Goal: Obtain resource: Obtain resource

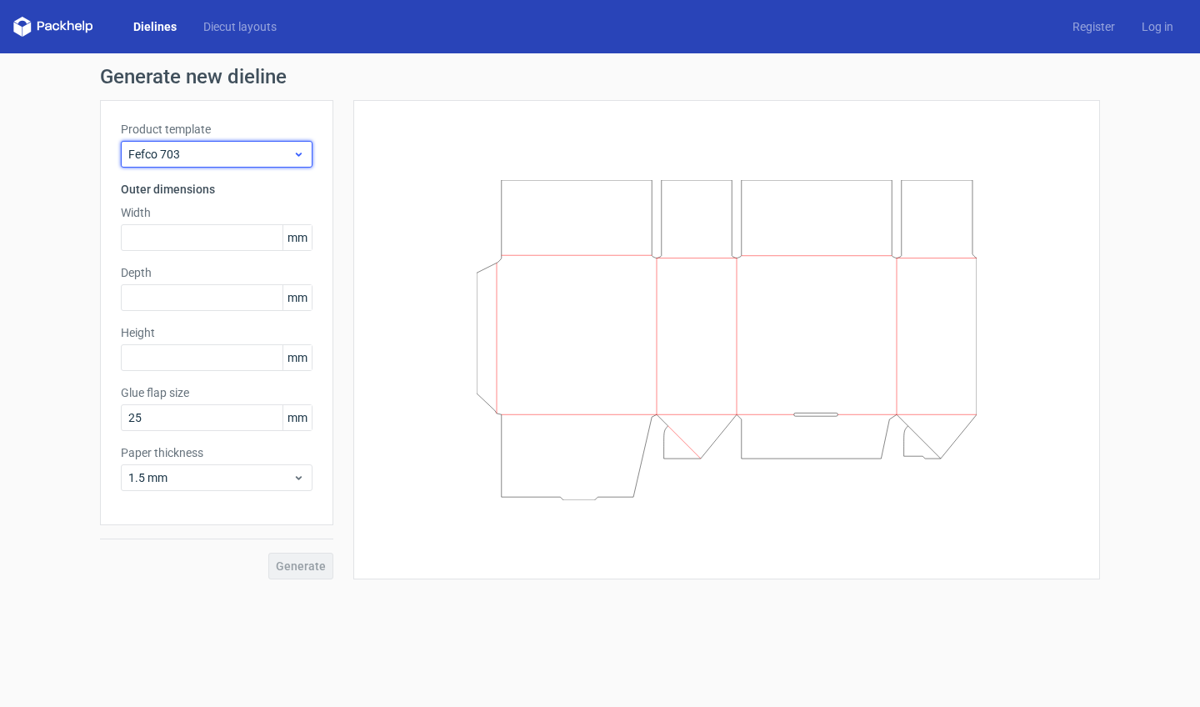
click at [301, 155] on icon at bounding box center [298, 153] width 12 height 13
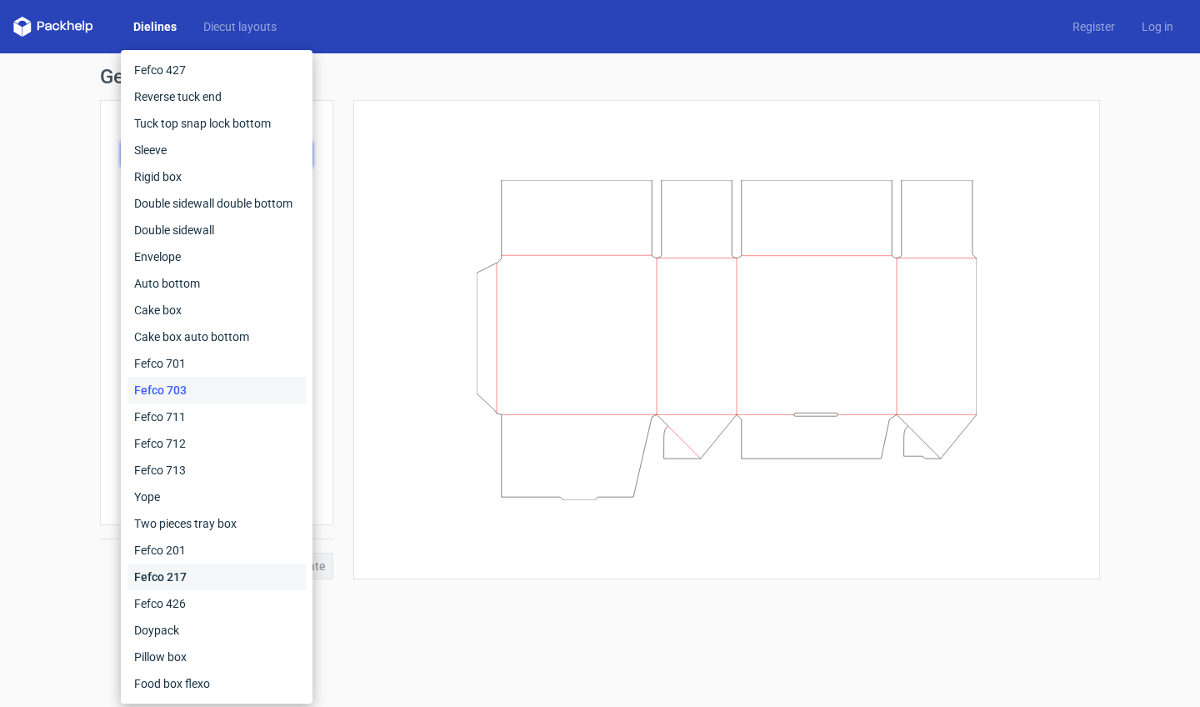
click at [188, 579] on div "Fefco 217" at bounding box center [216, 576] width 178 height 27
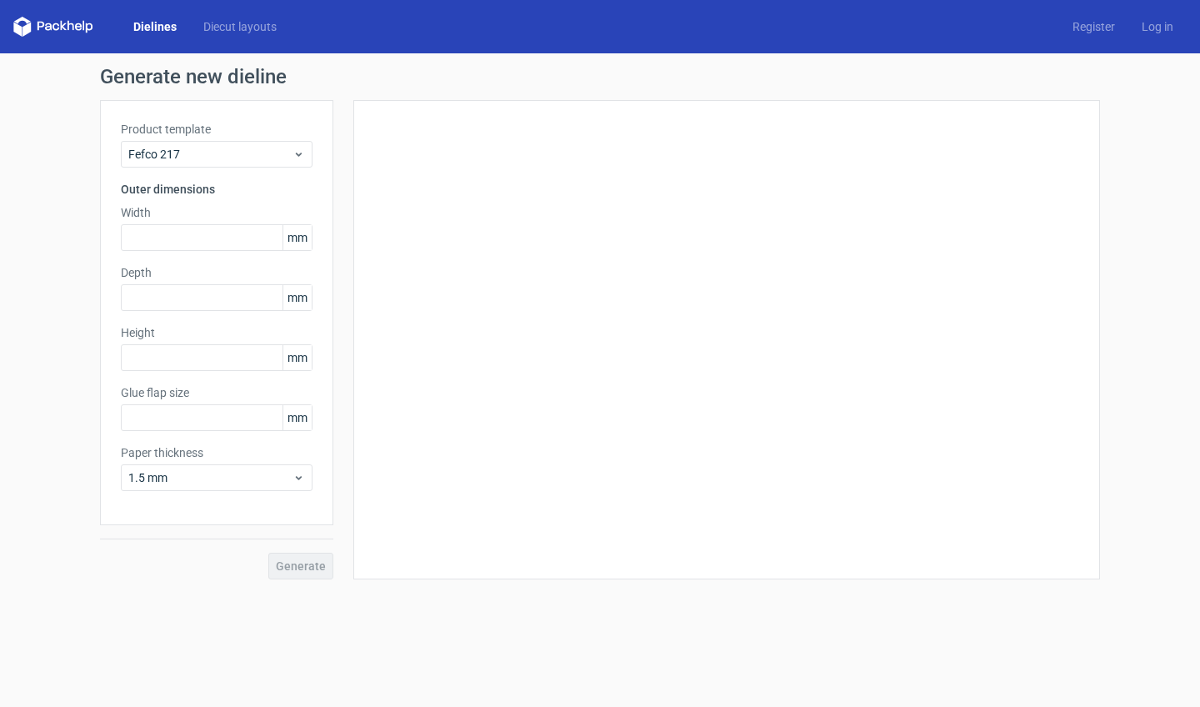
type input "20"
click at [244, 142] on div "Fefco 217" at bounding box center [217, 154] width 192 height 27
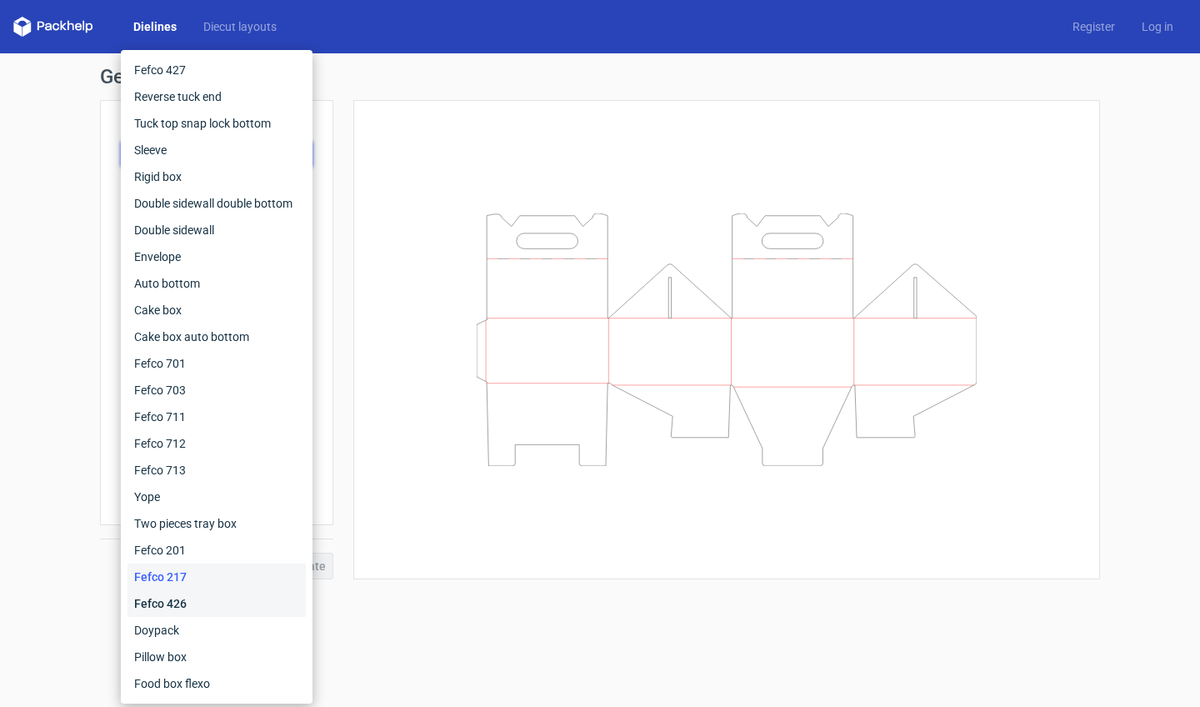
click at [182, 607] on div "Fefco 426" at bounding box center [216, 603] width 178 height 27
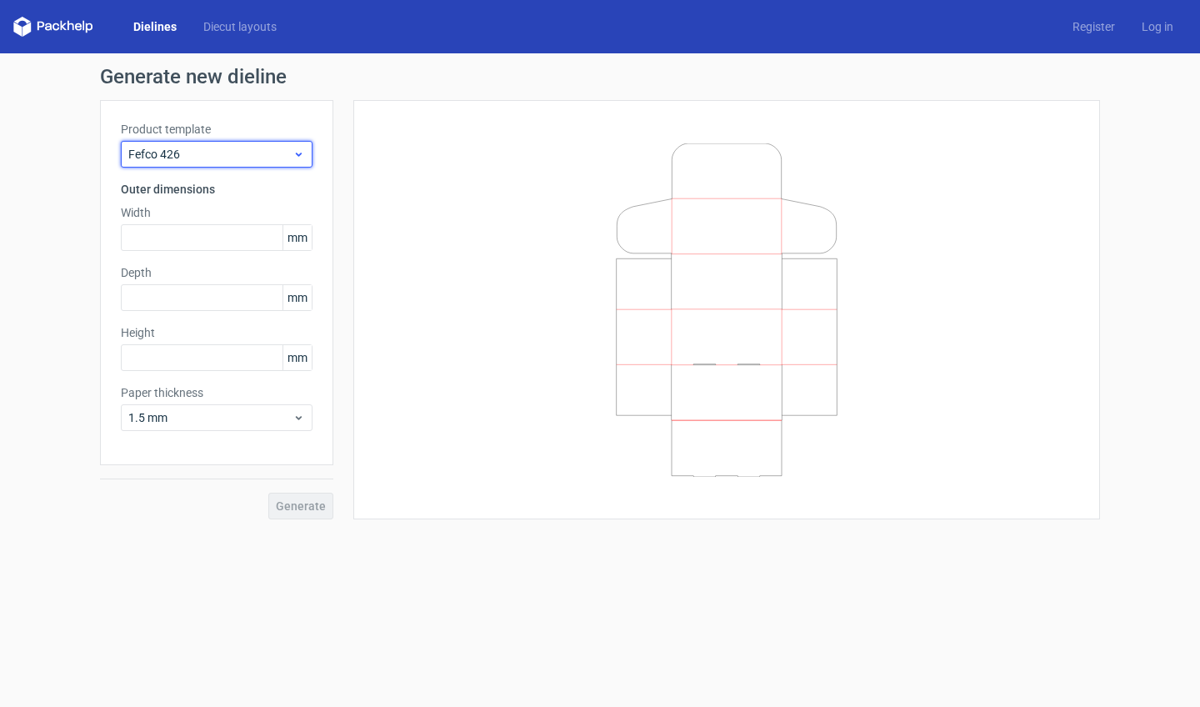
click at [242, 163] on div "Fefco 426" at bounding box center [217, 154] width 192 height 27
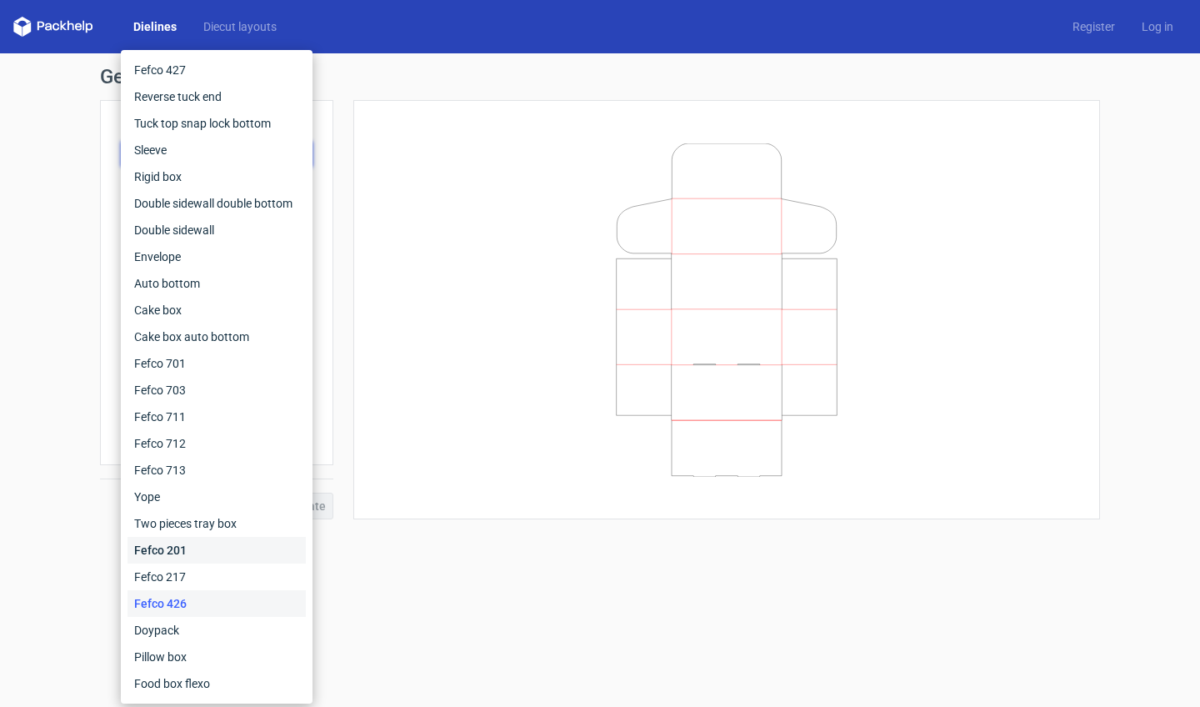
click at [190, 545] on div "Fefco 201" at bounding box center [216, 550] width 178 height 27
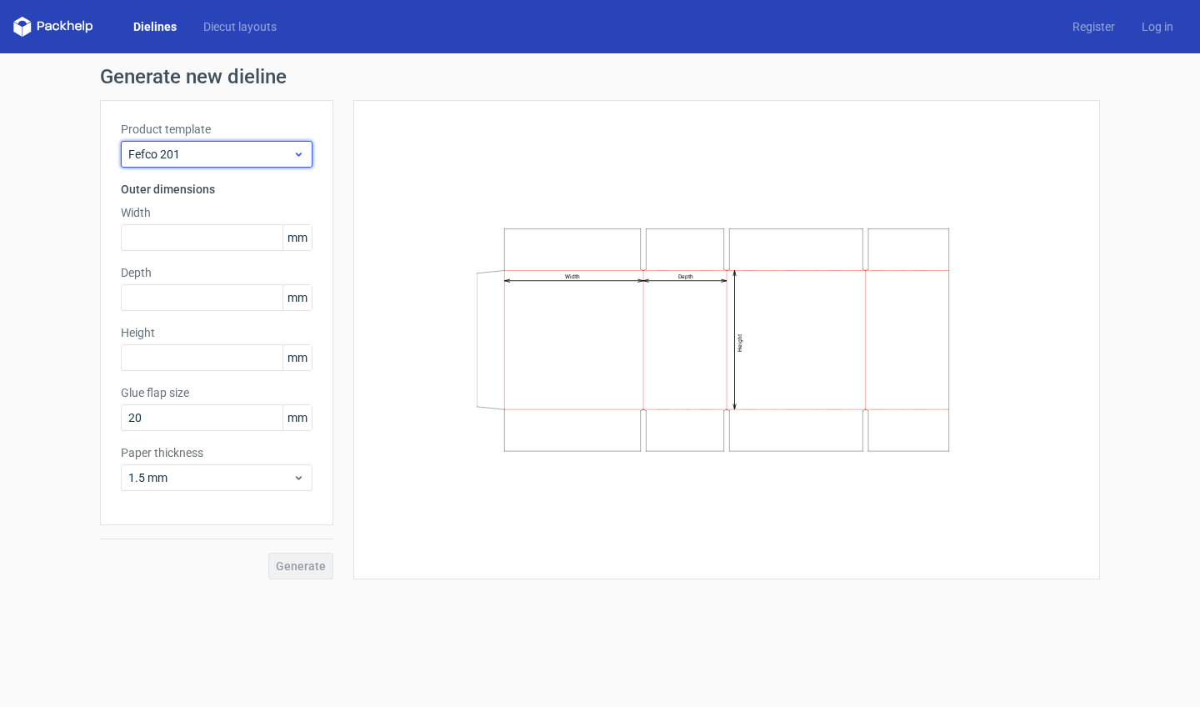
click at [260, 158] on span "Fefco 201" at bounding box center [210, 154] width 164 height 17
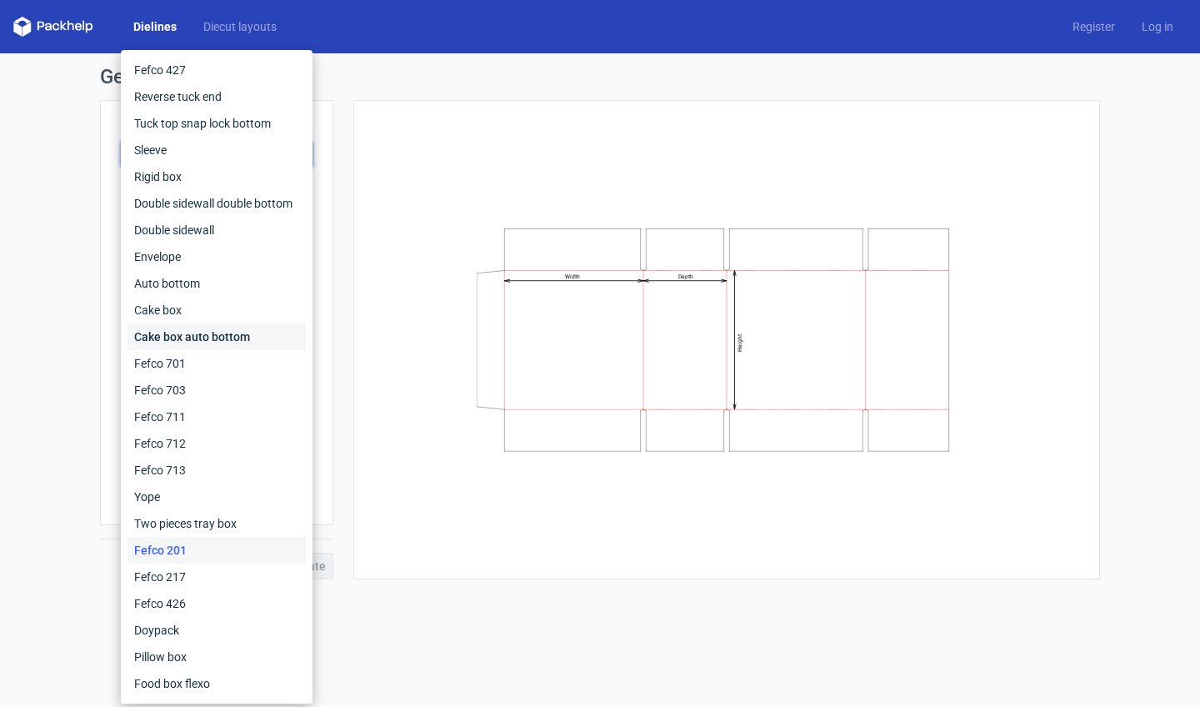
click at [201, 339] on div "Cake box auto bottom" at bounding box center [216, 336] width 178 height 27
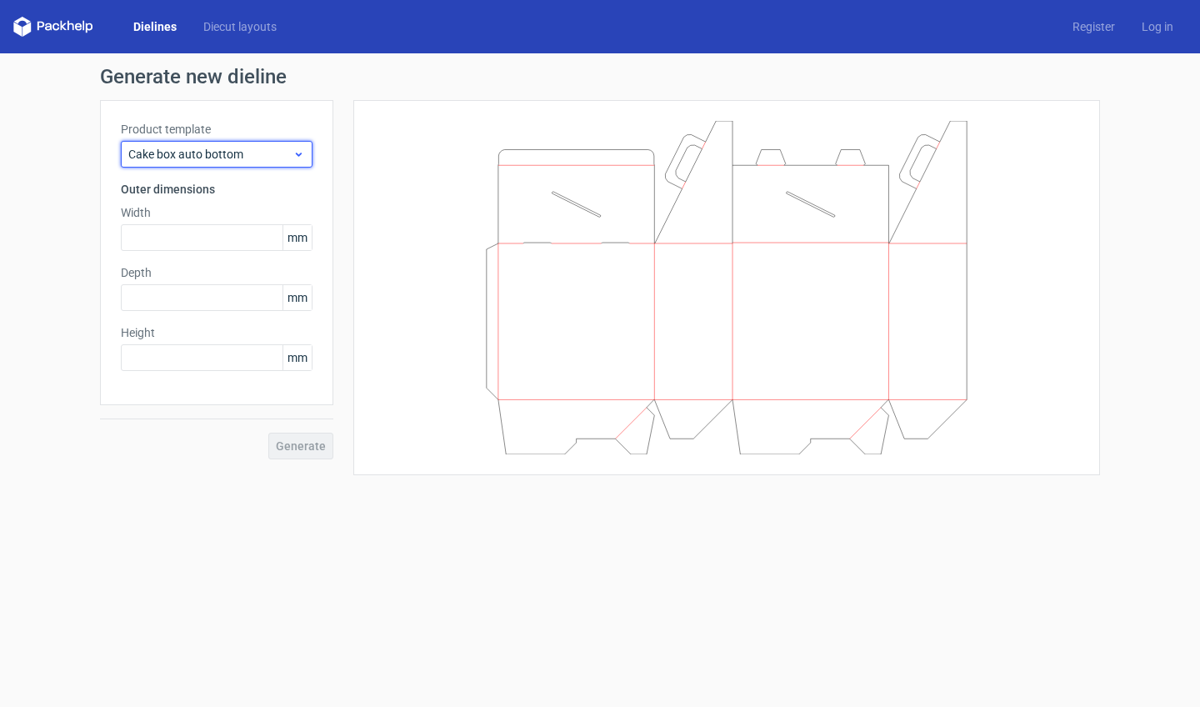
click at [207, 157] on span "Cake box auto bottom" at bounding box center [210, 154] width 164 height 17
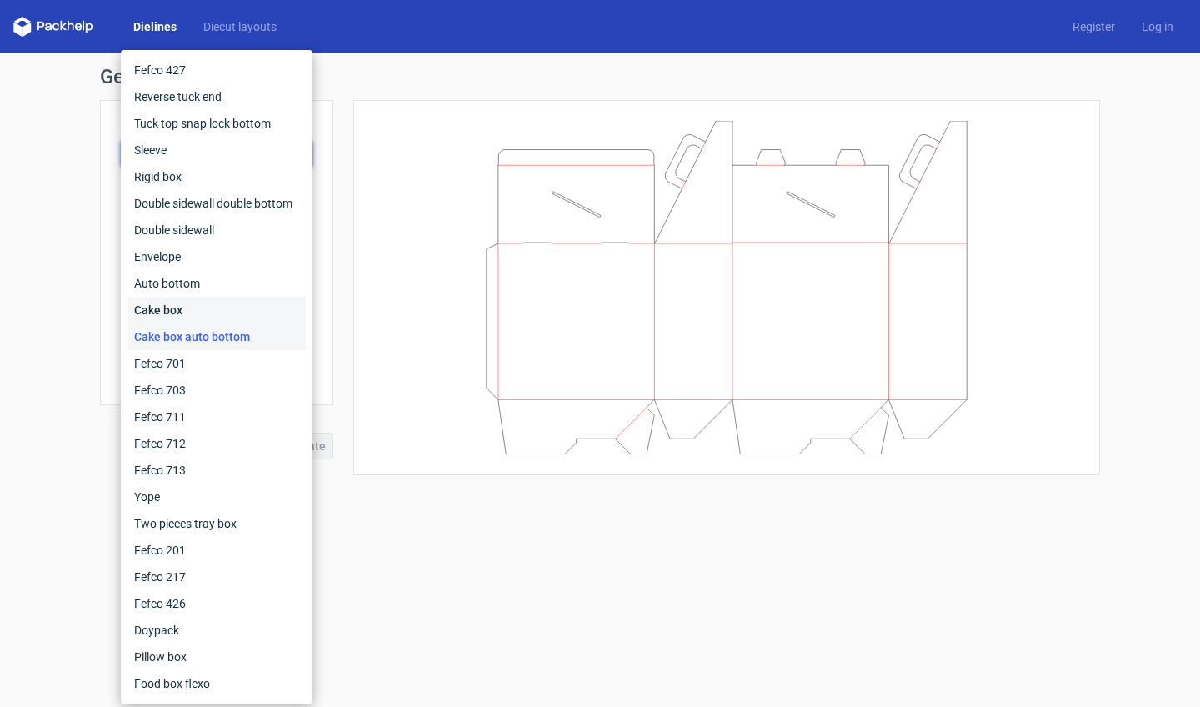
click at [187, 310] on div "Cake box" at bounding box center [216, 310] width 178 height 27
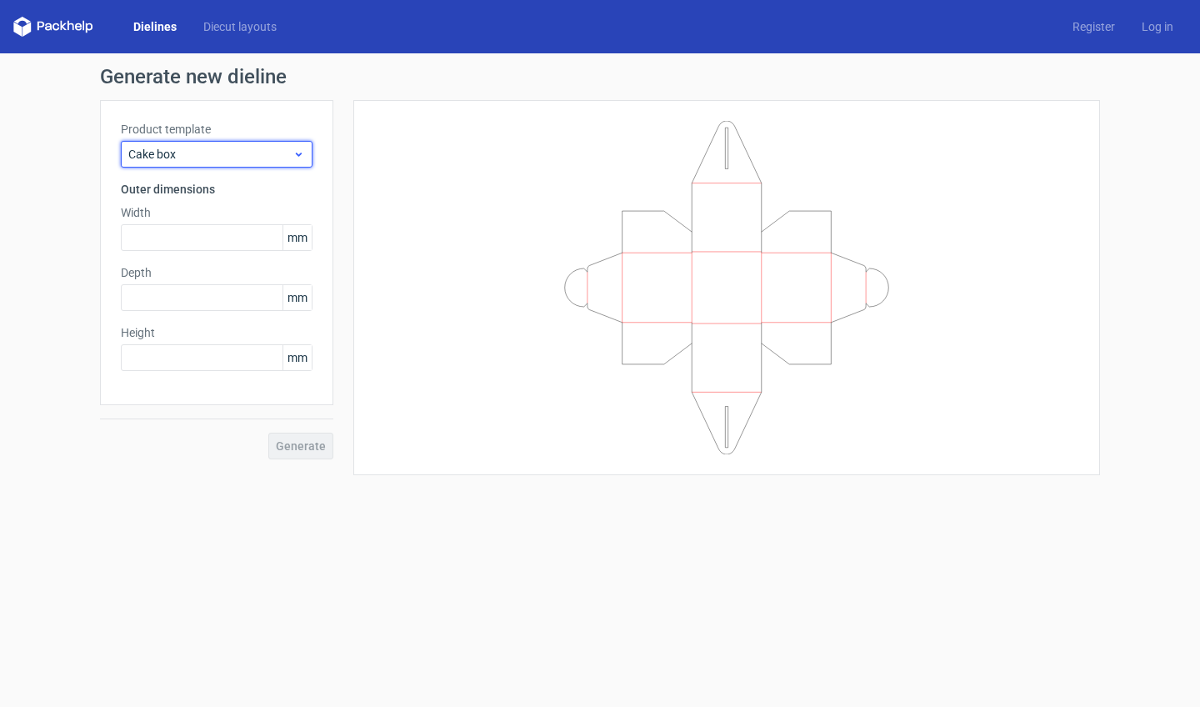
click at [242, 150] on span "Cake box" at bounding box center [210, 154] width 164 height 17
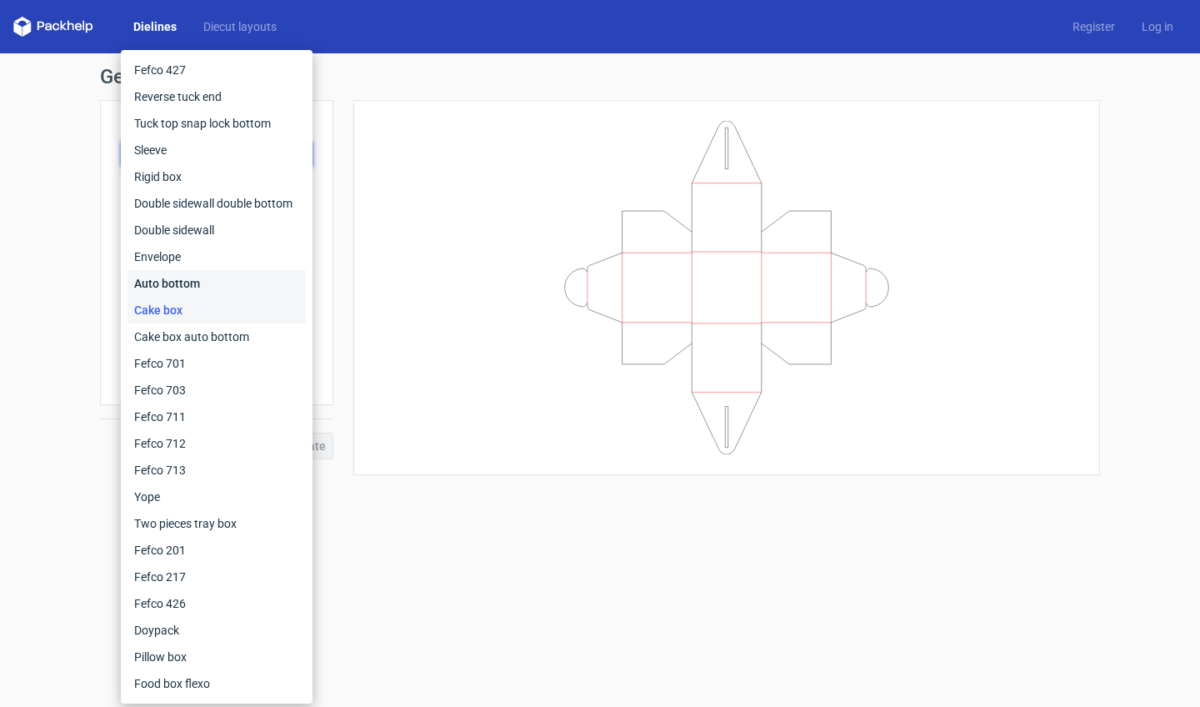
click at [197, 292] on div "Auto bottom" at bounding box center [216, 283] width 178 height 27
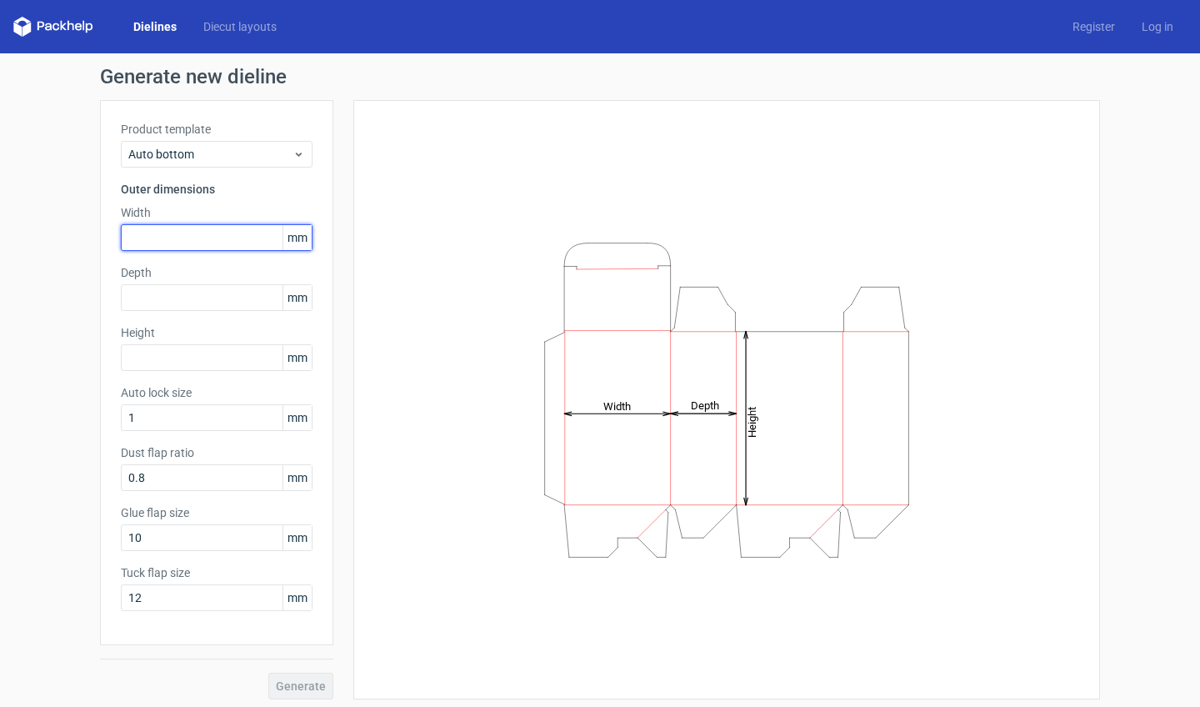
click at [172, 247] on input "text" at bounding box center [217, 237] width 192 height 27
type input "45"
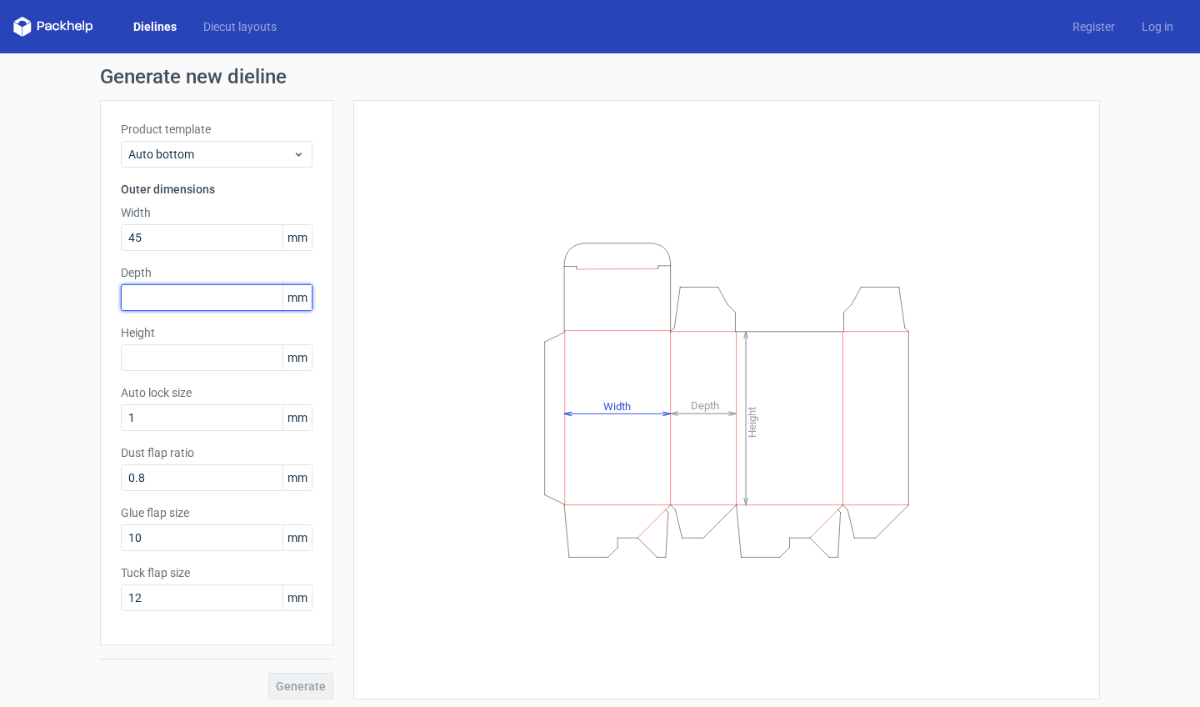
click at [259, 298] on input "text" at bounding box center [217, 297] width 192 height 27
type input "45"
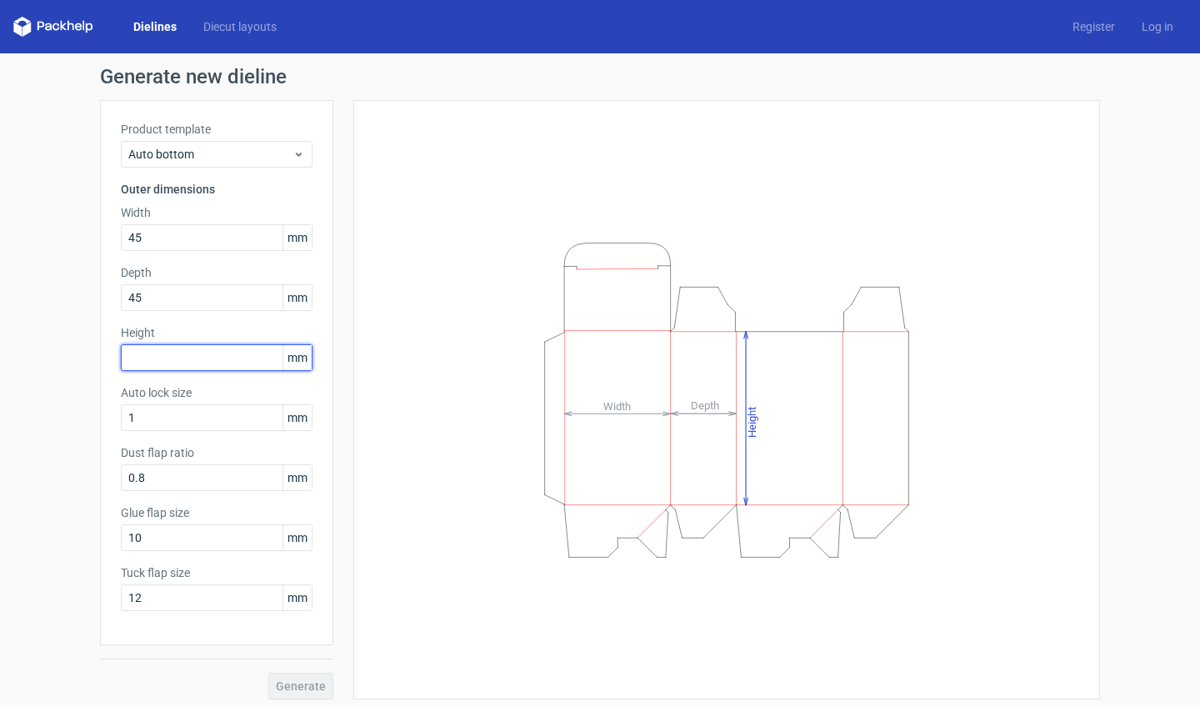
click at [216, 352] on input "text" at bounding box center [217, 357] width 192 height 27
type input "221"
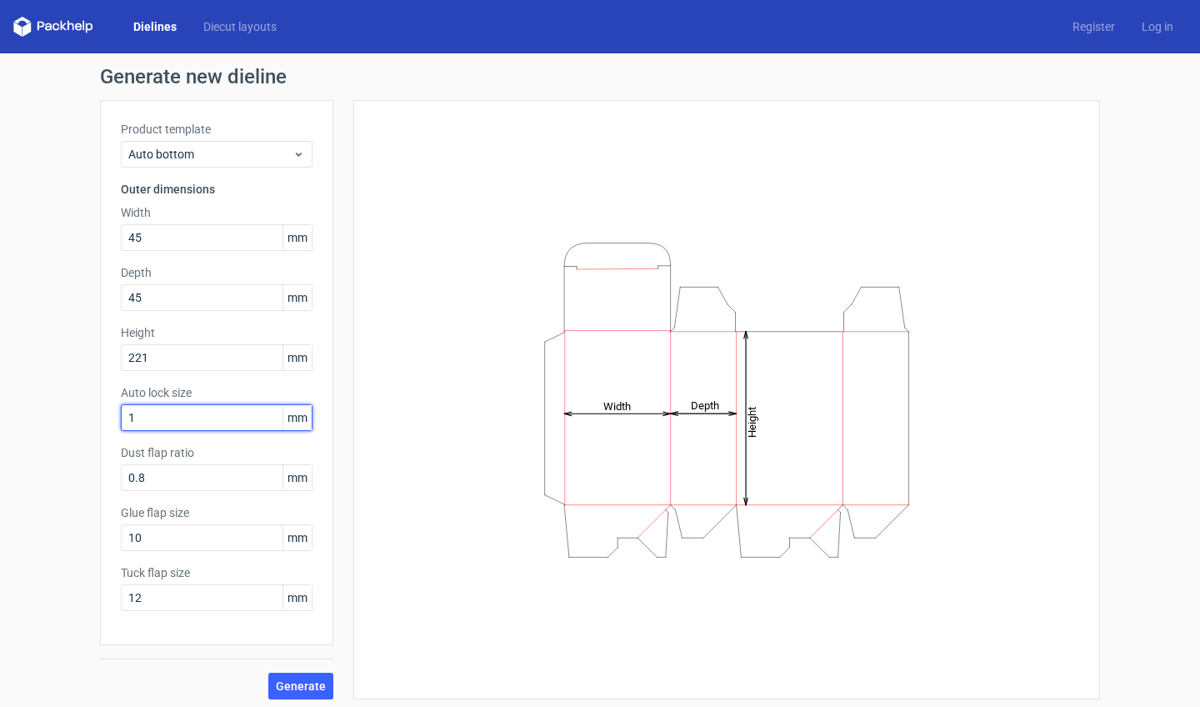
click at [165, 426] on input "1" at bounding box center [217, 417] width 192 height 27
click at [172, 467] on input "0.8" at bounding box center [217, 477] width 192 height 27
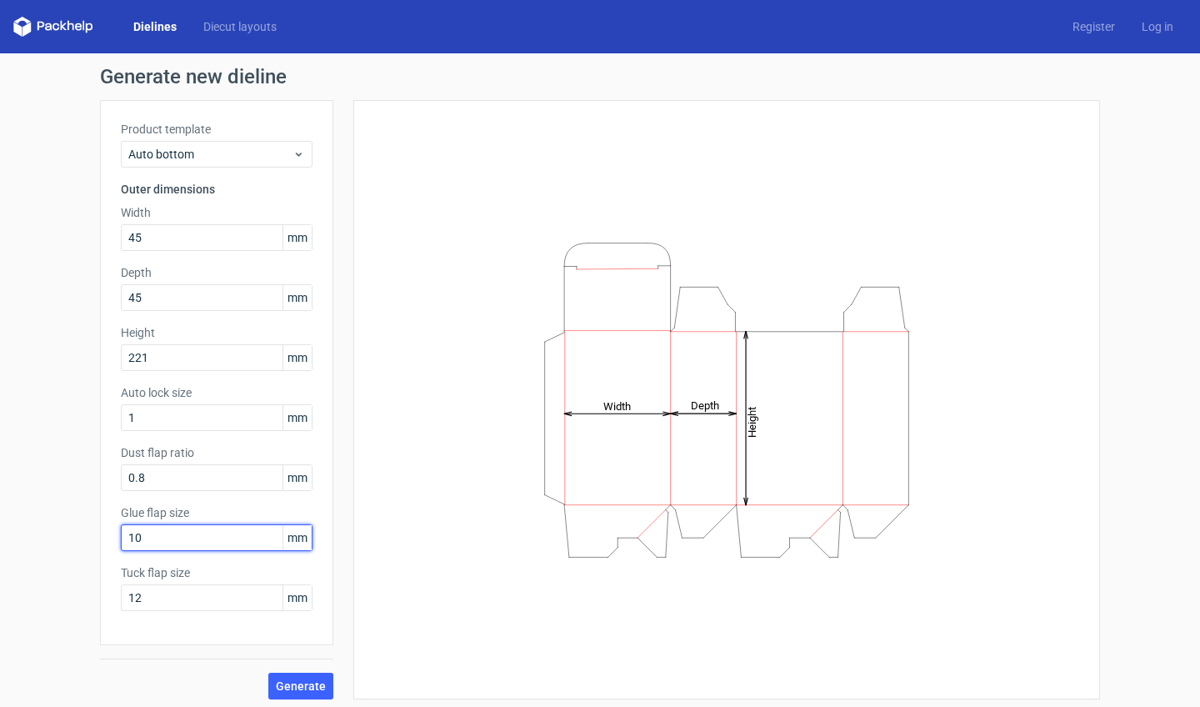
click at [194, 531] on input "10" at bounding box center [217, 537] width 192 height 27
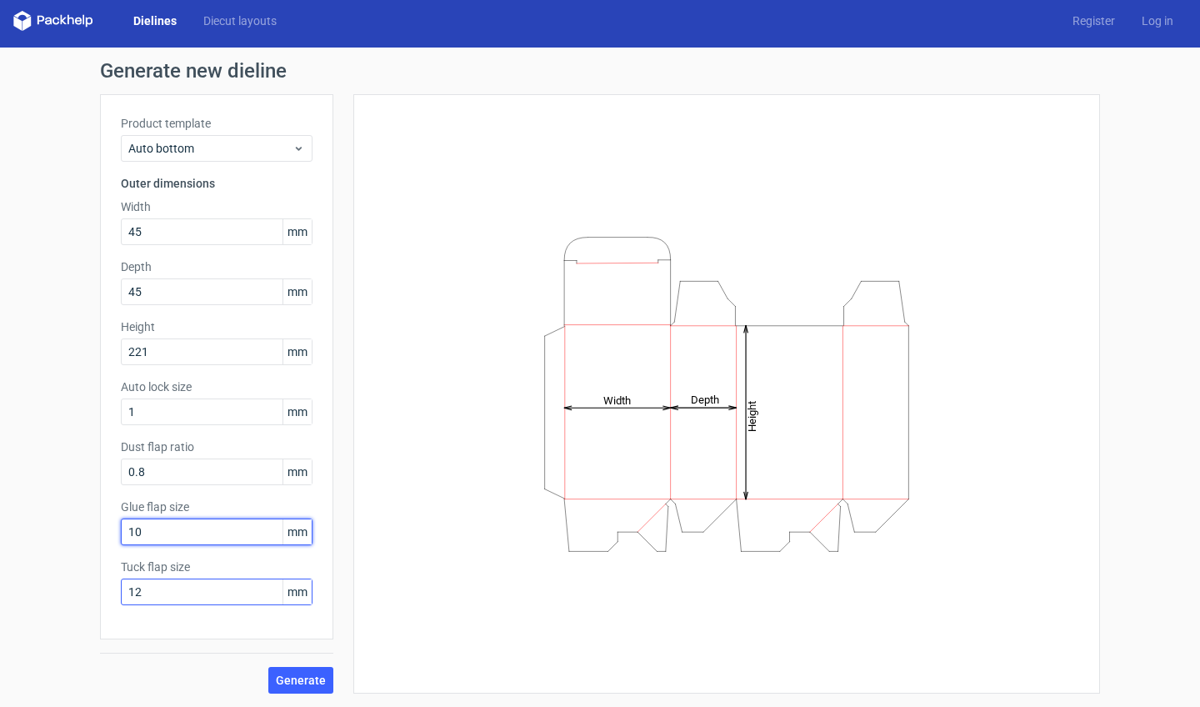
scroll to position [6, 0]
click at [229, 592] on input "12" at bounding box center [217, 591] width 192 height 27
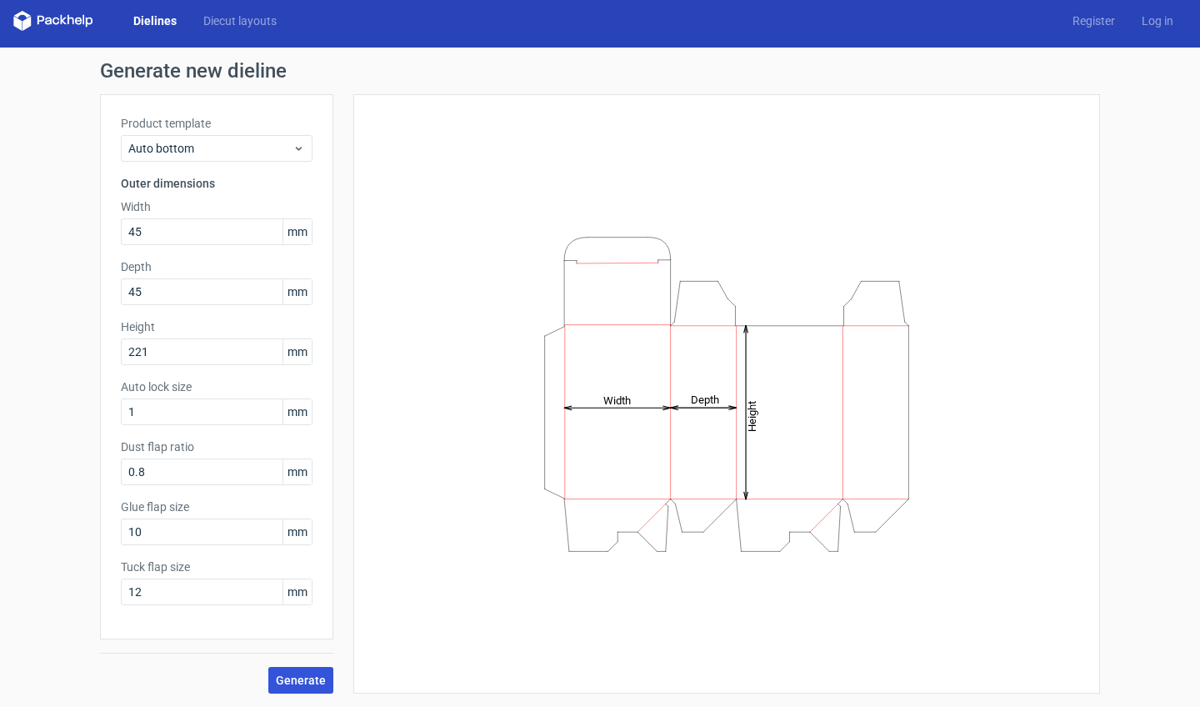
click at [306, 679] on span "Generate" at bounding box center [301, 680] width 50 height 12
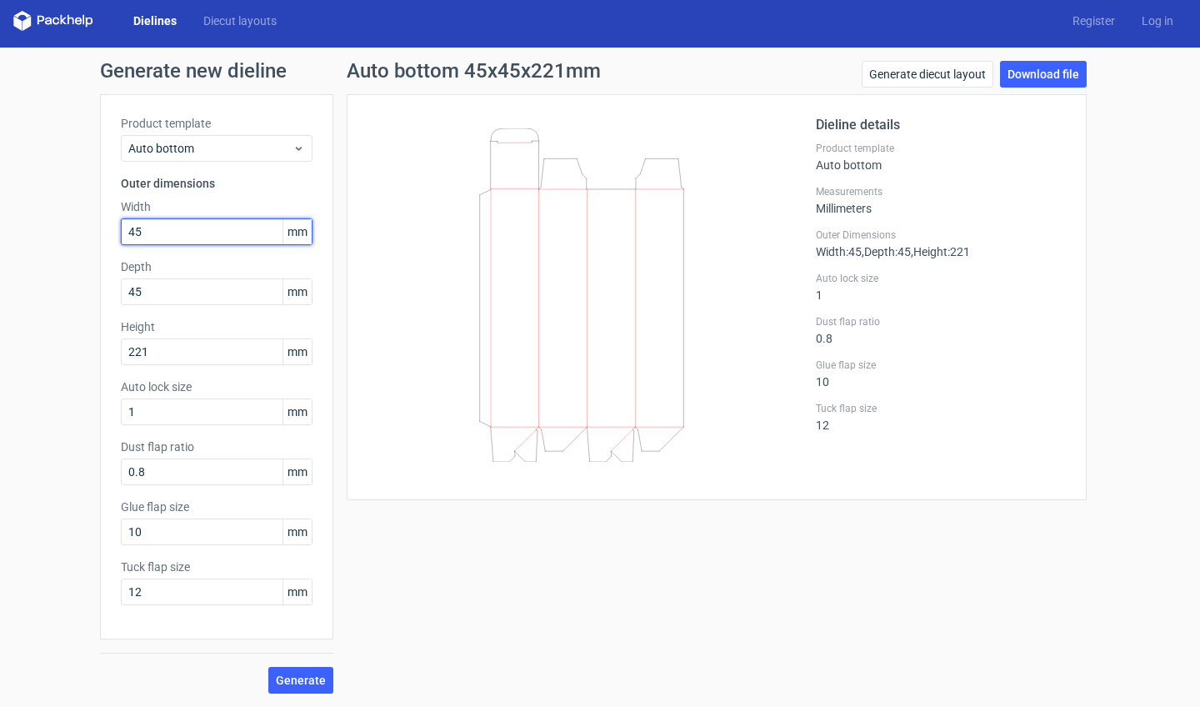
drag, startPoint x: 156, startPoint y: 227, endPoint x: 97, endPoint y: 227, distance: 58.3
click at [97, 227] on div "Generate new dieline Product template Auto bottom Outer dimensions Width 45 mm …" at bounding box center [600, 376] width 1200 height 659
type input "50"
drag, startPoint x: 162, startPoint y: 291, endPoint x: 67, endPoint y: 291, distance: 94.2
click at [67, 291] on div "Generate new dieline Product template Auto bottom Outer dimensions Width 50 mm …" at bounding box center [600, 376] width 1200 height 659
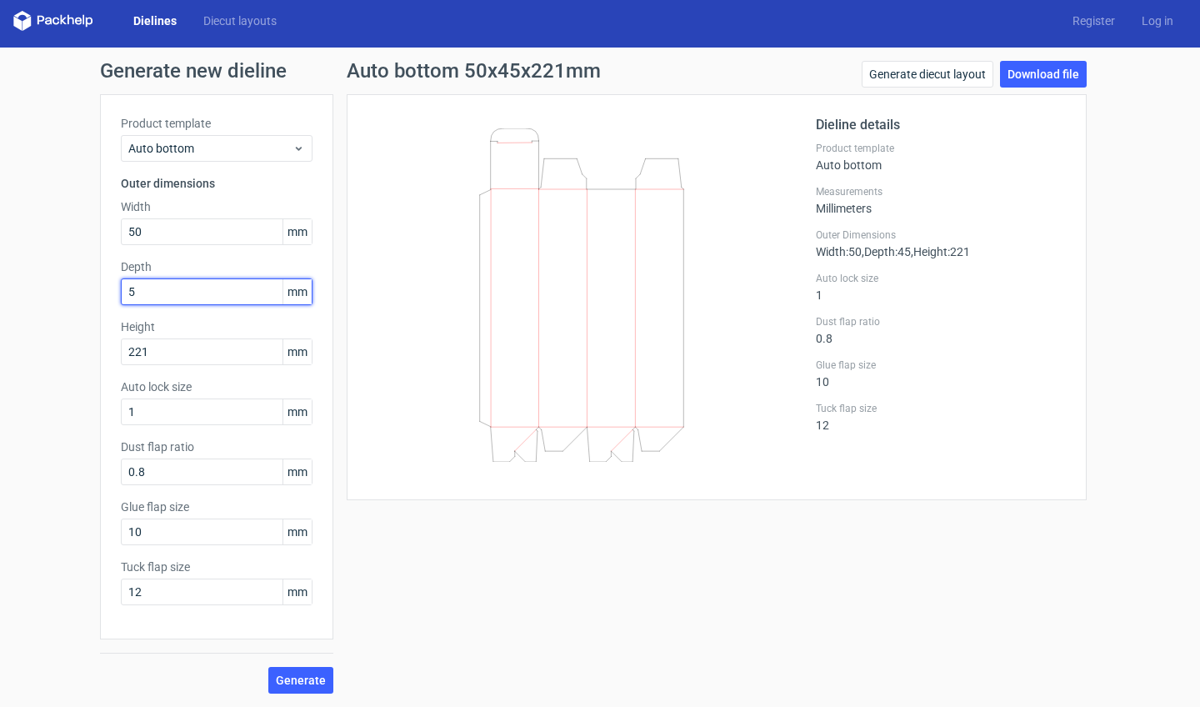
type input "50"
click at [214, 324] on label "Height" at bounding box center [217, 326] width 192 height 17
click at [192, 367] on div "Product template Auto bottom Outer dimensions Width 50 mm Depth 50 mm Height 22…" at bounding box center [216, 366] width 233 height 545
click at [192, 353] on input "221" at bounding box center [217, 351] width 192 height 27
click at [393, 377] on icon at bounding box center [582, 294] width 402 height 333
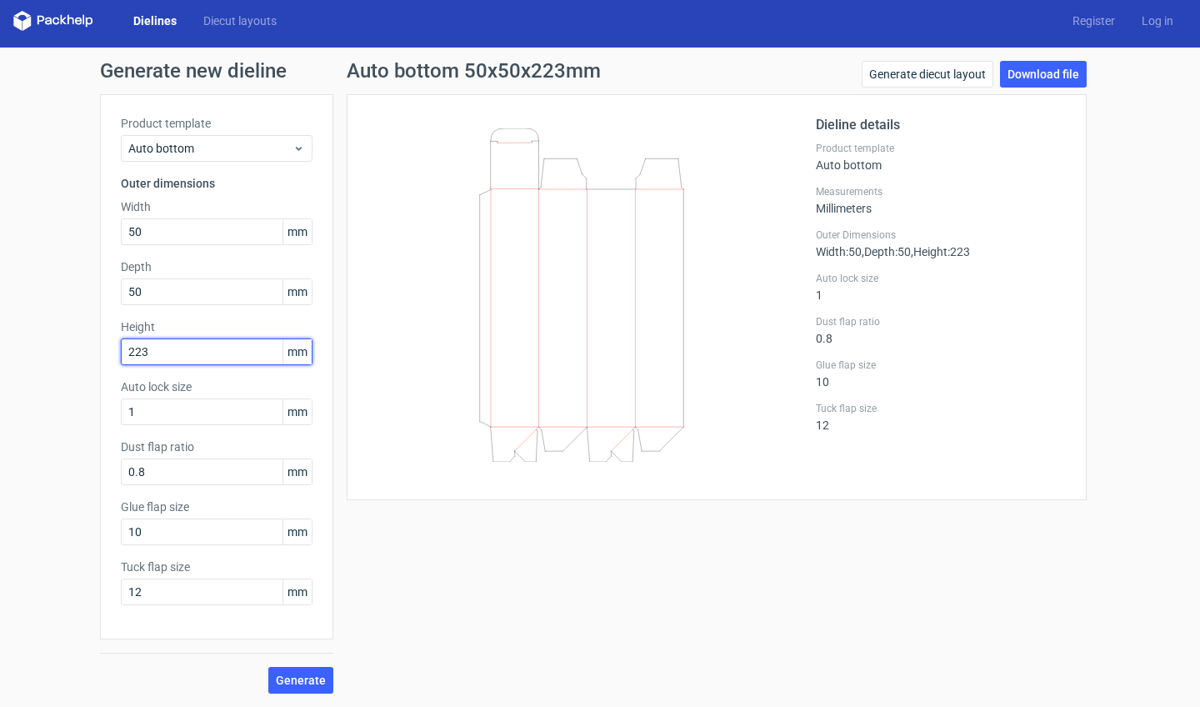
click at [236, 355] on input "223" at bounding box center [217, 351] width 192 height 27
type input "220"
click at [361, 382] on div "Dieline details Product template Auto bottom Measurements Millimeters Outer Dim…" at bounding box center [717, 297] width 740 height 406
click at [202, 407] on input "1" at bounding box center [217, 411] width 192 height 27
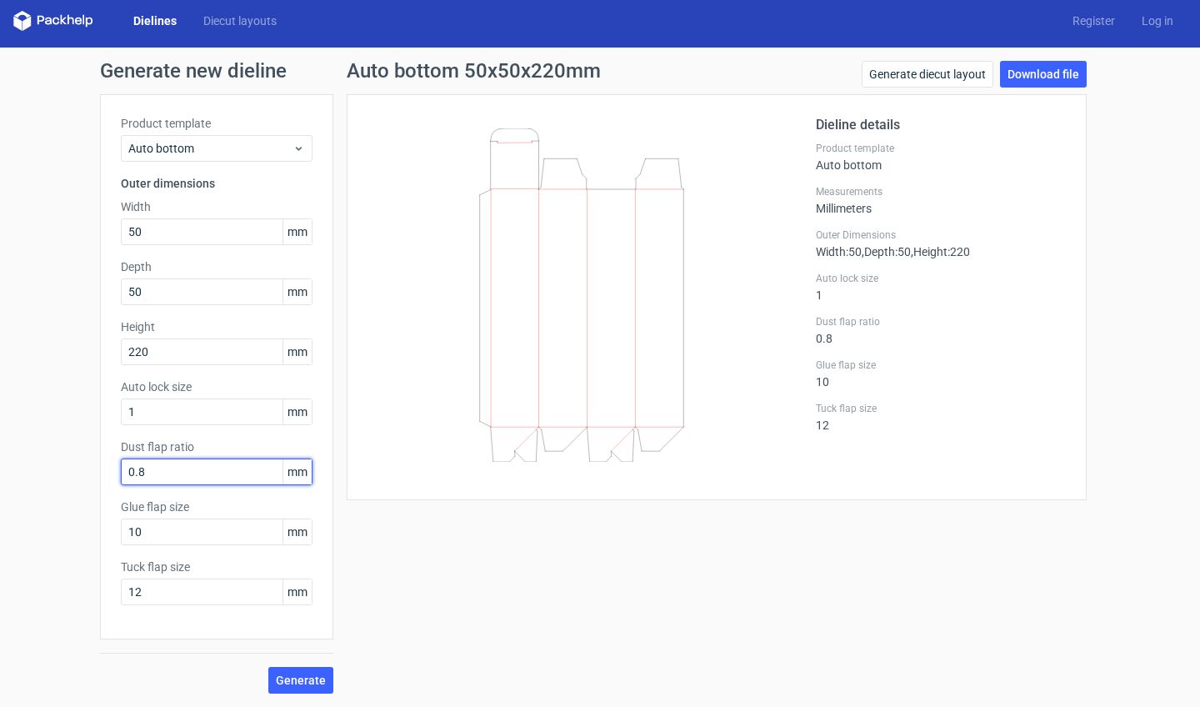
click at [187, 476] on input "0.8" at bounding box center [217, 471] width 192 height 27
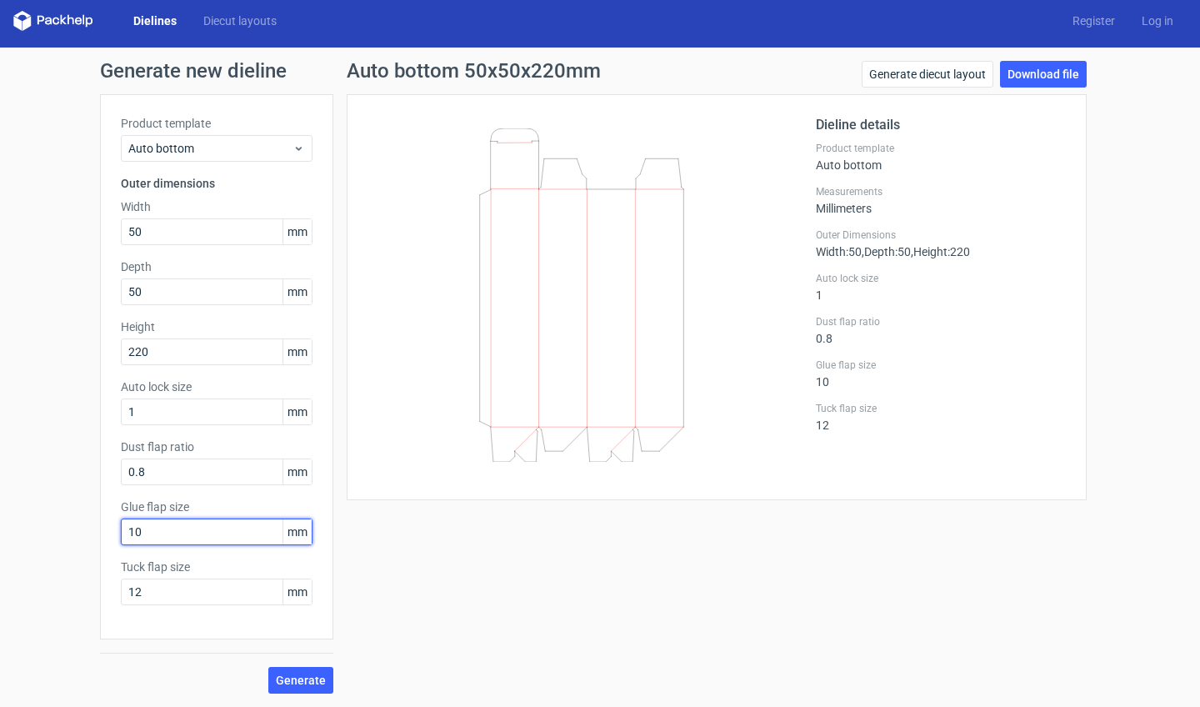
click at [172, 530] on input "10" at bounding box center [217, 531] width 192 height 27
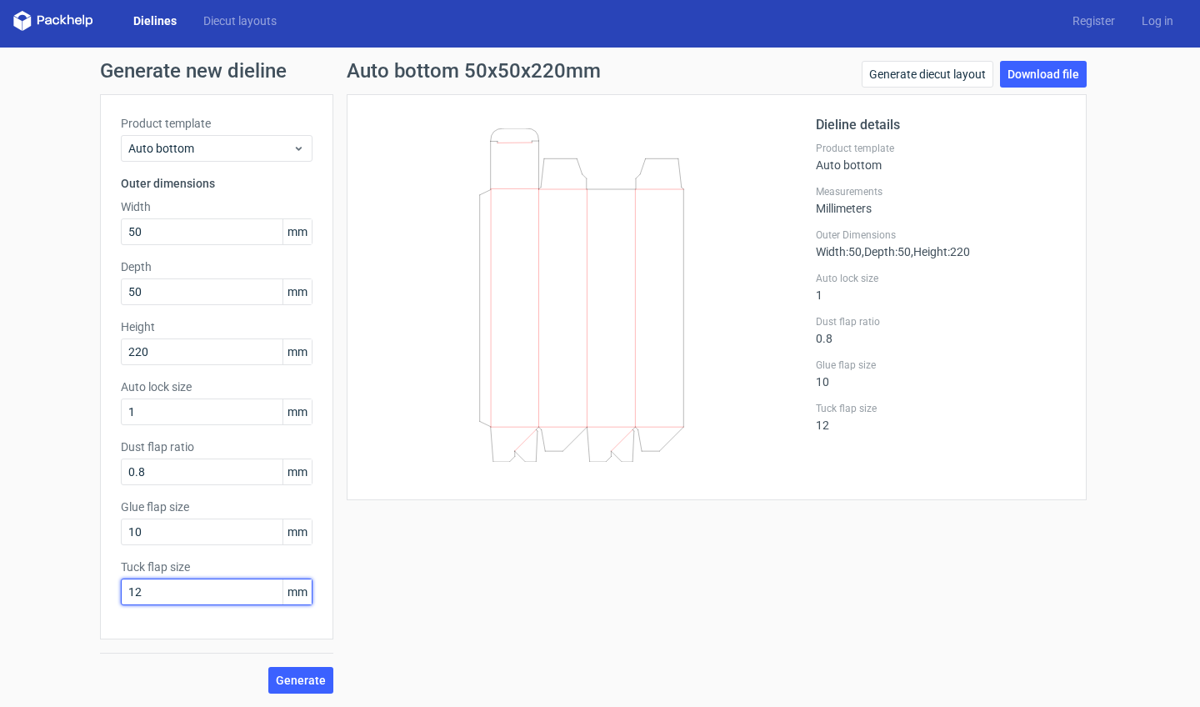
click at [172, 597] on input "12" at bounding box center [217, 591] width 192 height 27
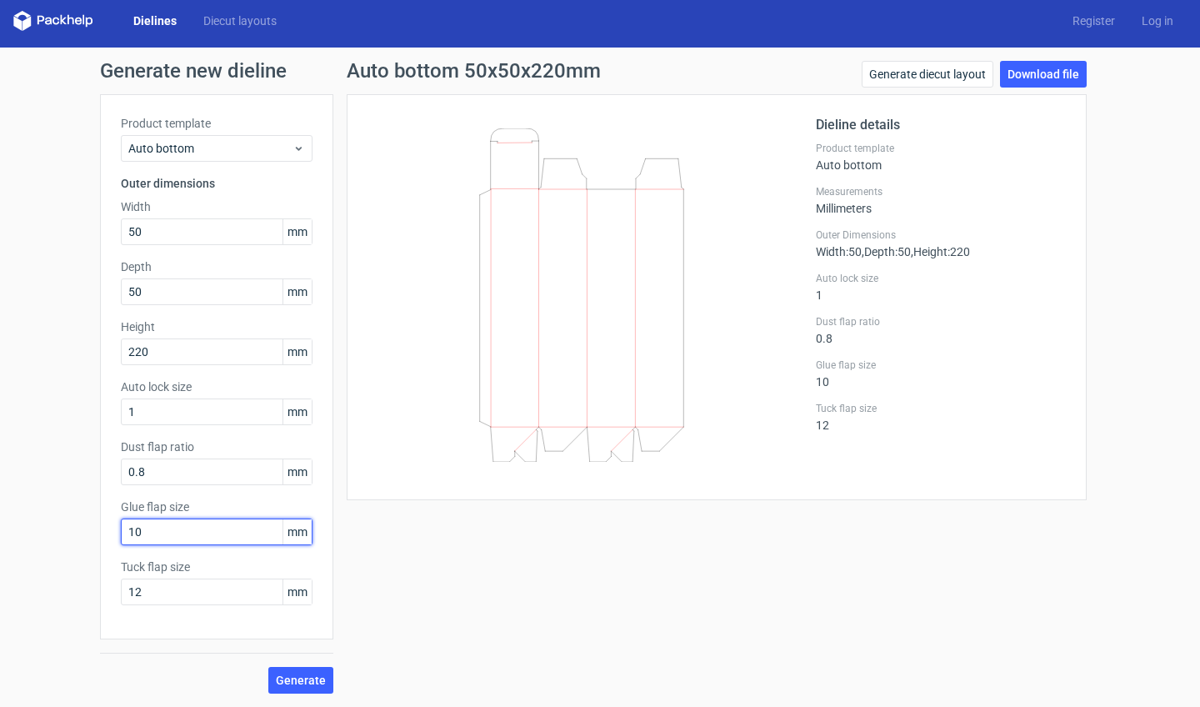
click at [181, 532] on input "10" at bounding box center [217, 531] width 192 height 27
type input "15"
click at [338, 546] on div "Auto bottom 50x50x220mm Generate diecut layout Download file Dieline details Pr…" at bounding box center [716, 377] width 767 height 632
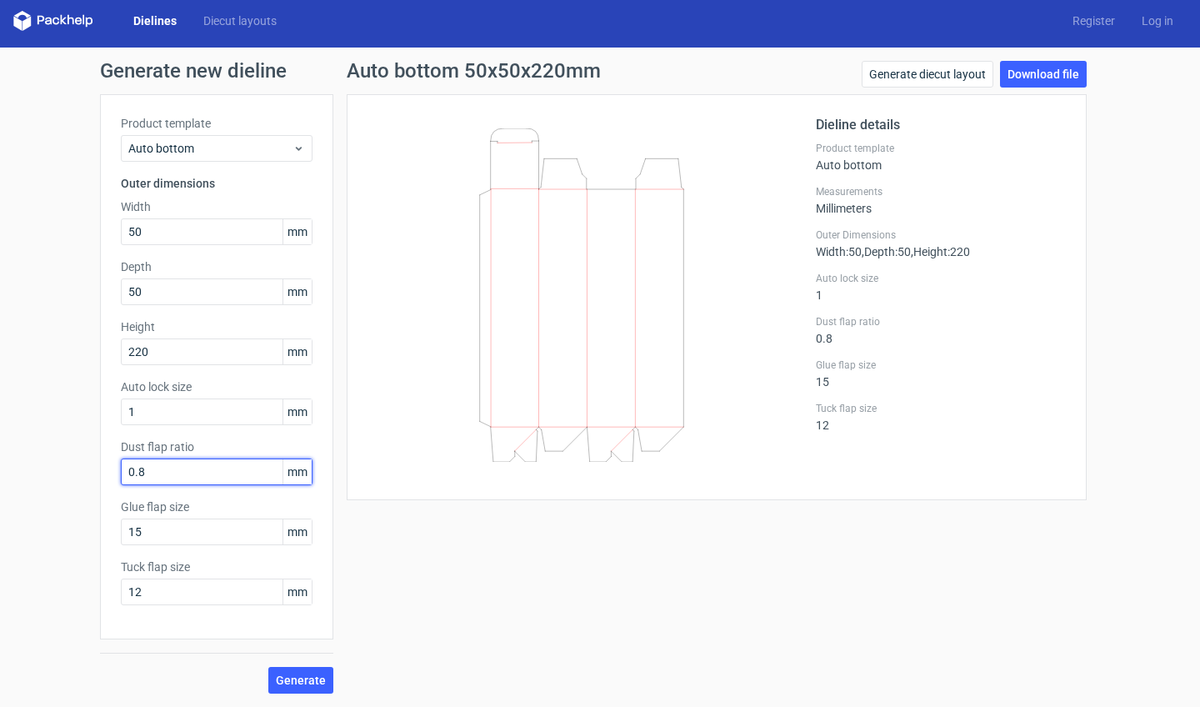
click at [224, 477] on input "0.8" at bounding box center [217, 471] width 192 height 27
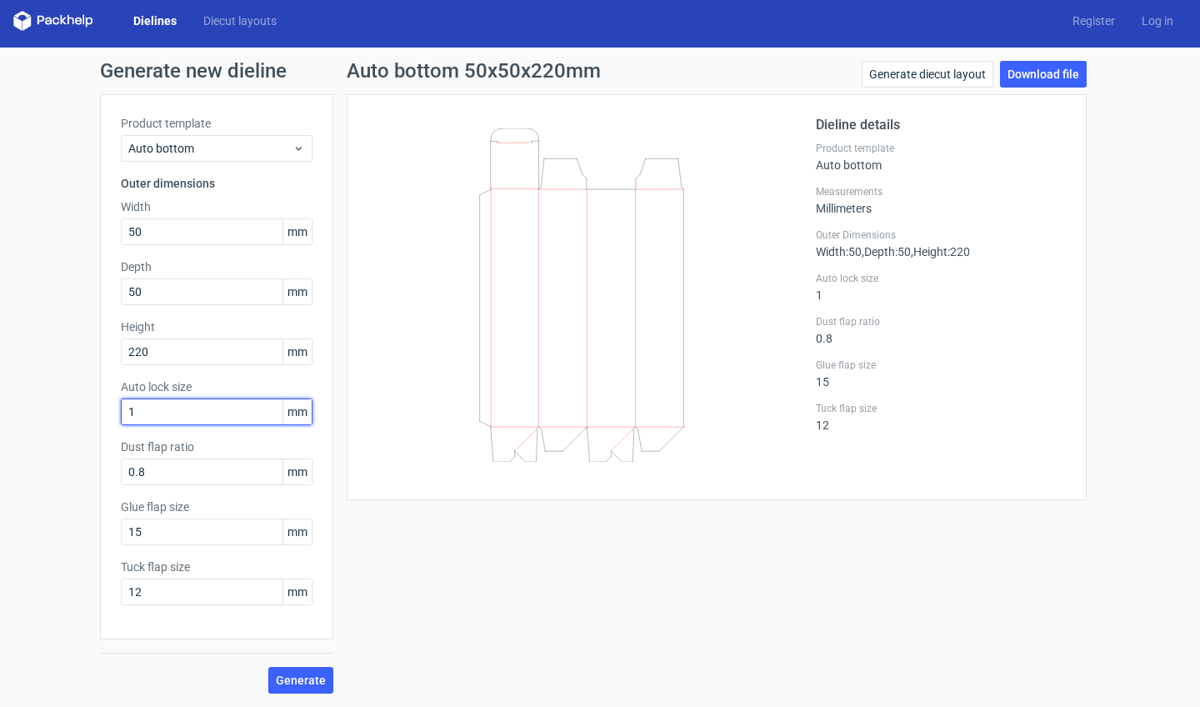
click at [213, 420] on input "1" at bounding box center [217, 411] width 192 height 27
click at [307, 680] on span "Generate" at bounding box center [301, 680] width 50 height 12
click at [1028, 75] on link "Download file" at bounding box center [1043, 74] width 87 height 27
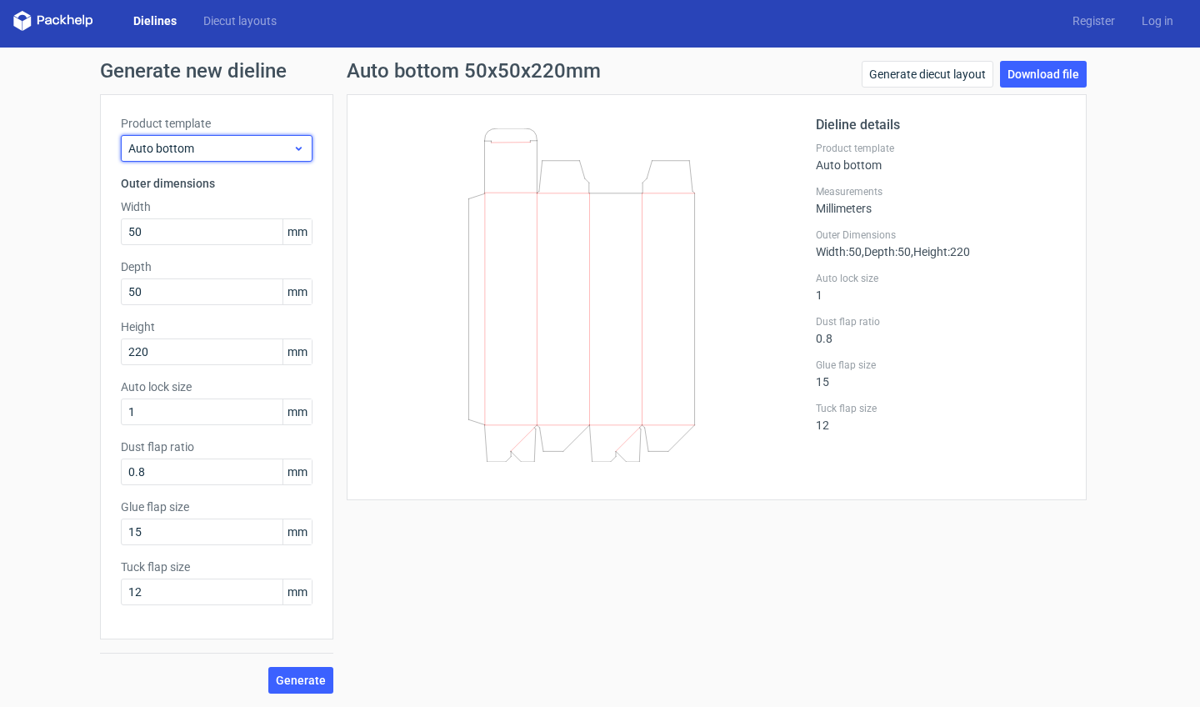
click at [263, 141] on span "Auto bottom" at bounding box center [210, 148] width 164 height 17
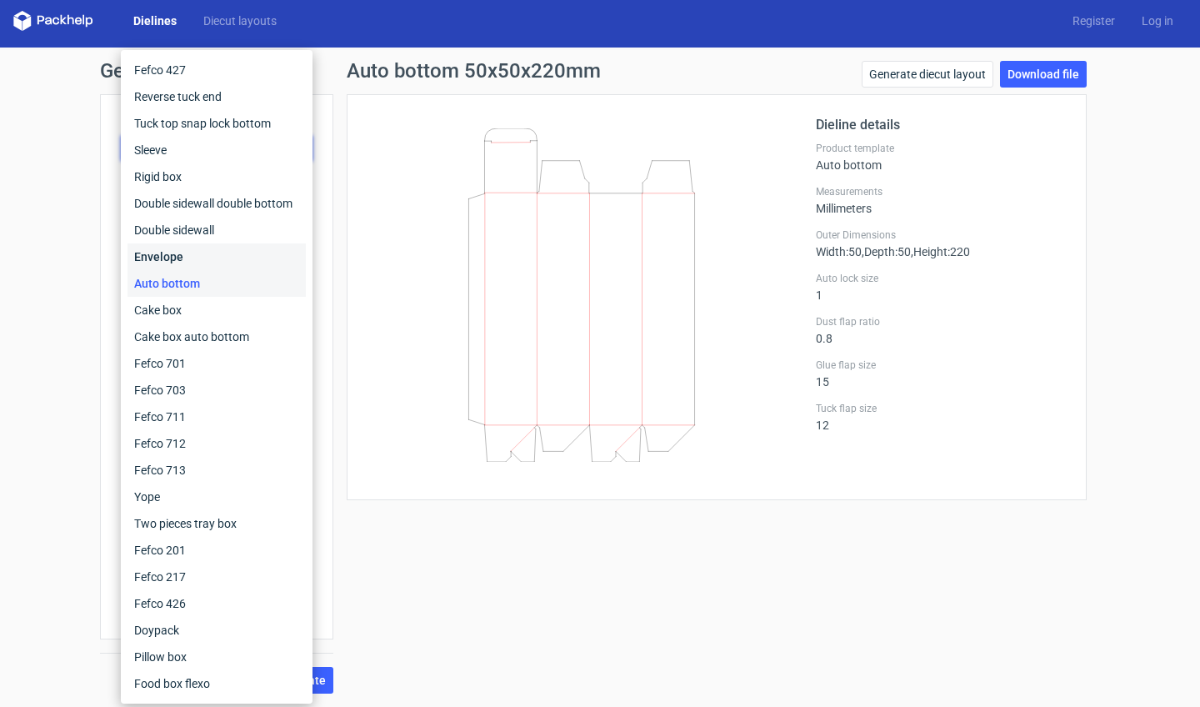
click at [215, 253] on div "Envelope" at bounding box center [216, 256] width 178 height 27
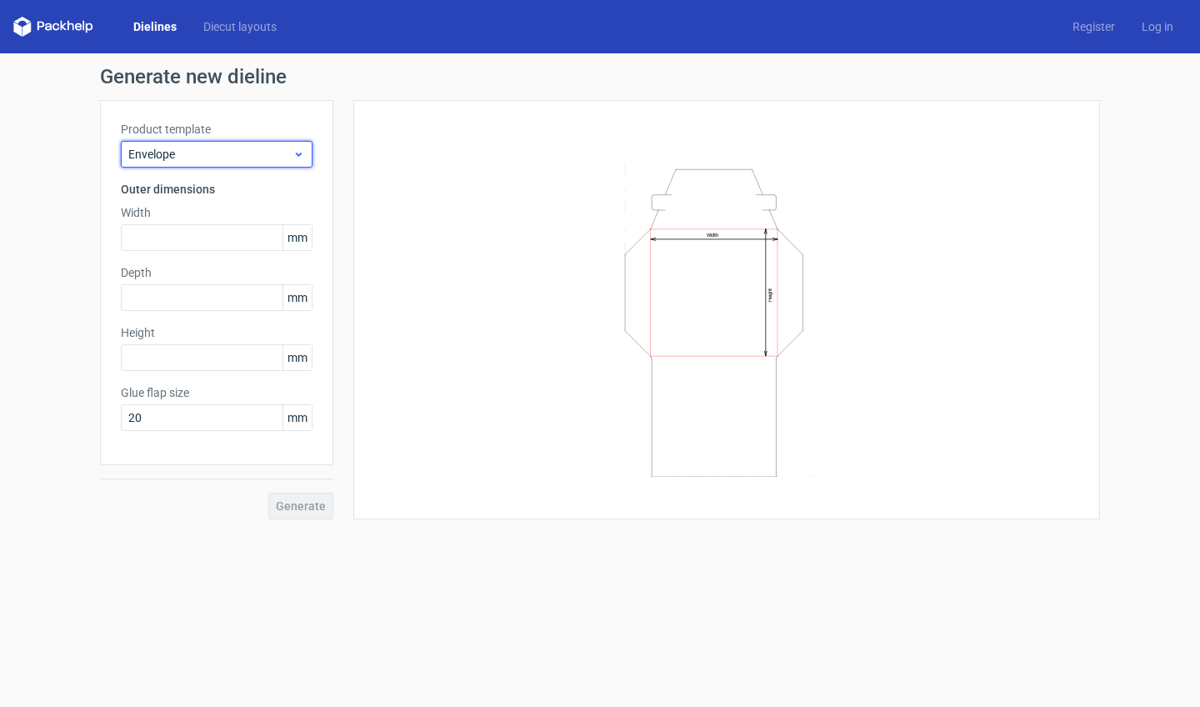
click at [243, 157] on span "Envelope" at bounding box center [210, 154] width 164 height 17
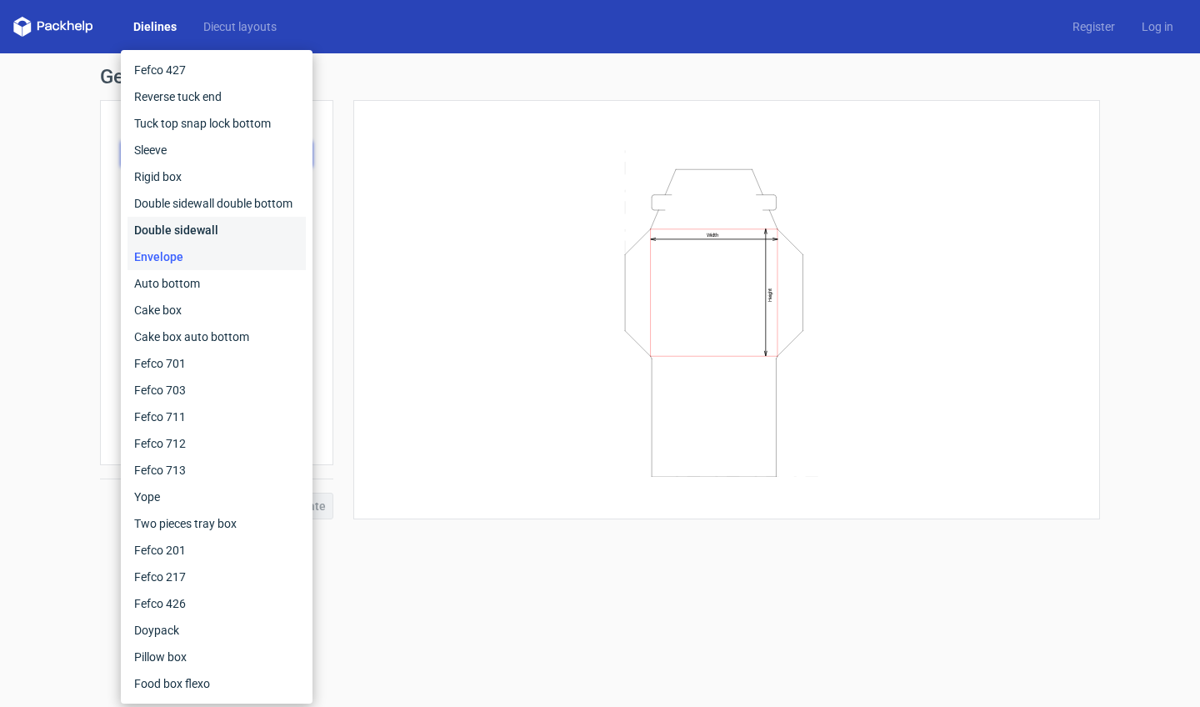
click at [199, 232] on div "Double sidewall" at bounding box center [216, 230] width 178 height 27
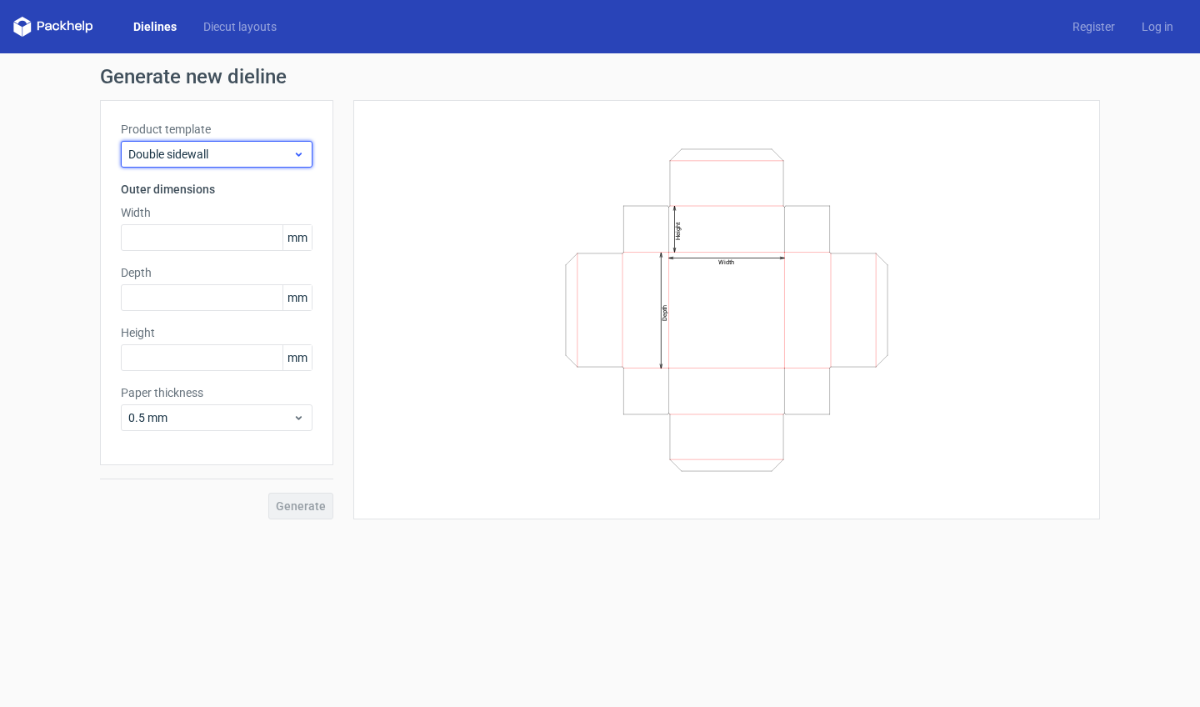
click at [251, 147] on span "Double sidewall" at bounding box center [210, 154] width 164 height 17
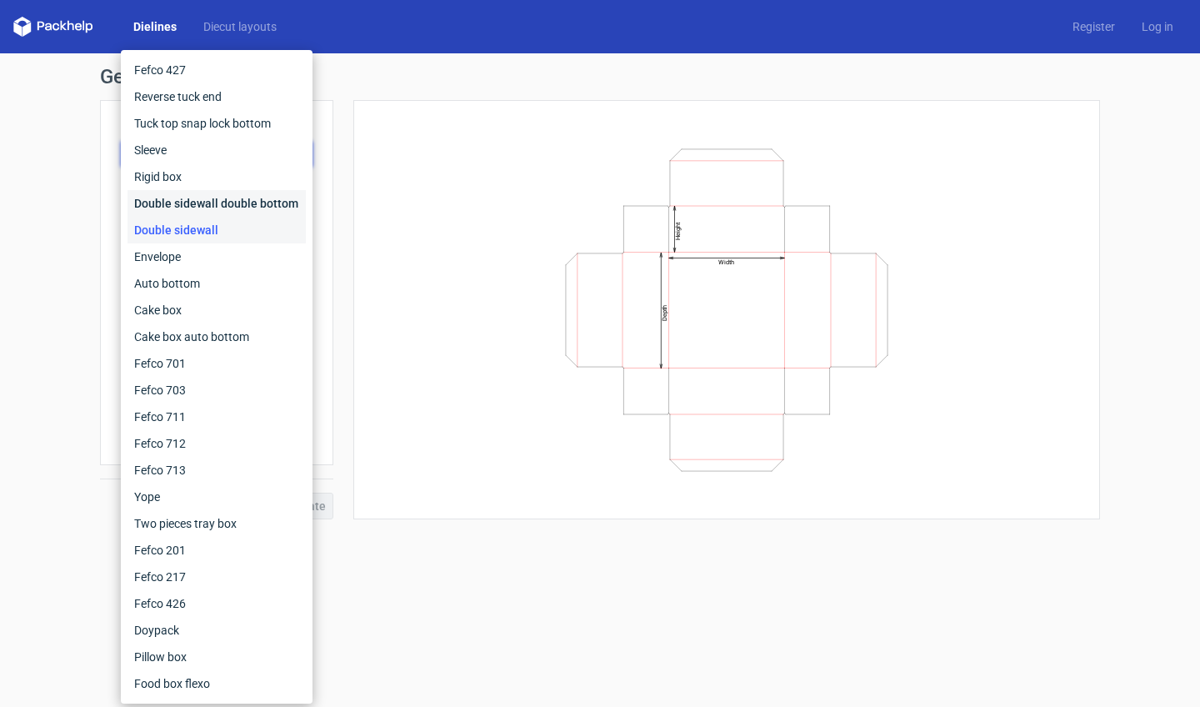
click at [215, 203] on div "Double sidewall double bottom" at bounding box center [216, 203] width 178 height 27
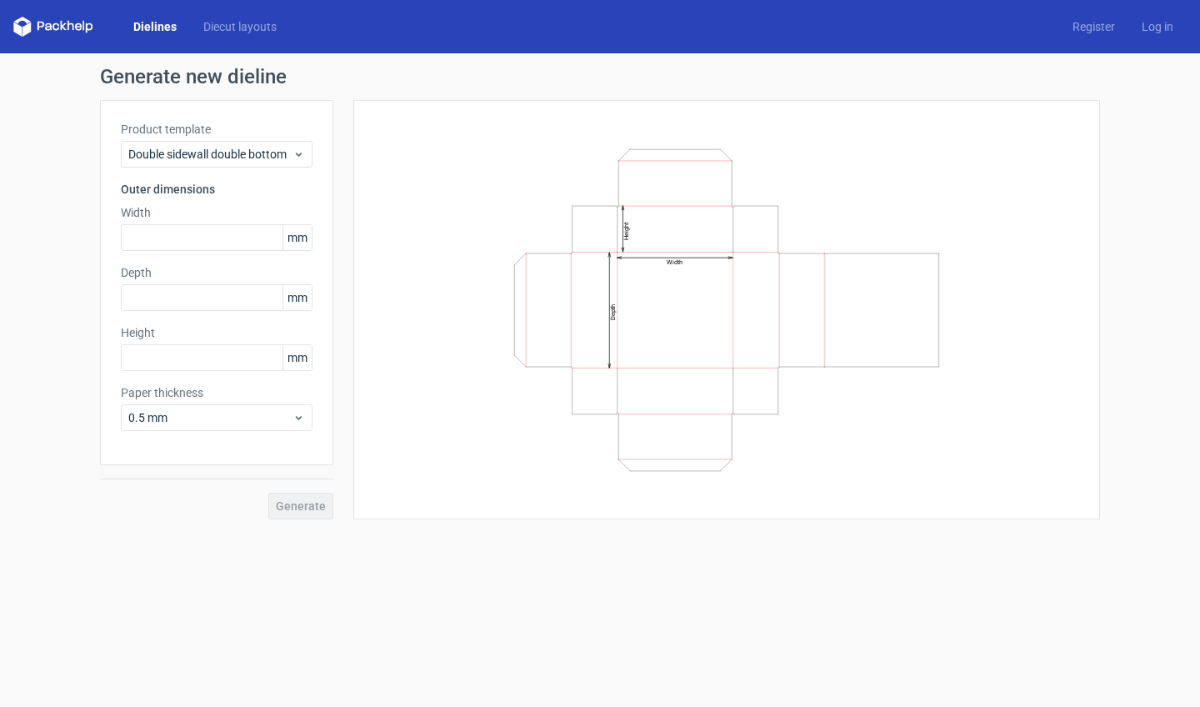
click at [253, 137] on div "Product template Double sidewall double bottom" at bounding box center [217, 144] width 192 height 47
click at [247, 150] on span "Double sidewall double bottom" at bounding box center [210, 154] width 164 height 17
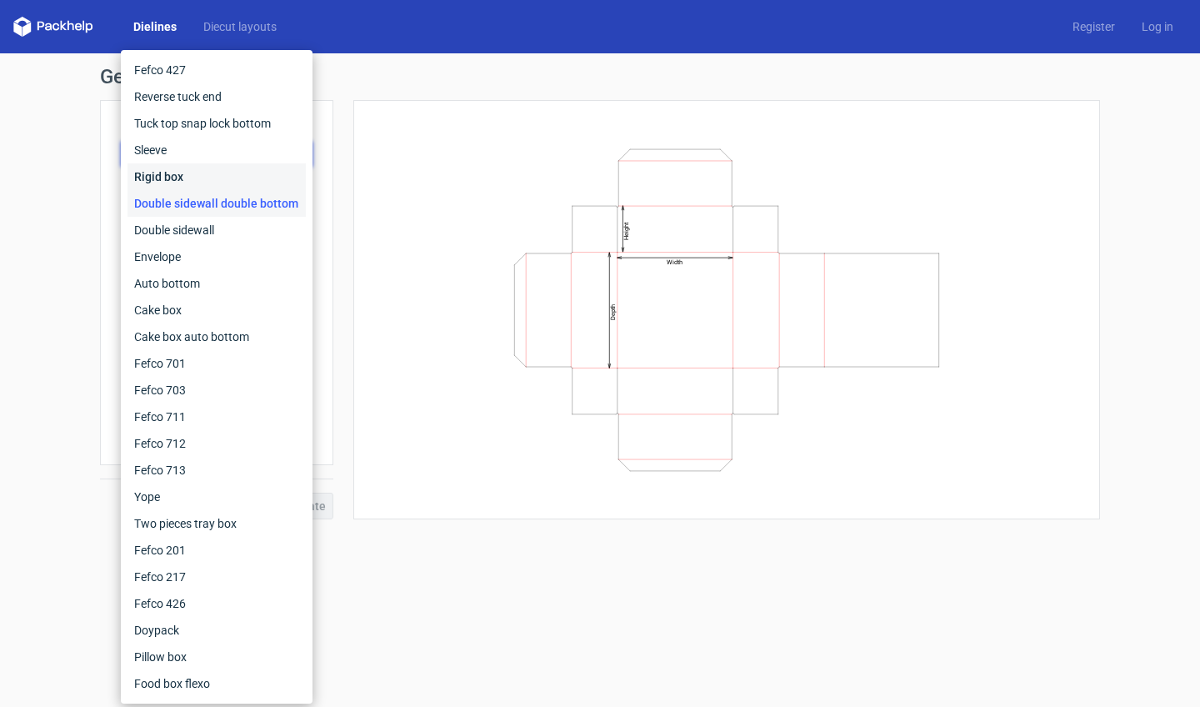
click at [219, 184] on div "Rigid box" at bounding box center [216, 176] width 178 height 27
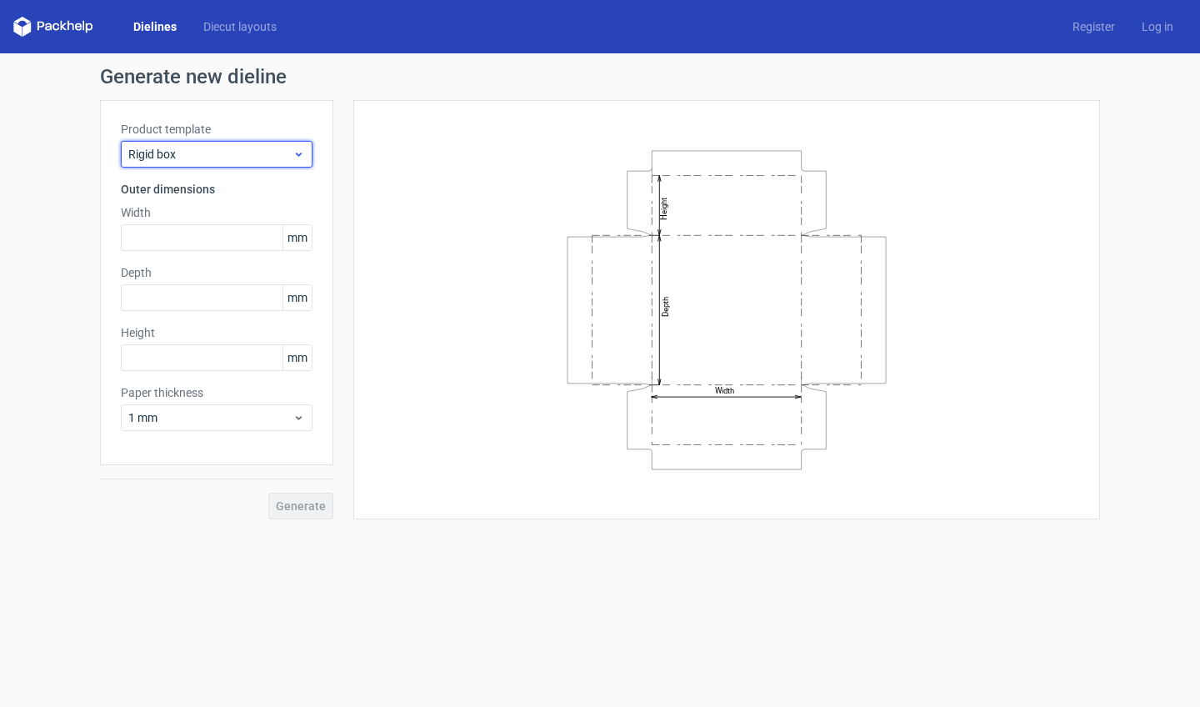
click at [234, 157] on span "Rigid box" at bounding box center [210, 154] width 164 height 17
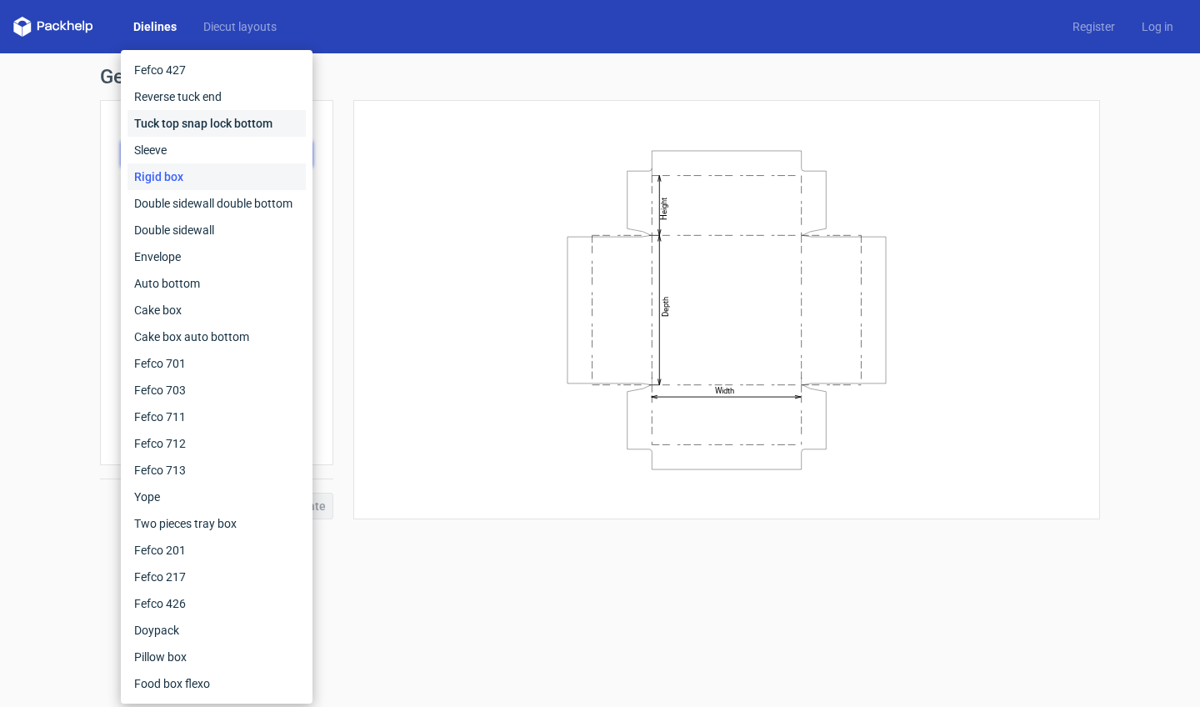
click at [214, 129] on div "Tuck top snap lock bottom" at bounding box center [216, 123] width 178 height 27
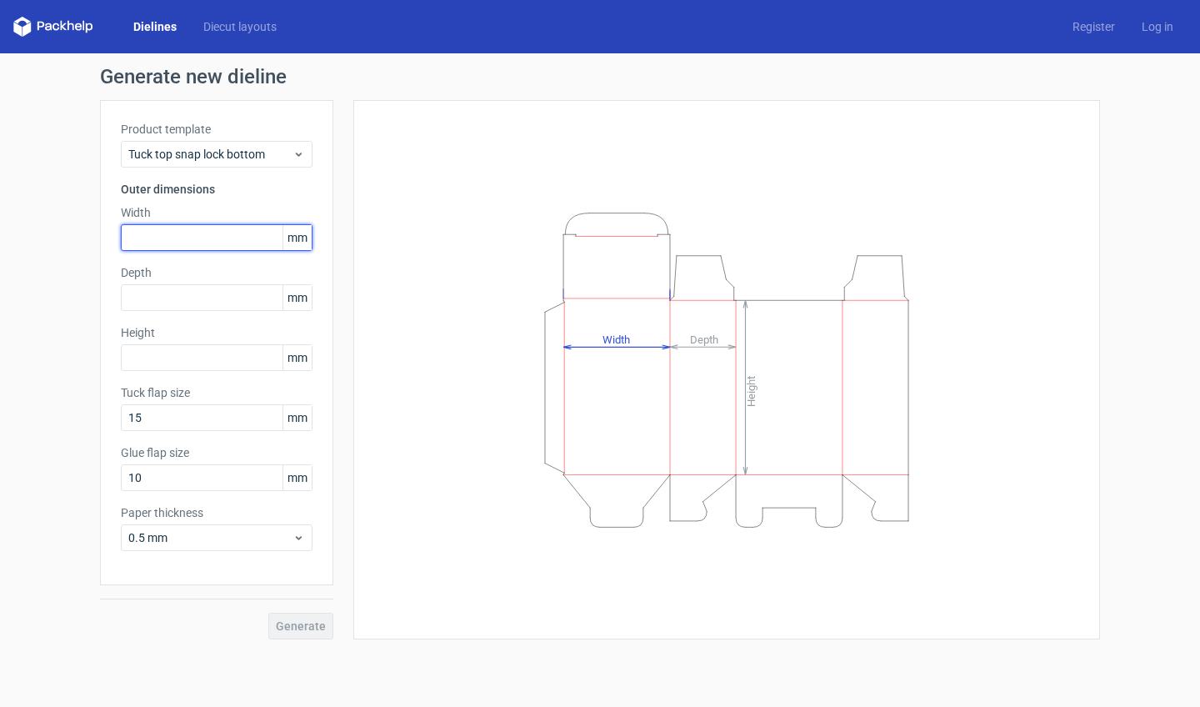
click at [214, 234] on input "text" at bounding box center [217, 237] width 192 height 27
type input "50"
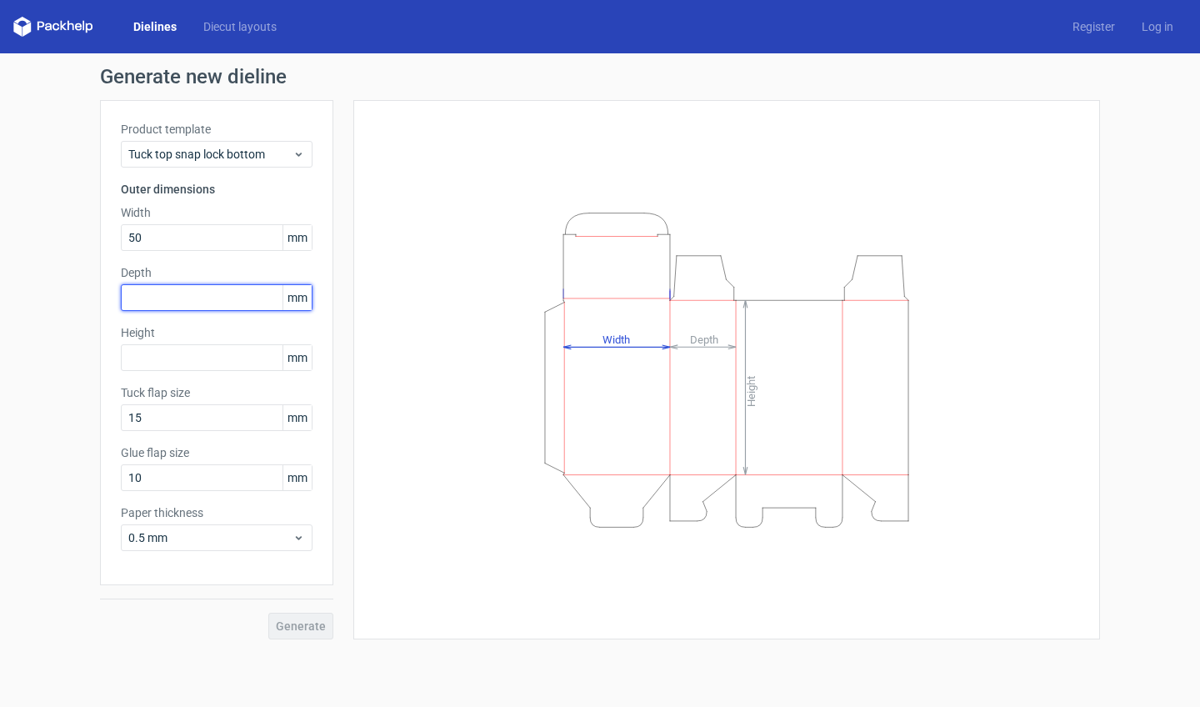
click at [172, 307] on input "text" at bounding box center [217, 297] width 192 height 27
type input "50"
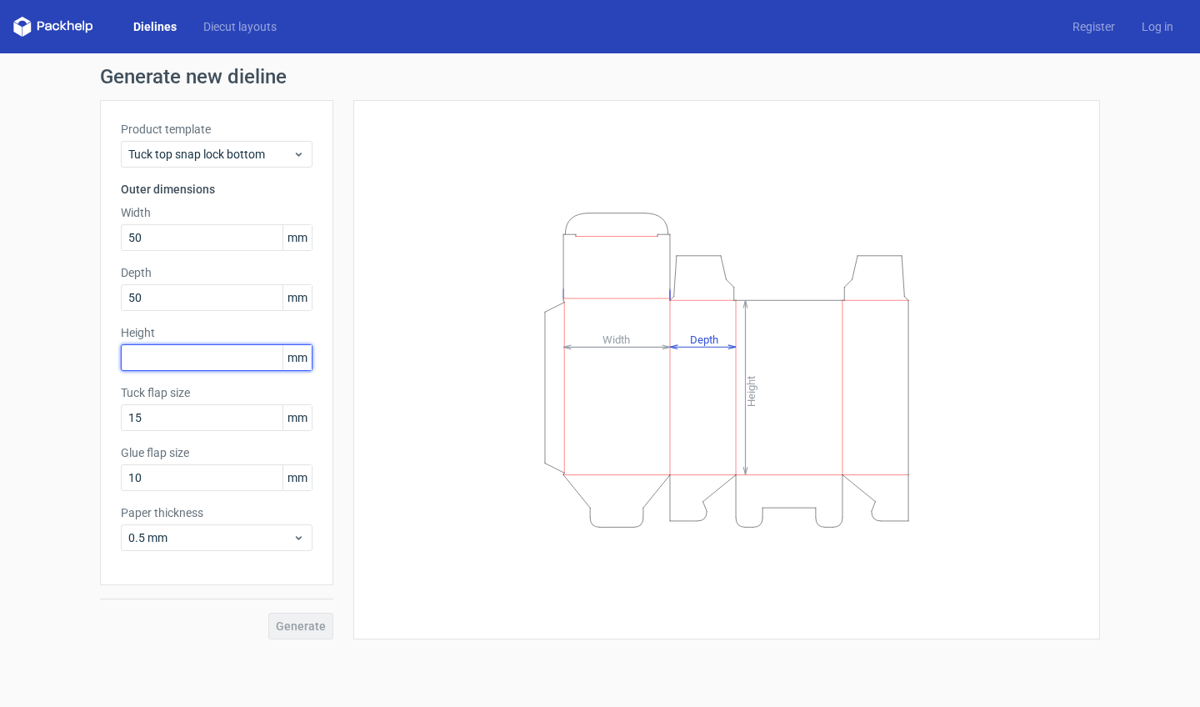
click at [175, 354] on input "text" at bounding box center [217, 357] width 192 height 27
type input "220"
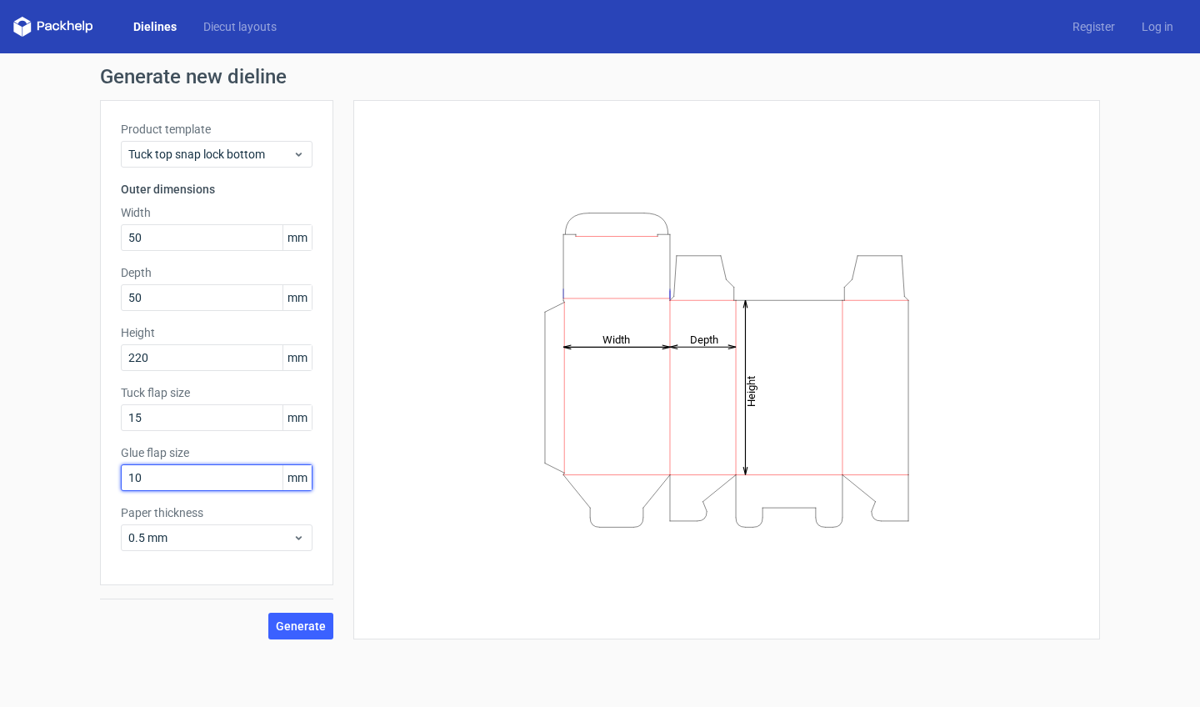
click at [177, 470] on input "10" at bounding box center [217, 477] width 192 height 27
click at [182, 471] on input "10" at bounding box center [217, 477] width 192 height 27
type input "15"
click at [212, 504] on label "Paper thickness" at bounding box center [217, 512] width 192 height 17
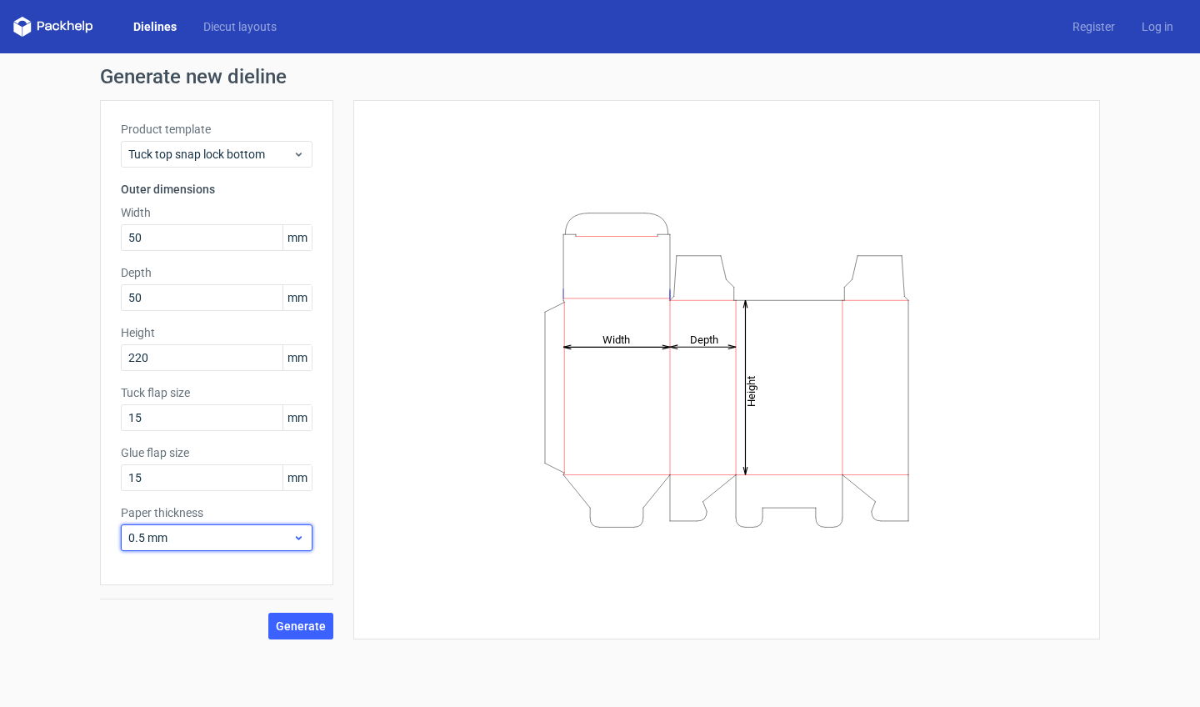
click at [213, 541] on span "0.5 mm" at bounding box center [210, 537] width 164 height 17
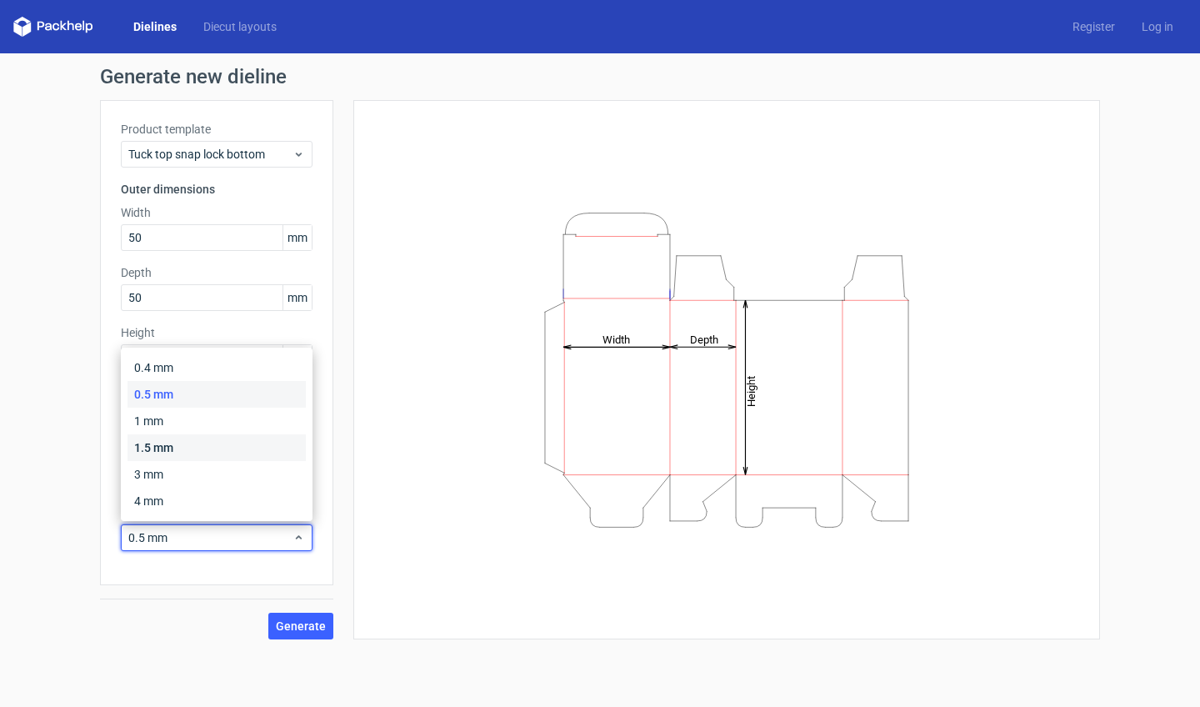
click at [180, 447] on div "1.5 mm" at bounding box center [216, 447] width 178 height 27
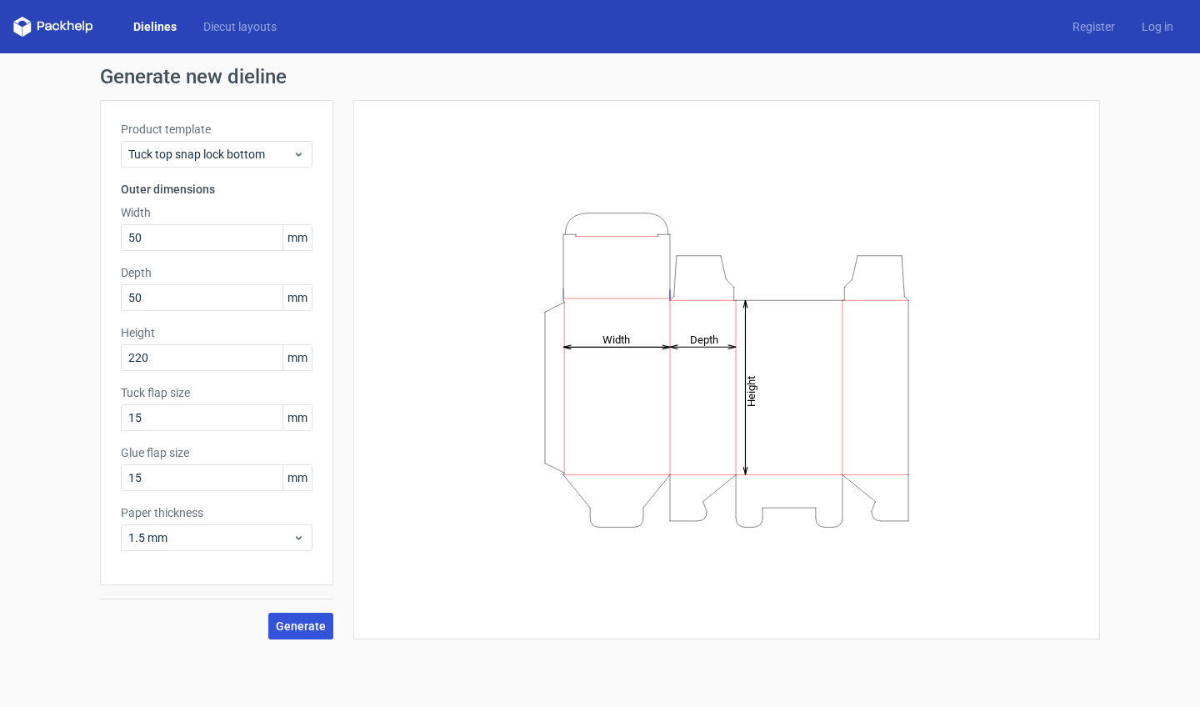
click at [287, 627] on span "Generate" at bounding box center [301, 626] width 50 height 12
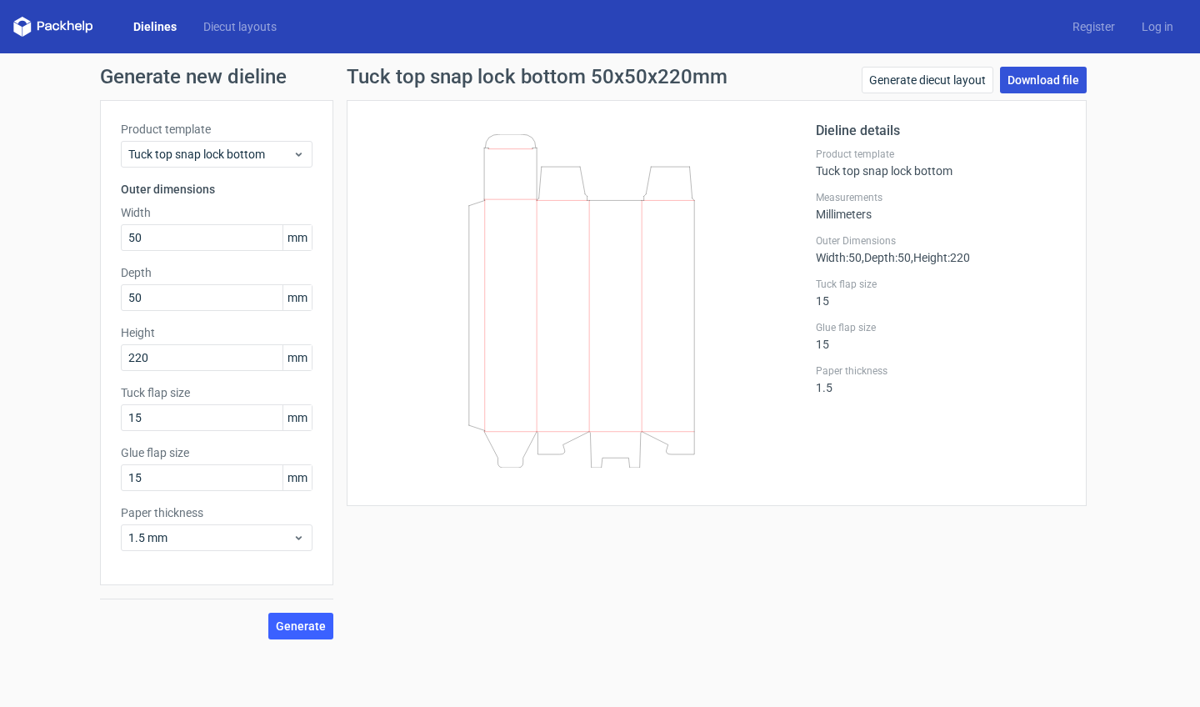
click at [1037, 77] on link "Download file" at bounding box center [1043, 80] width 87 height 27
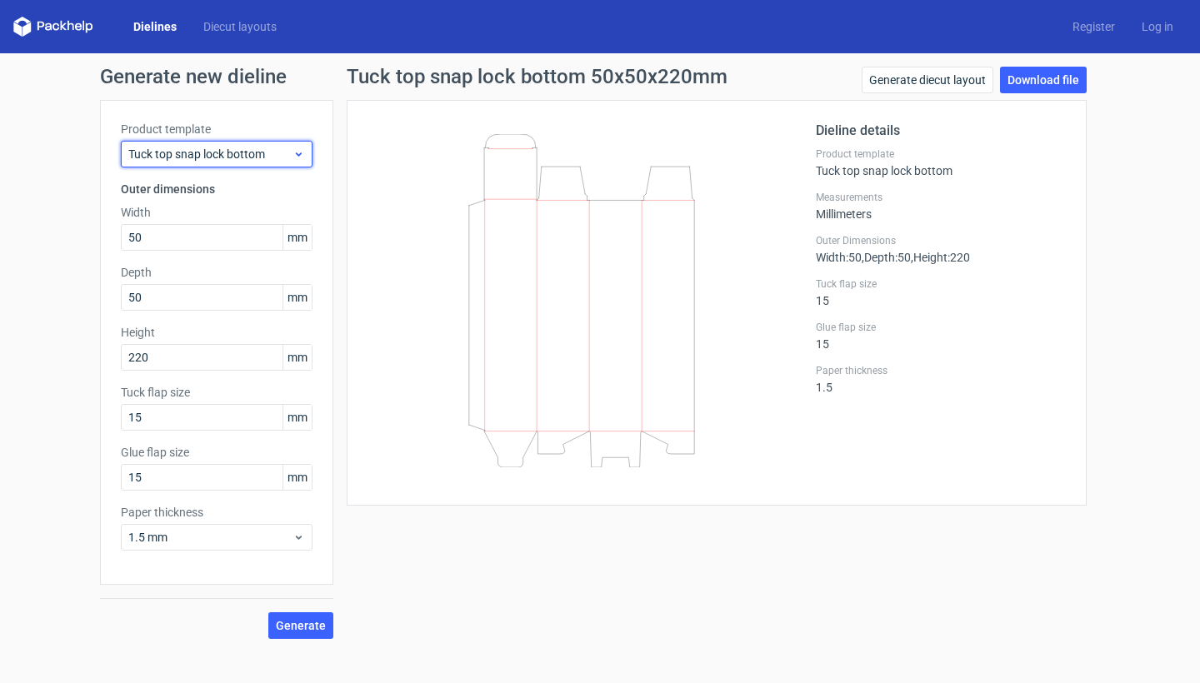
click at [207, 150] on span "Tuck top snap lock bottom" at bounding box center [210, 154] width 164 height 17
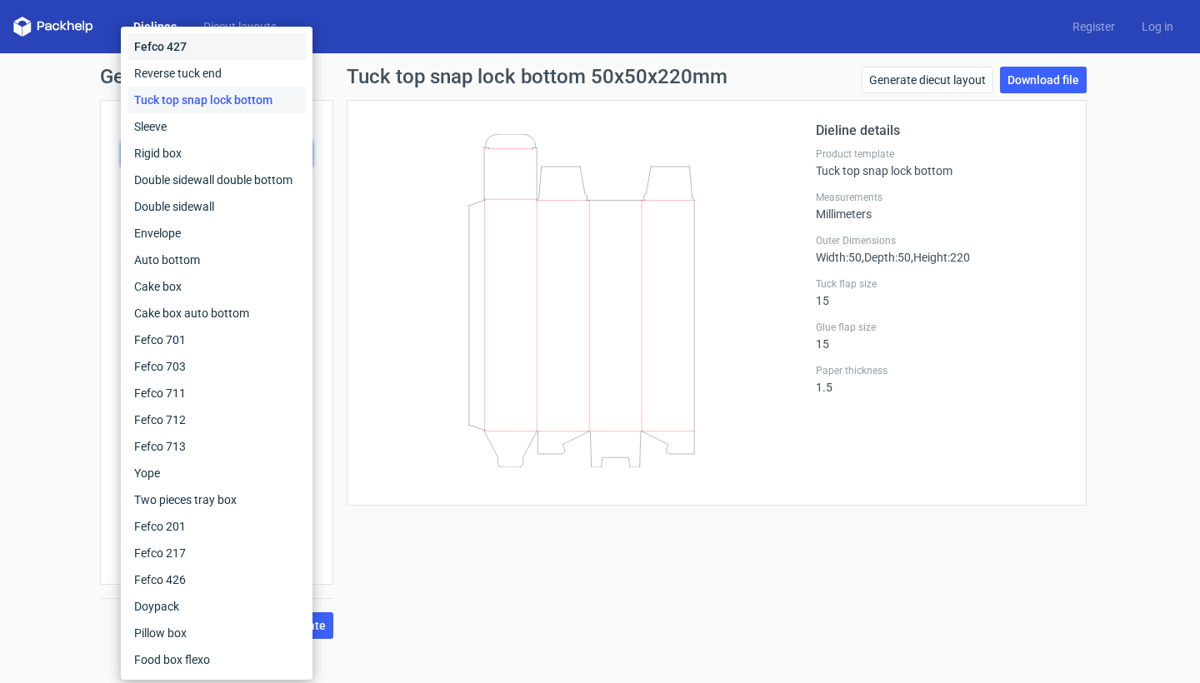
click at [211, 41] on div "Fefco 427" at bounding box center [216, 46] width 178 height 27
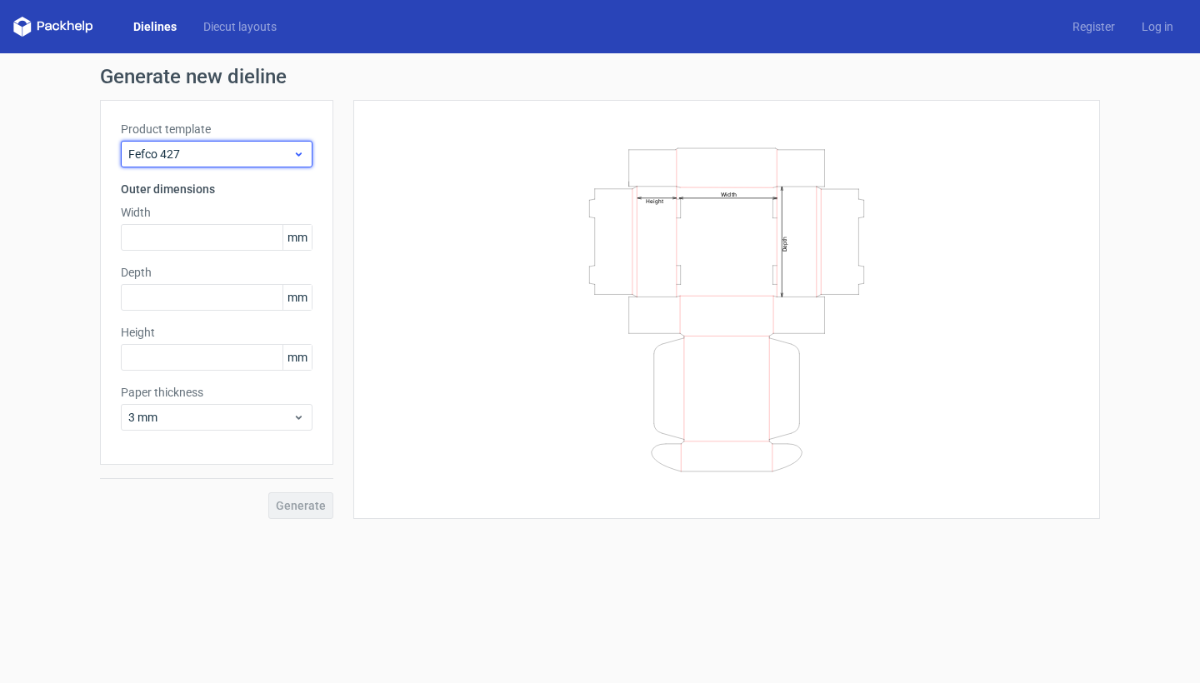
click at [183, 157] on span "Fefco 427" at bounding box center [210, 154] width 164 height 17
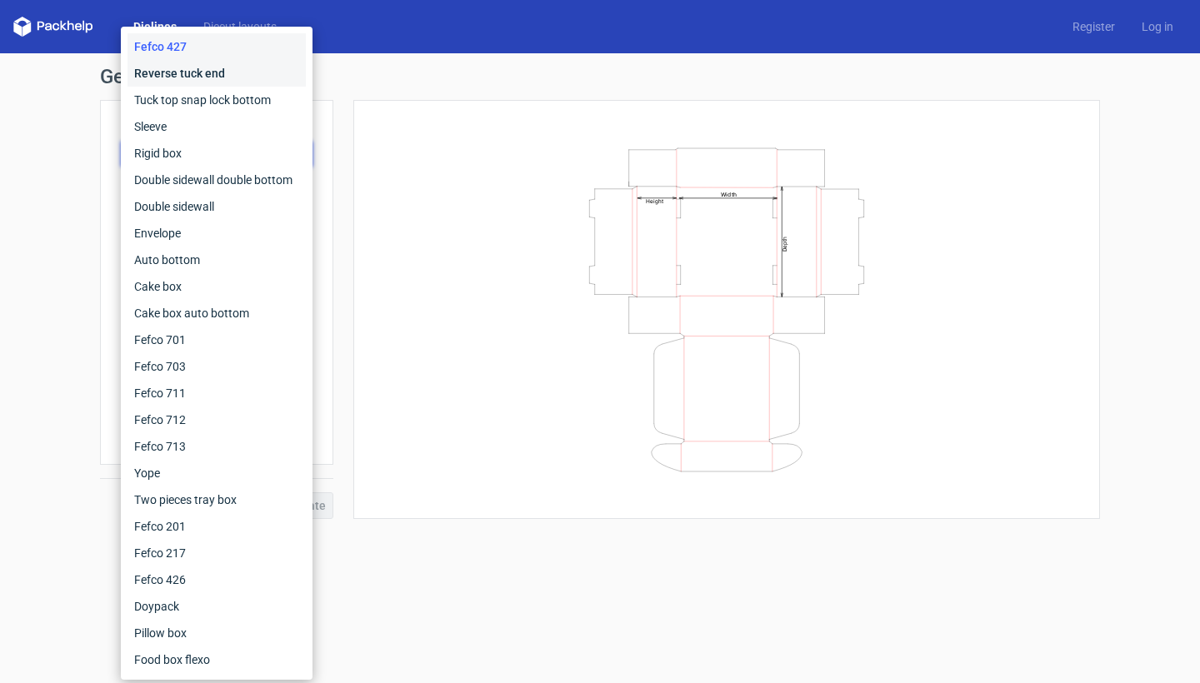
click at [221, 72] on div "Reverse tuck end" at bounding box center [216, 73] width 178 height 27
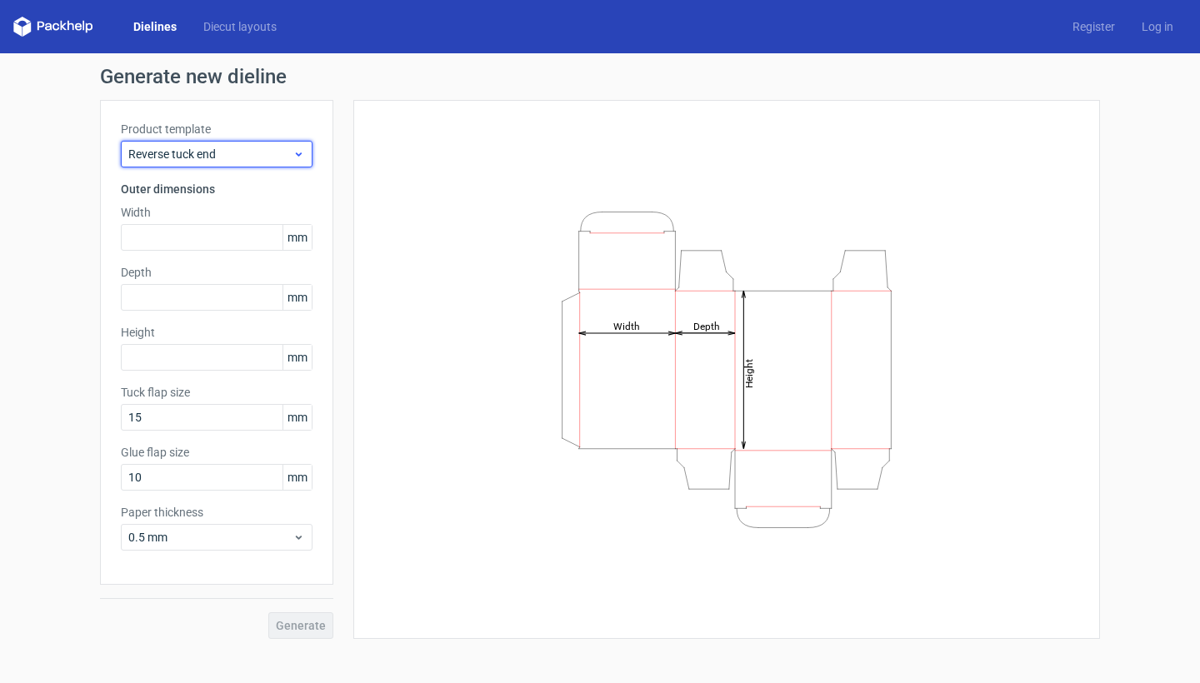
click at [206, 153] on span "Reverse tuck end" at bounding box center [210, 154] width 164 height 17
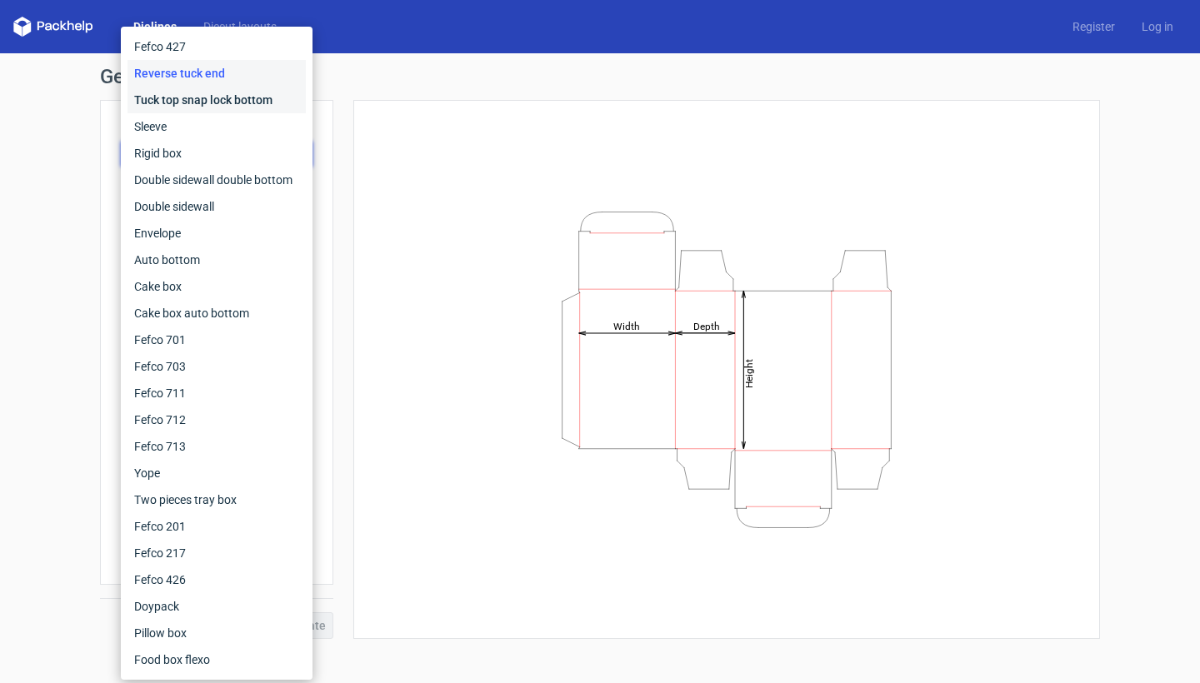
click at [203, 111] on div "Tuck top snap lock bottom" at bounding box center [216, 100] width 178 height 27
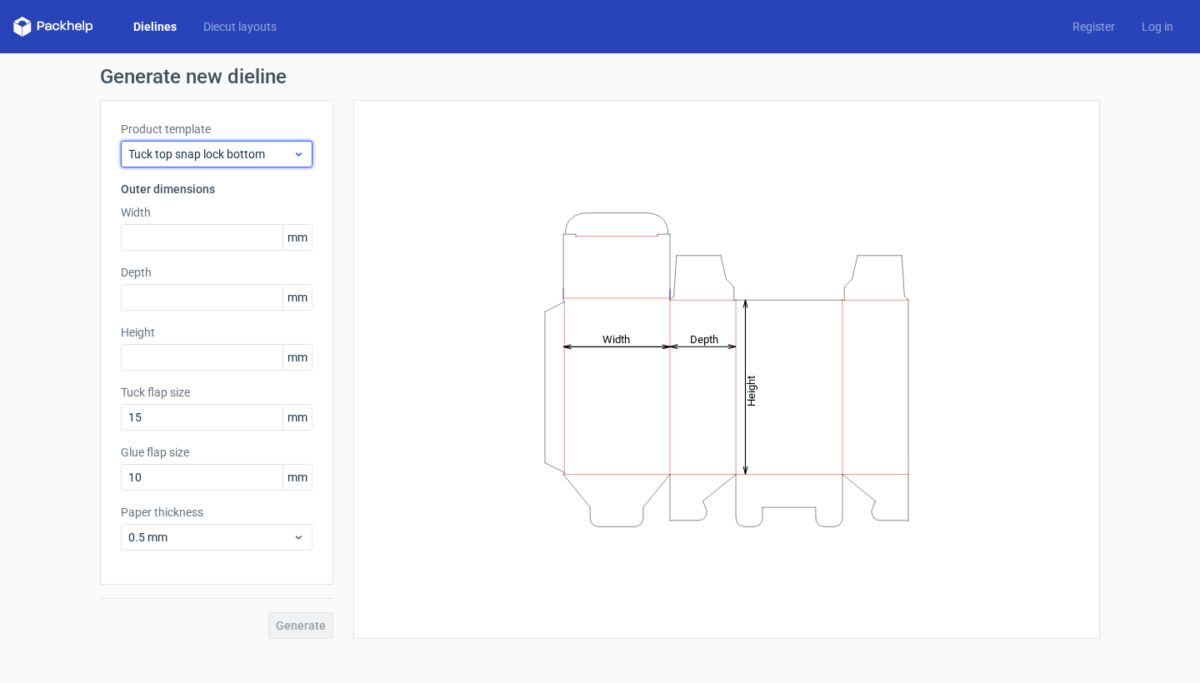
click at [194, 149] on span "Tuck top snap lock bottom" at bounding box center [210, 154] width 164 height 17
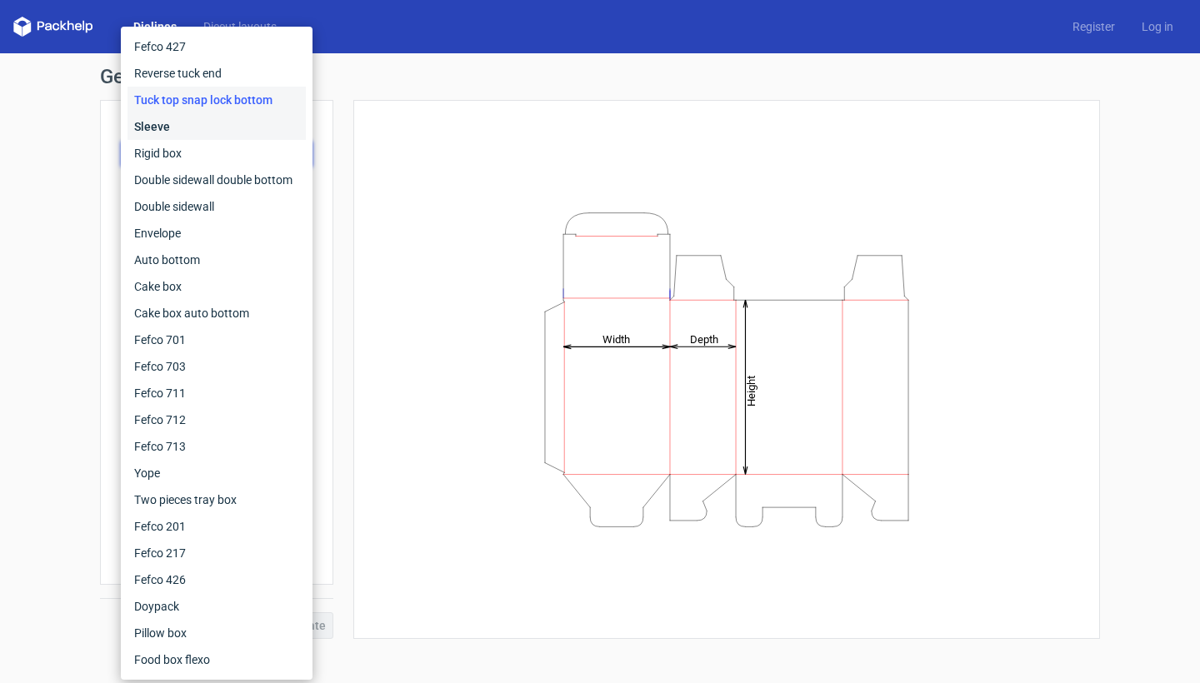
click at [192, 126] on div "Sleeve" at bounding box center [216, 126] width 178 height 27
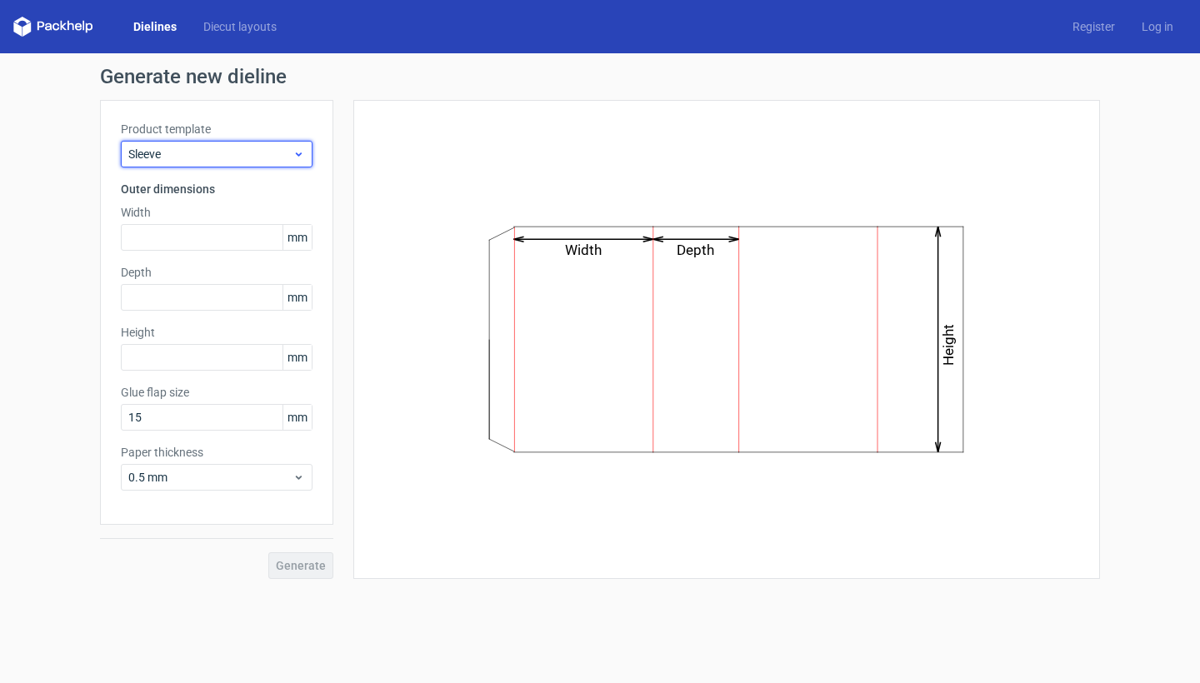
click at [222, 142] on div "Sleeve" at bounding box center [217, 154] width 192 height 27
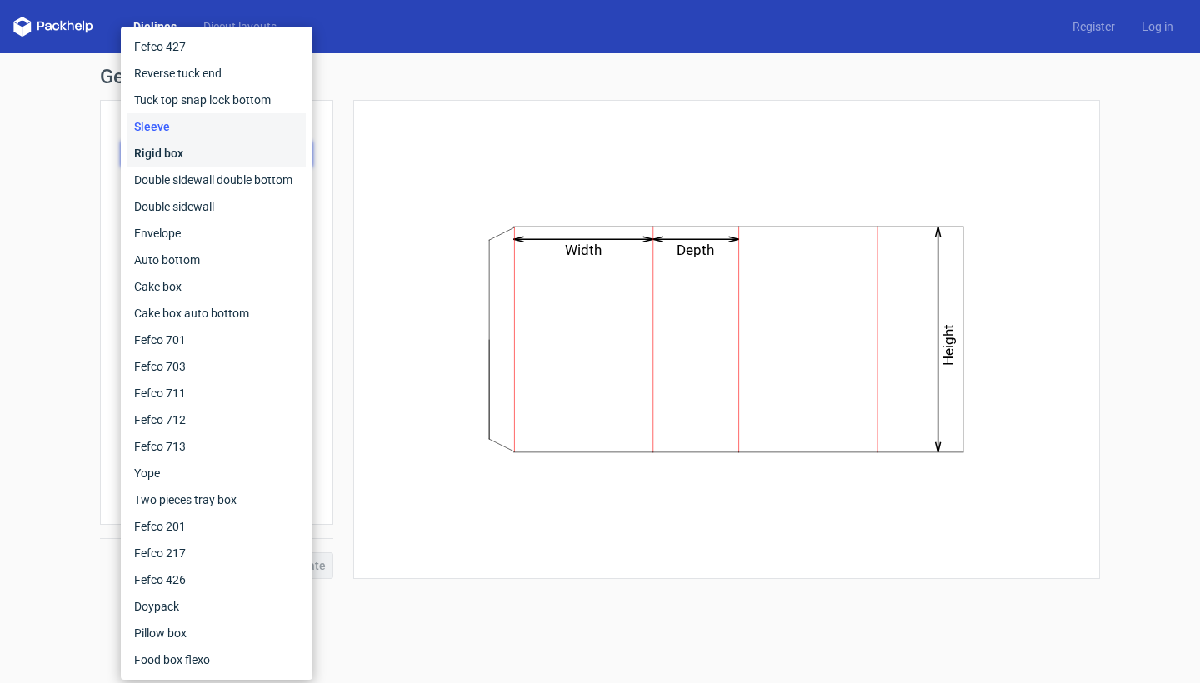
click at [206, 157] on div "Rigid box" at bounding box center [216, 153] width 178 height 27
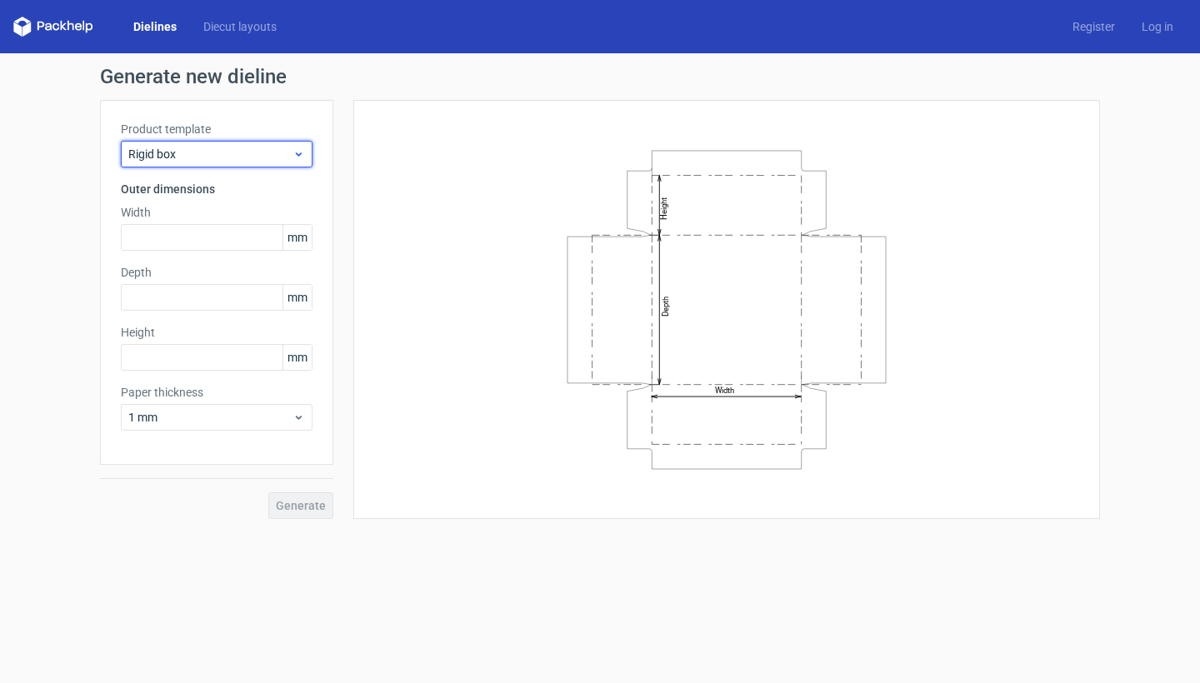
click at [237, 150] on span "Rigid box" at bounding box center [210, 154] width 164 height 17
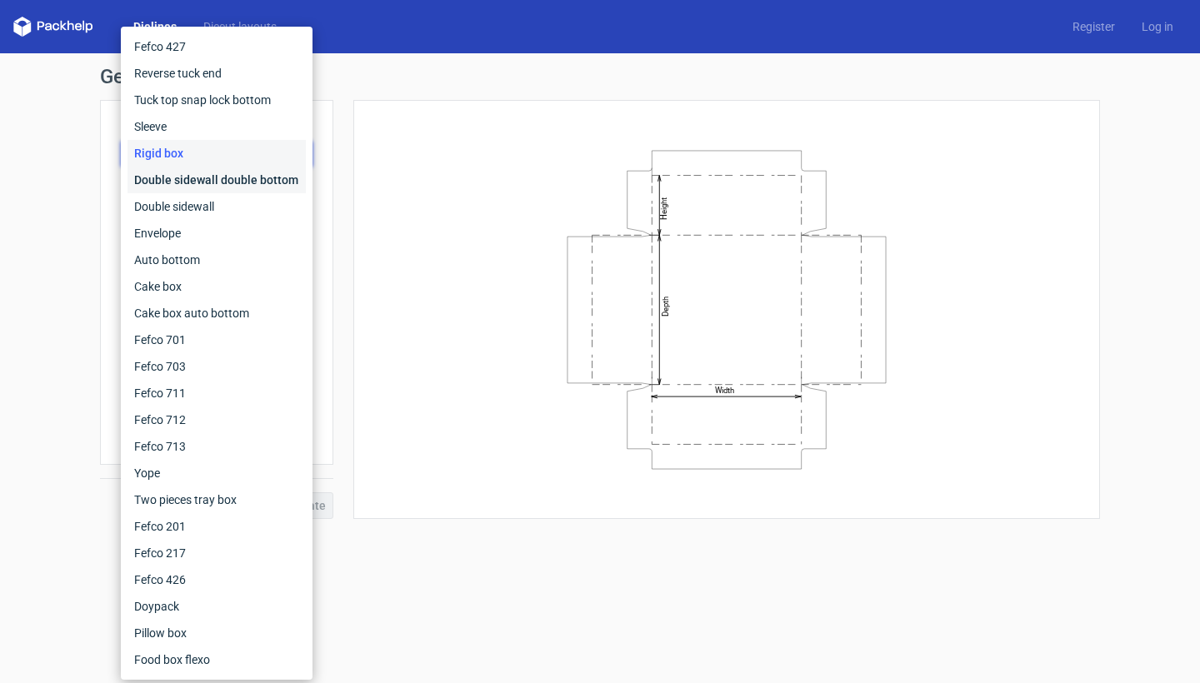
click at [232, 180] on div "Double sidewall double bottom" at bounding box center [216, 180] width 178 height 27
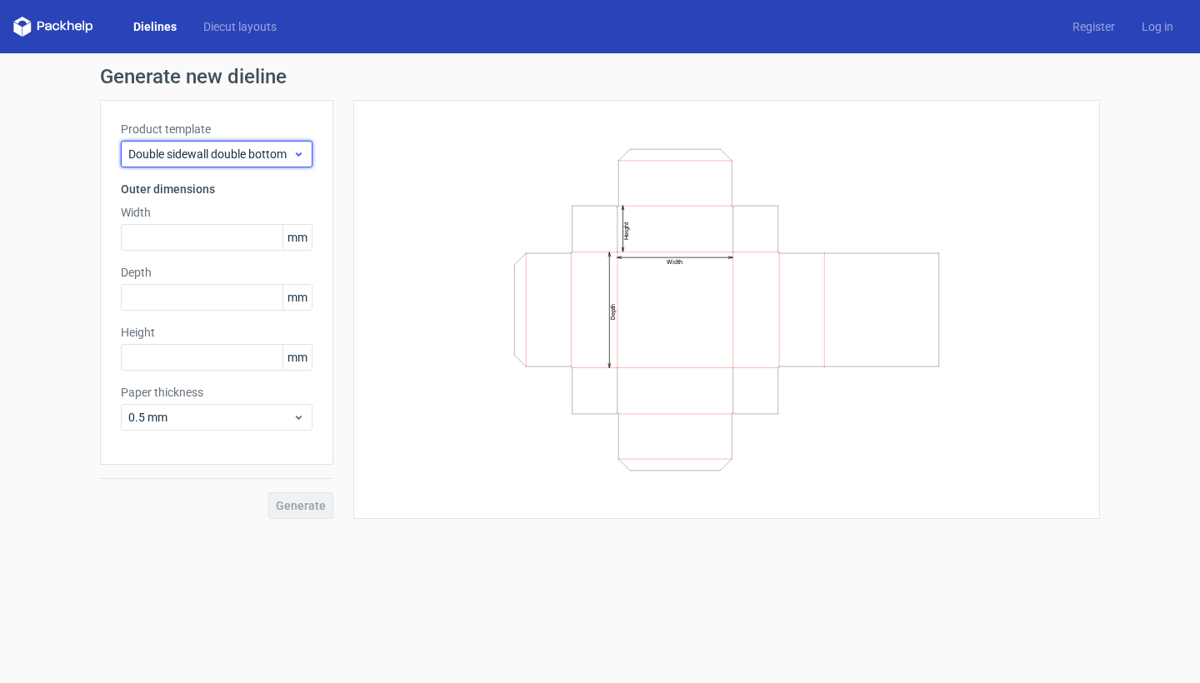
click at [230, 146] on span "Double sidewall double bottom" at bounding box center [210, 154] width 164 height 17
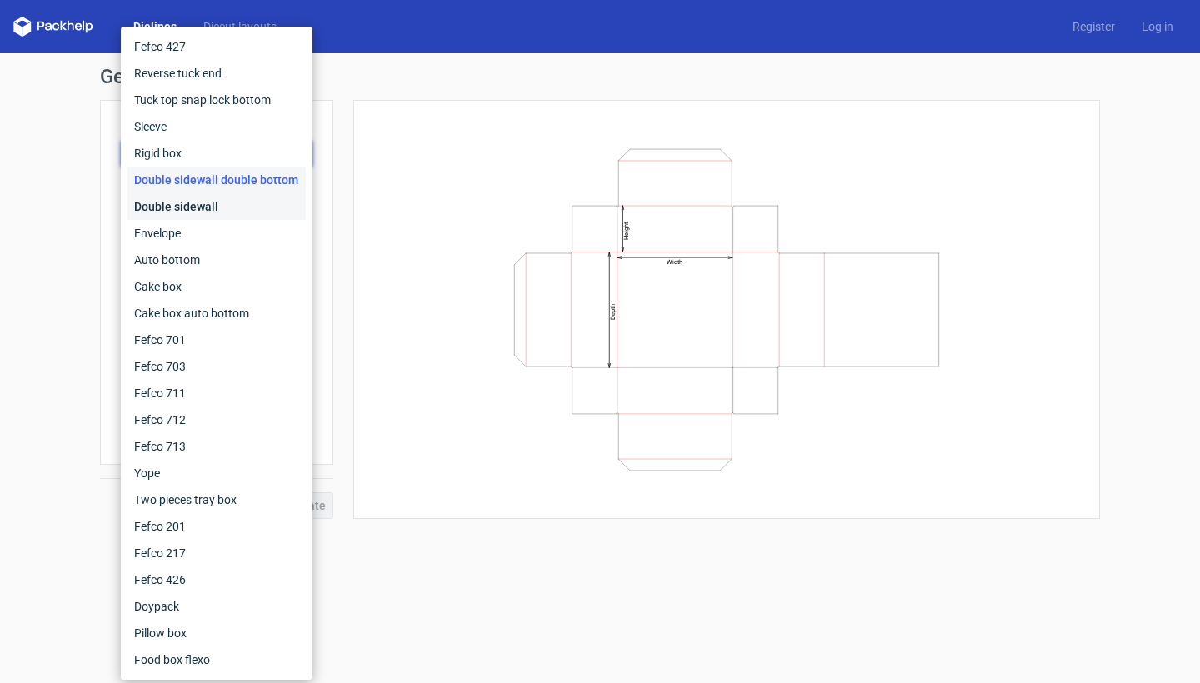
click at [216, 204] on div "Double sidewall" at bounding box center [216, 206] width 178 height 27
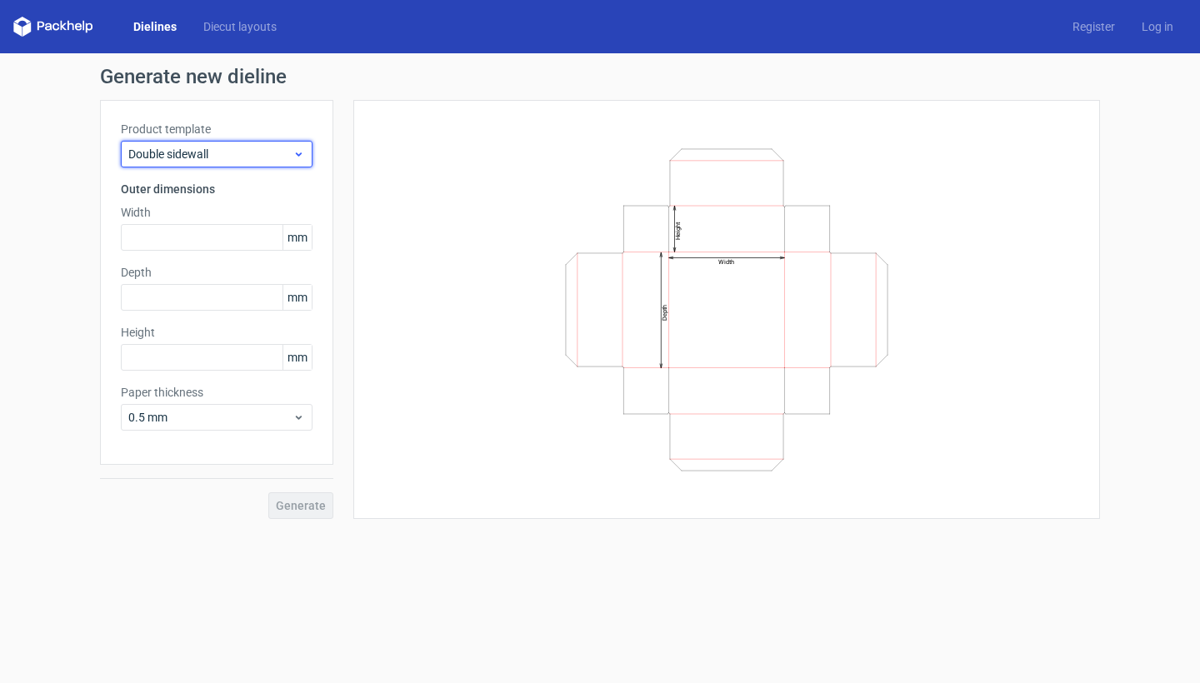
click at [152, 160] on span "Double sidewall" at bounding box center [210, 154] width 164 height 17
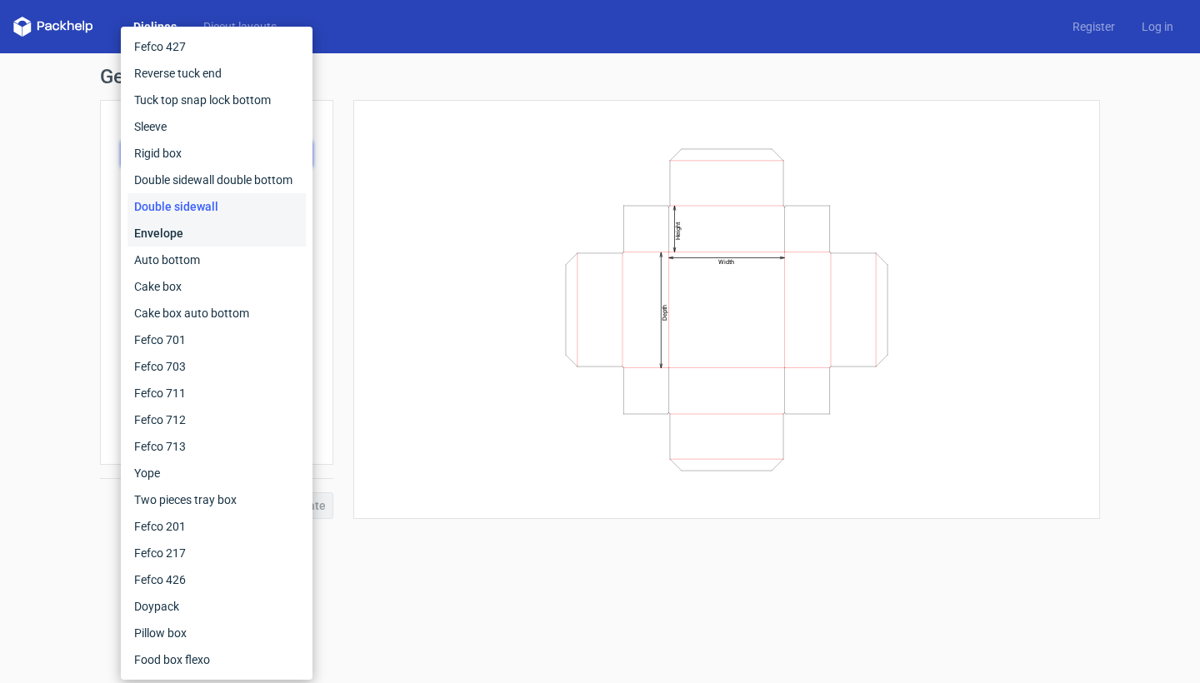
click at [175, 237] on div "Envelope" at bounding box center [216, 233] width 178 height 27
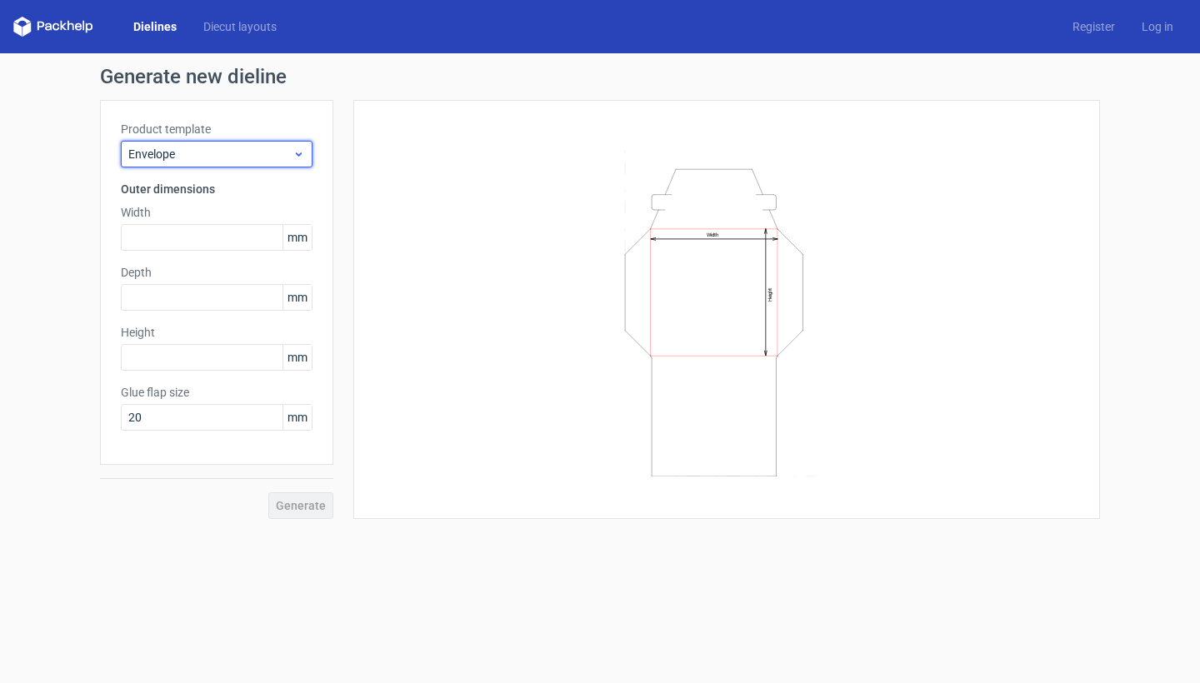
click at [228, 156] on span "Envelope" at bounding box center [210, 154] width 164 height 17
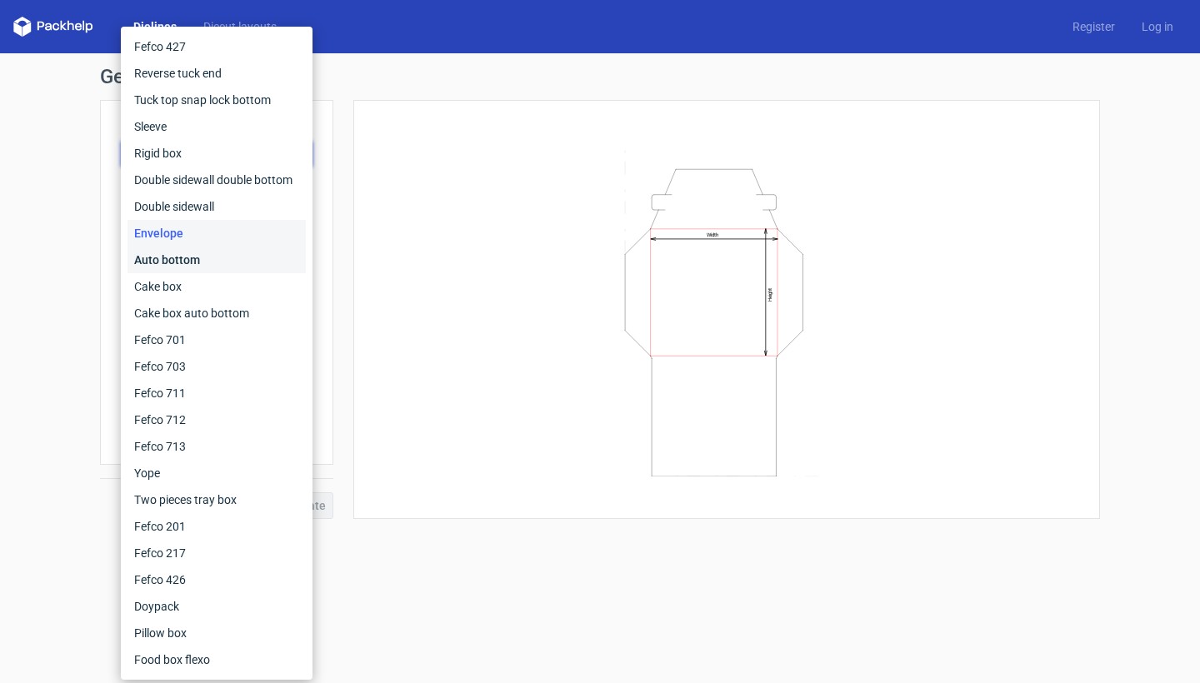
click at [217, 258] on div "Auto bottom" at bounding box center [216, 260] width 178 height 27
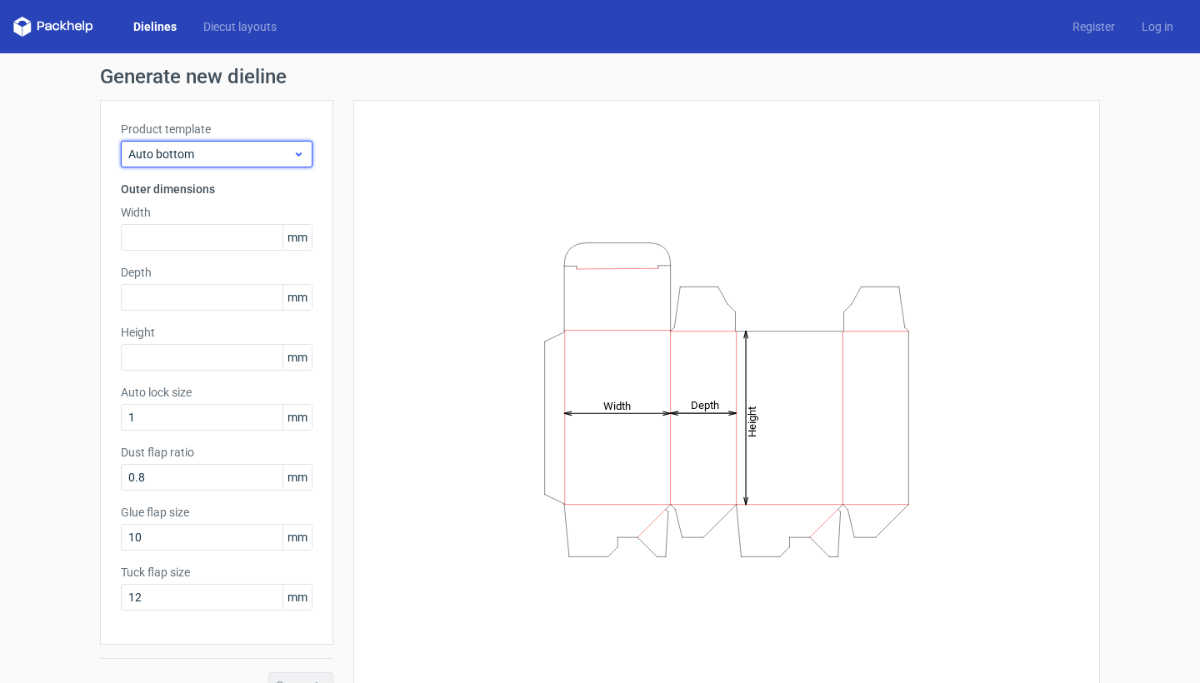
click at [228, 149] on span "Auto bottom" at bounding box center [210, 154] width 164 height 17
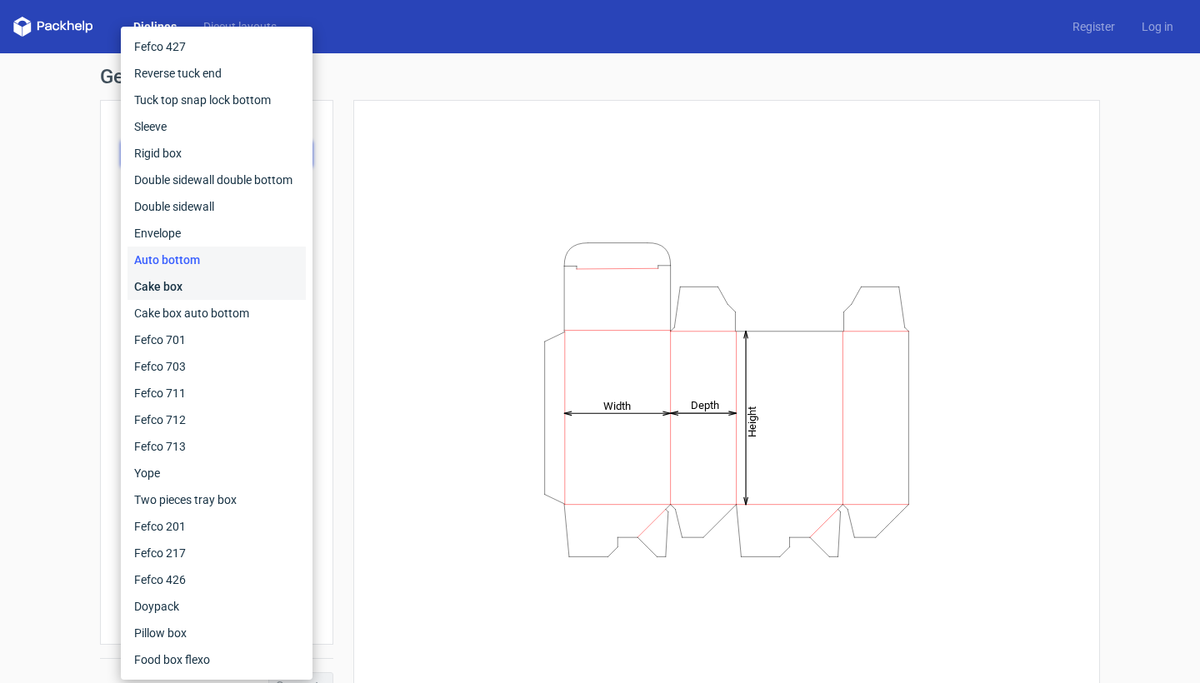
click at [204, 282] on div "Cake box" at bounding box center [216, 286] width 178 height 27
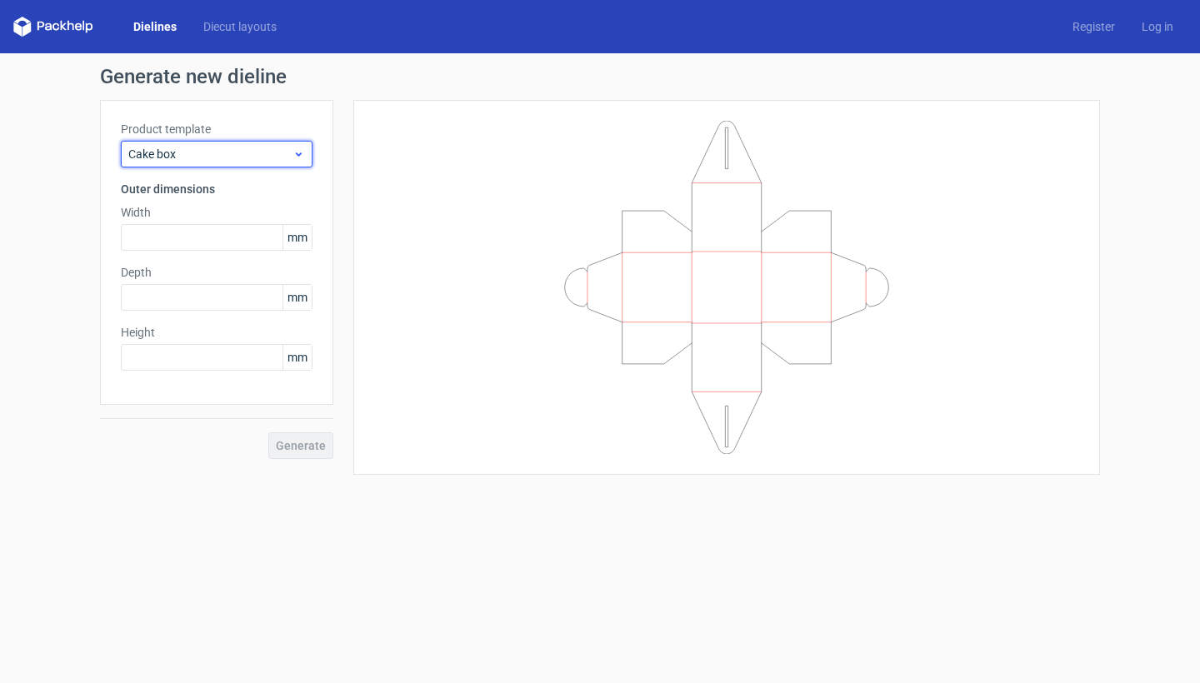
click at [240, 152] on span "Cake box" at bounding box center [210, 154] width 164 height 17
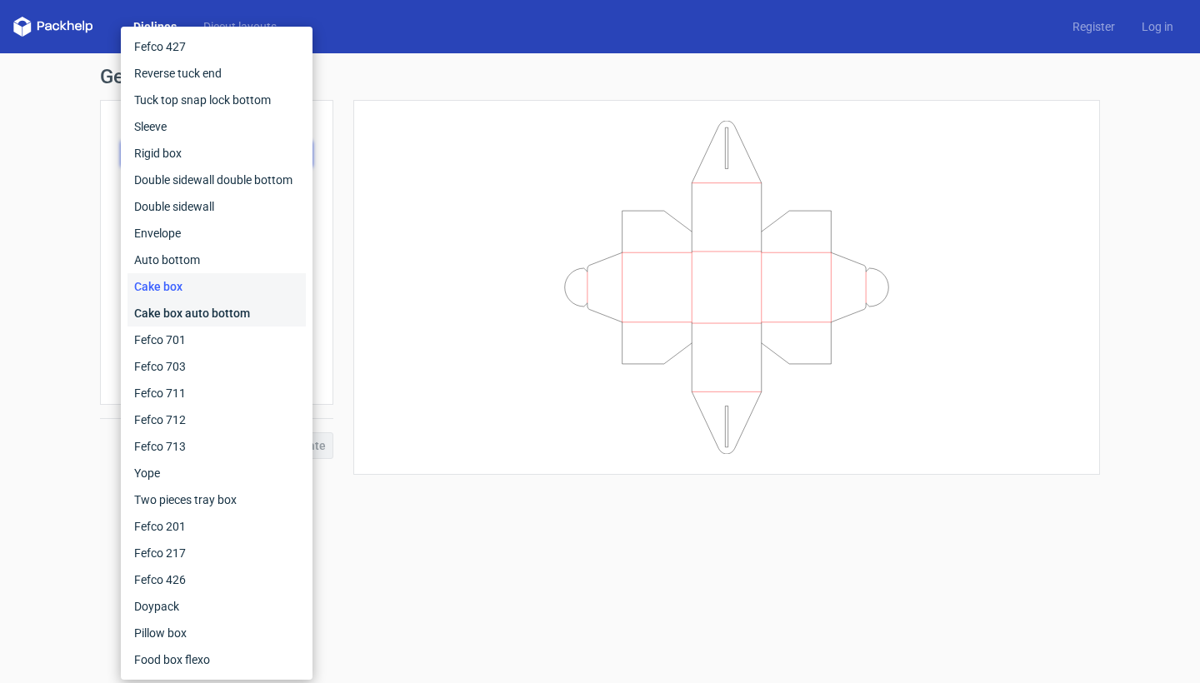
click at [187, 309] on div "Cake box auto bottom" at bounding box center [216, 313] width 178 height 27
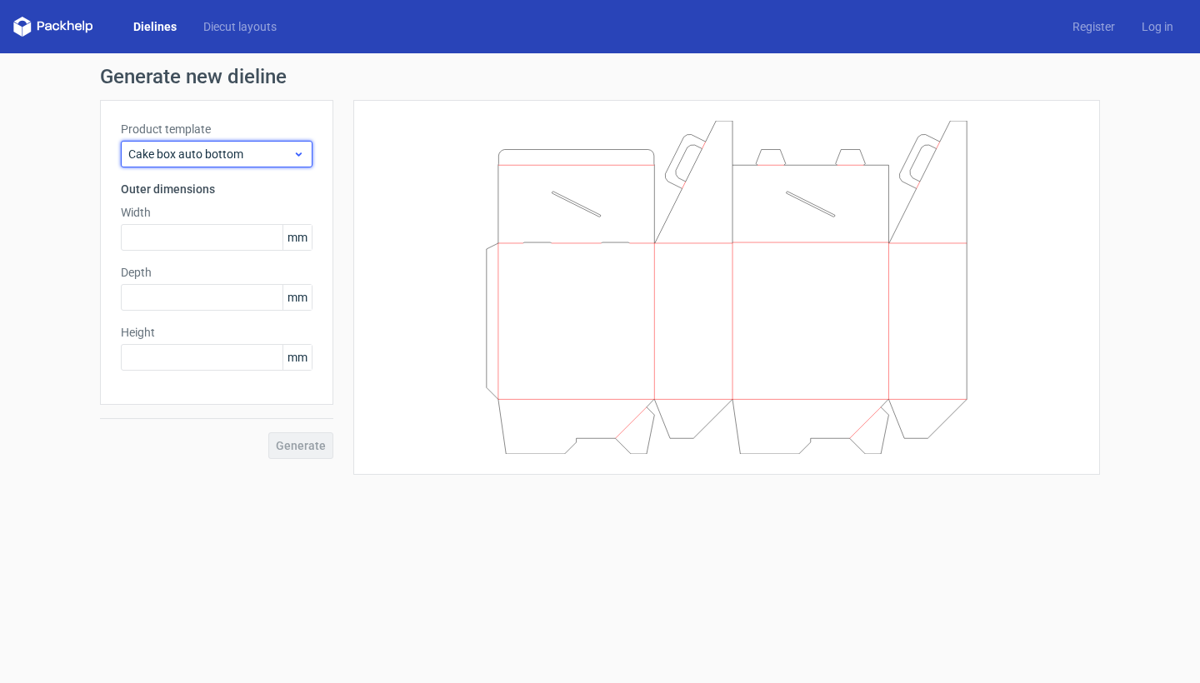
click at [245, 157] on span "Cake box auto bottom" at bounding box center [210, 154] width 164 height 17
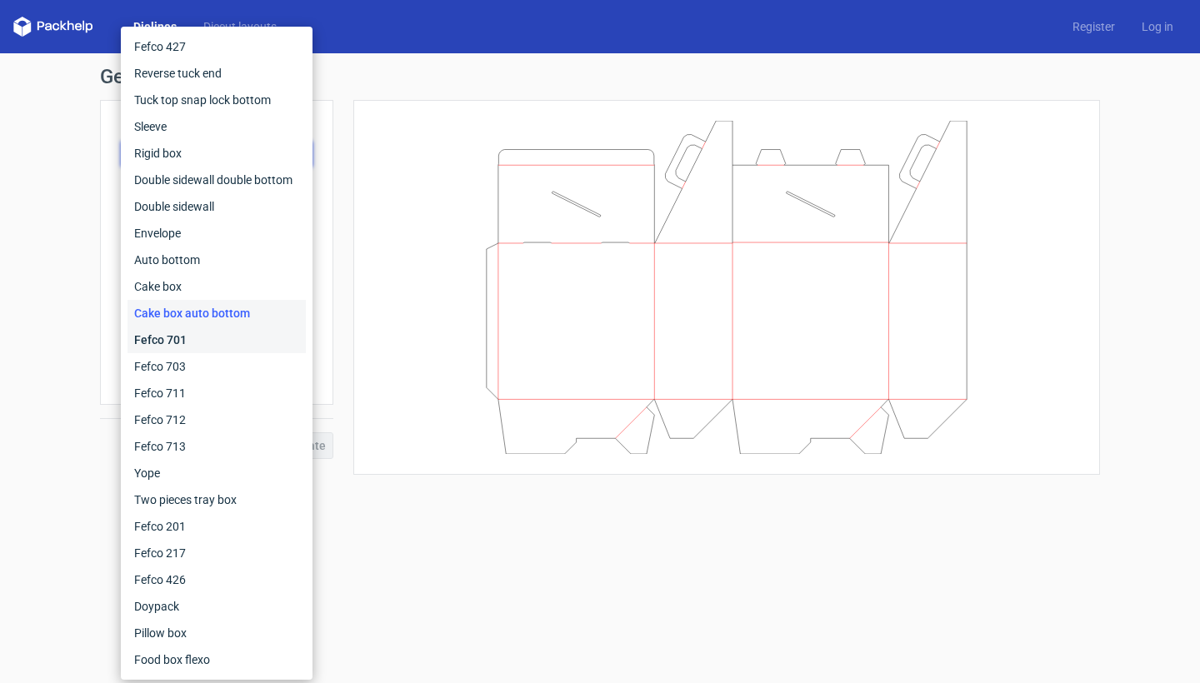
click at [177, 346] on div "Fefco 701" at bounding box center [216, 340] width 178 height 27
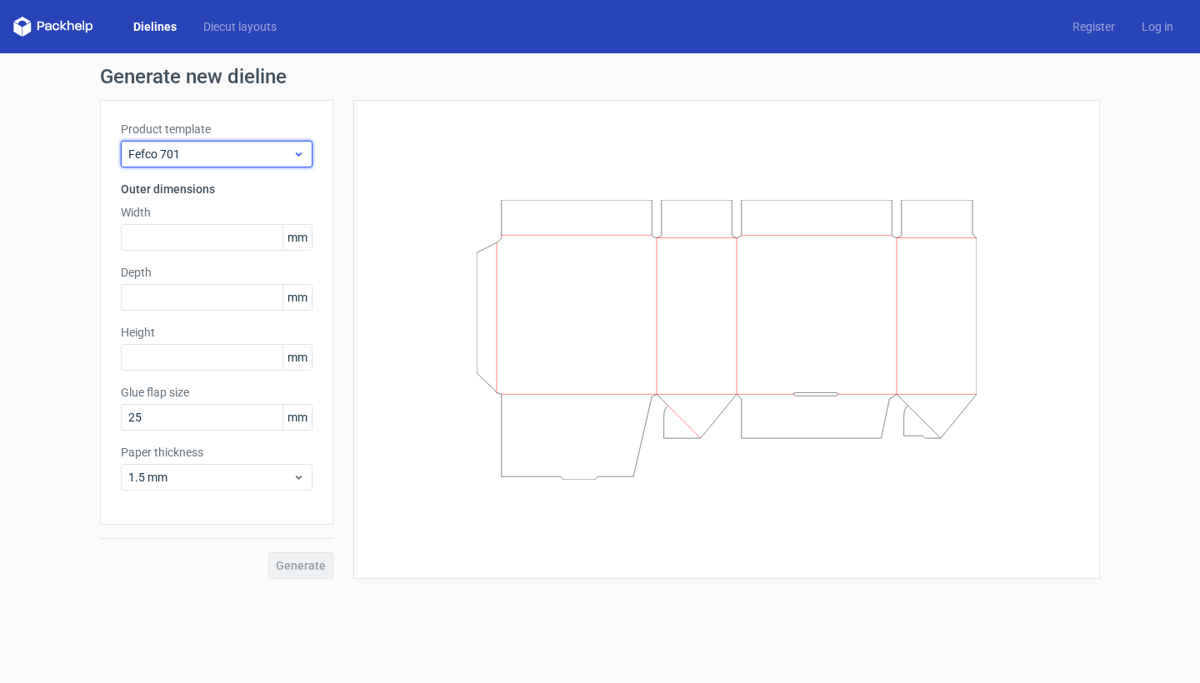
click at [237, 147] on span "Fefco 701" at bounding box center [210, 154] width 164 height 17
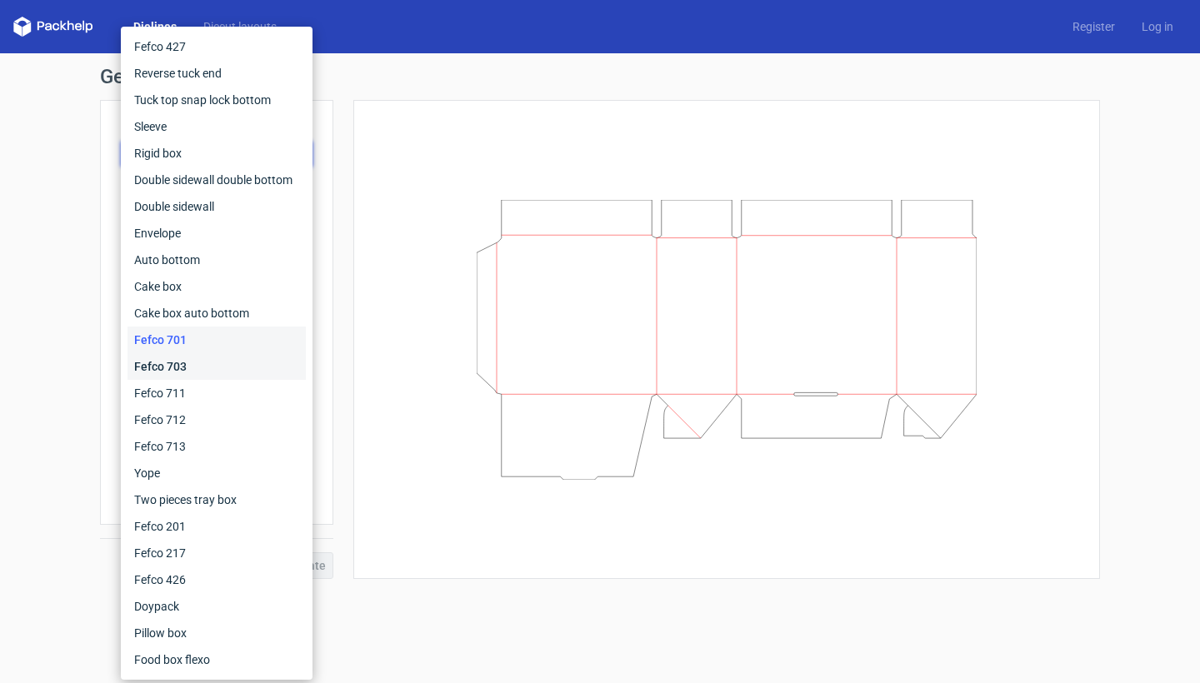
click at [204, 359] on div "Fefco 703" at bounding box center [216, 366] width 178 height 27
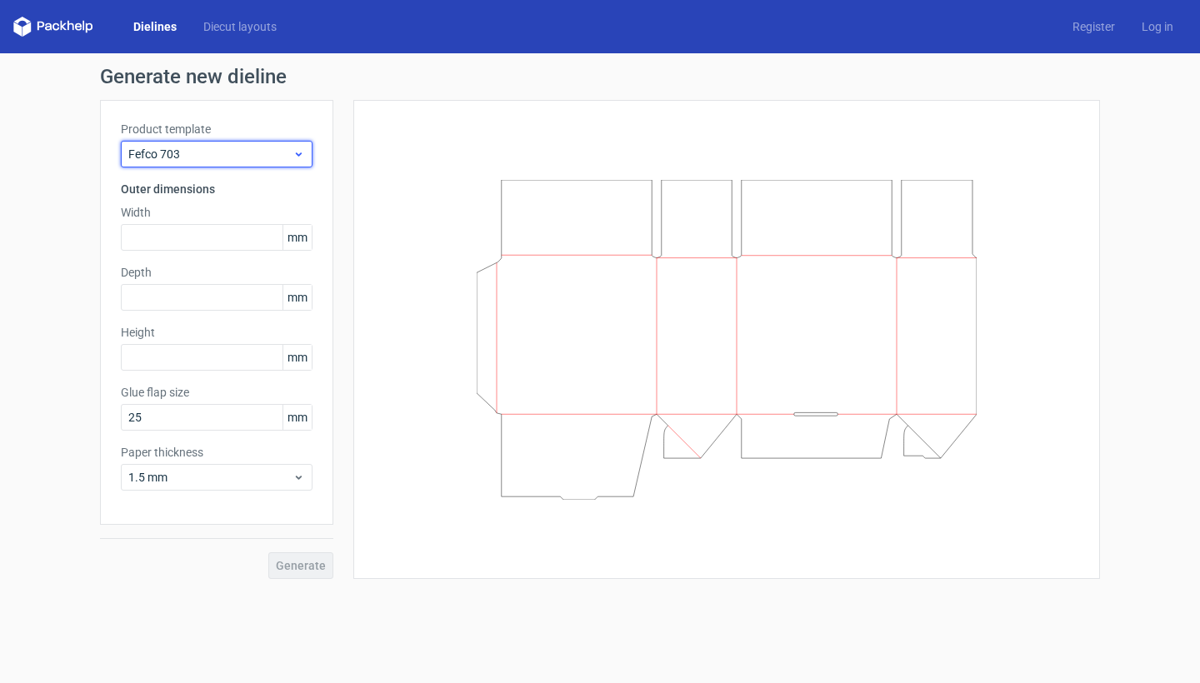
click at [237, 152] on span "Fefco 703" at bounding box center [210, 154] width 164 height 17
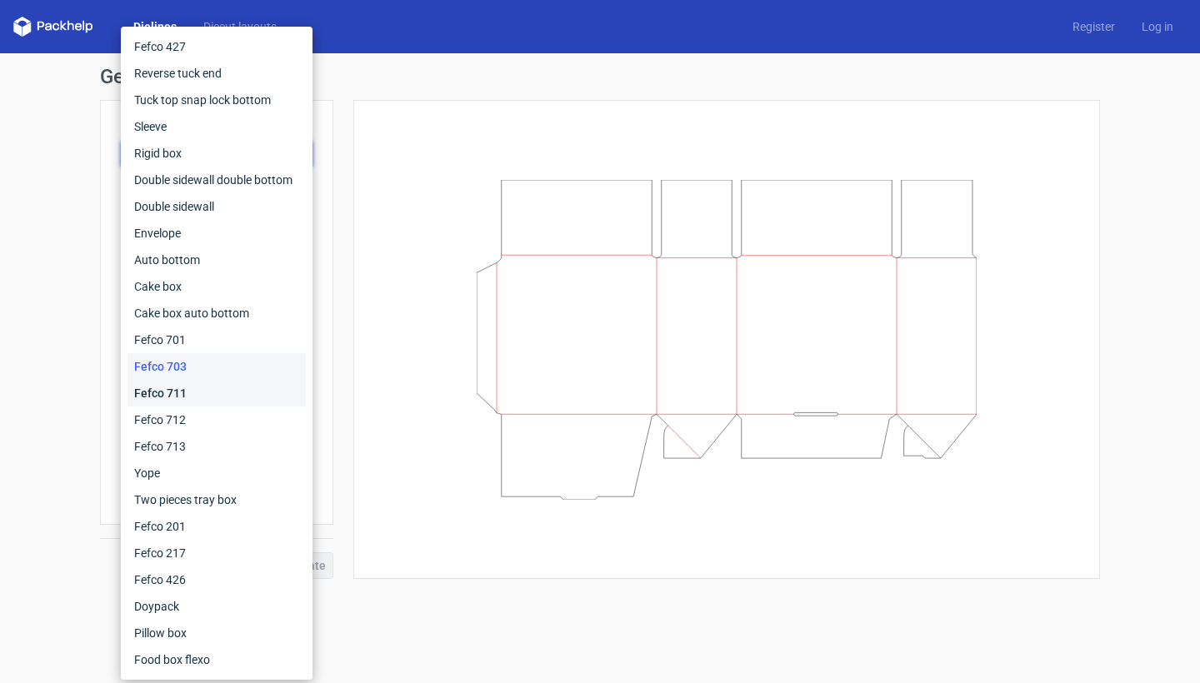
click at [215, 401] on div "Fefco 711" at bounding box center [216, 393] width 178 height 27
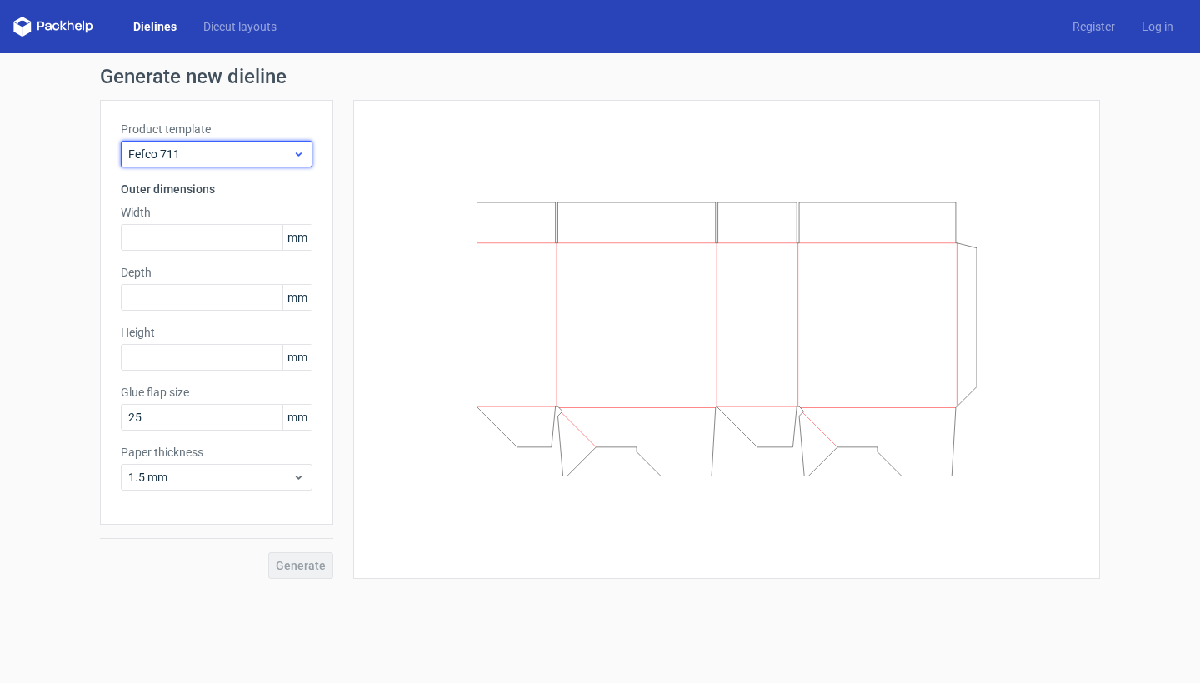
click at [199, 160] on span "Fefco 711" at bounding box center [210, 154] width 164 height 17
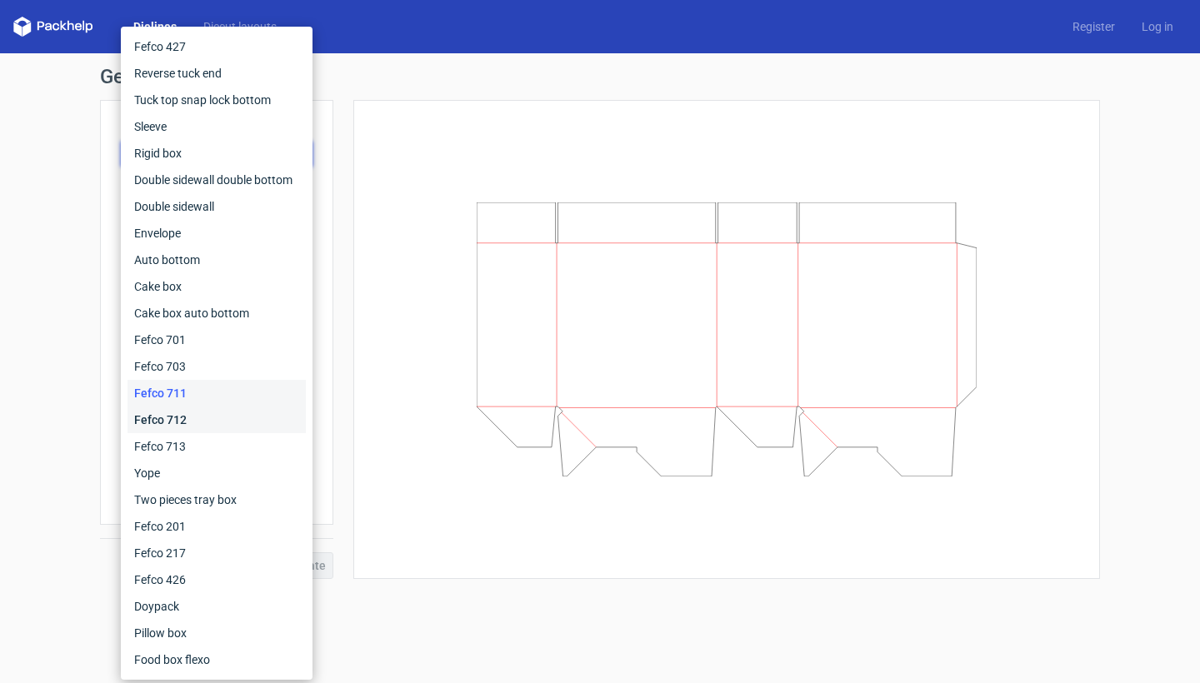
click at [204, 425] on div "Fefco 712" at bounding box center [216, 420] width 178 height 27
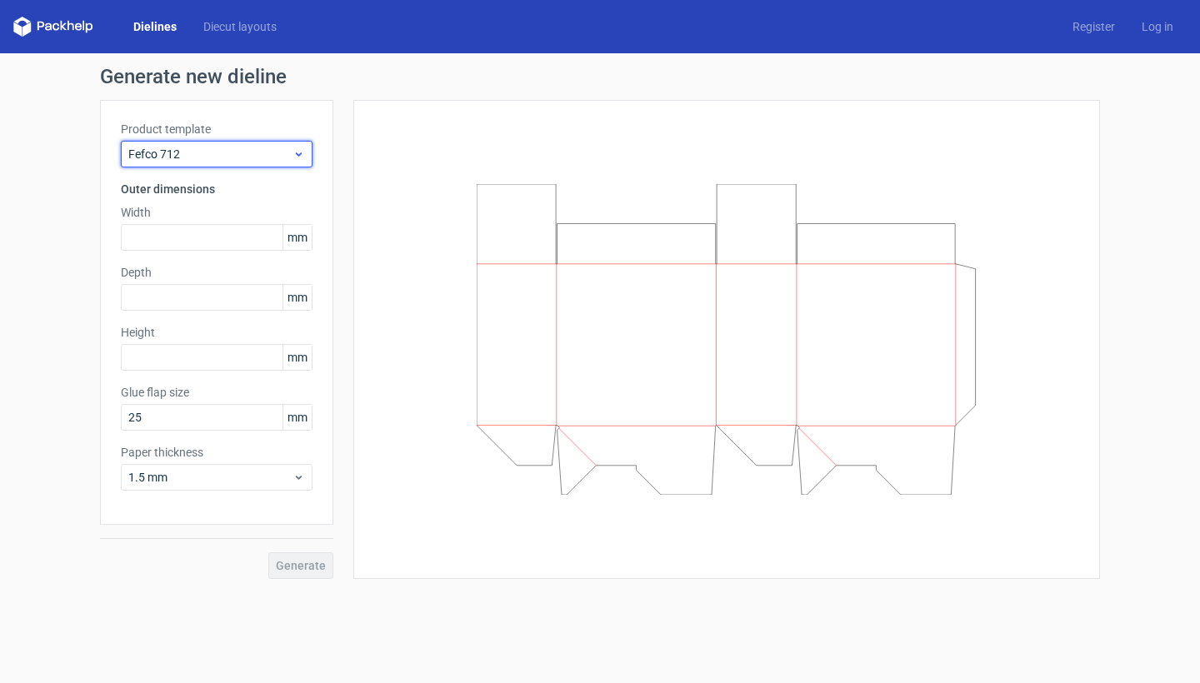
click at [201, 155] on span "Fefco 712" at bounding box center [210, 154] width 164 height 17
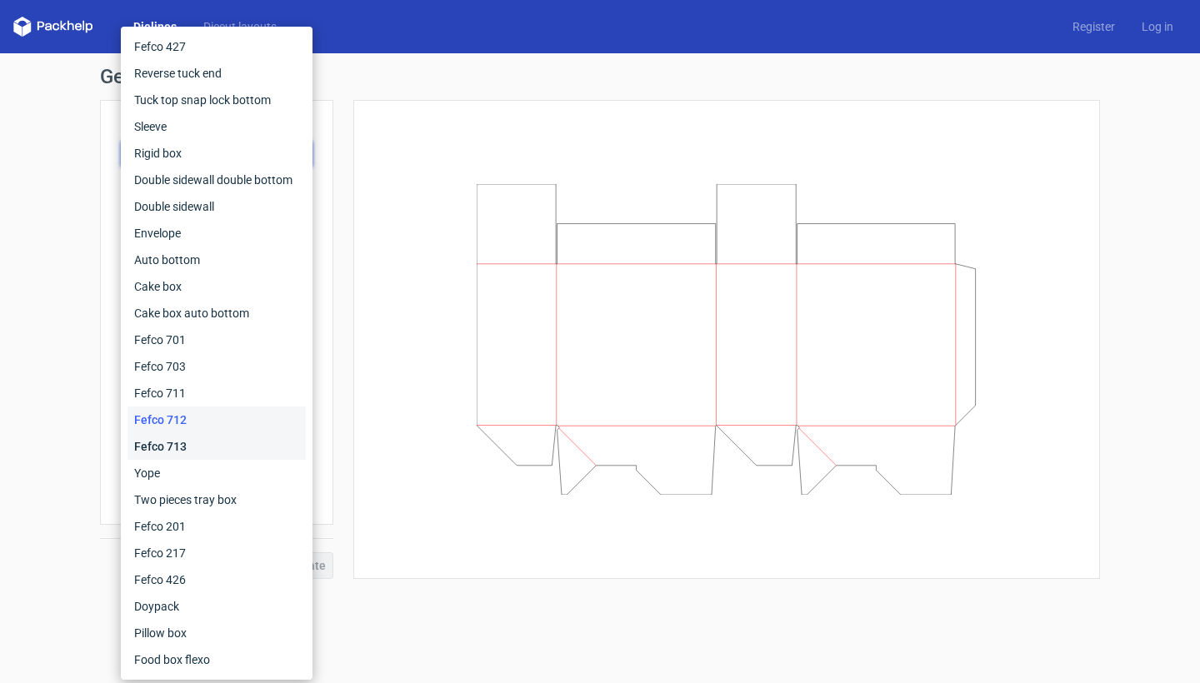
click at [192, 447] on div "Fefco 713" at bounding box center [216, 446] width 178 height 27
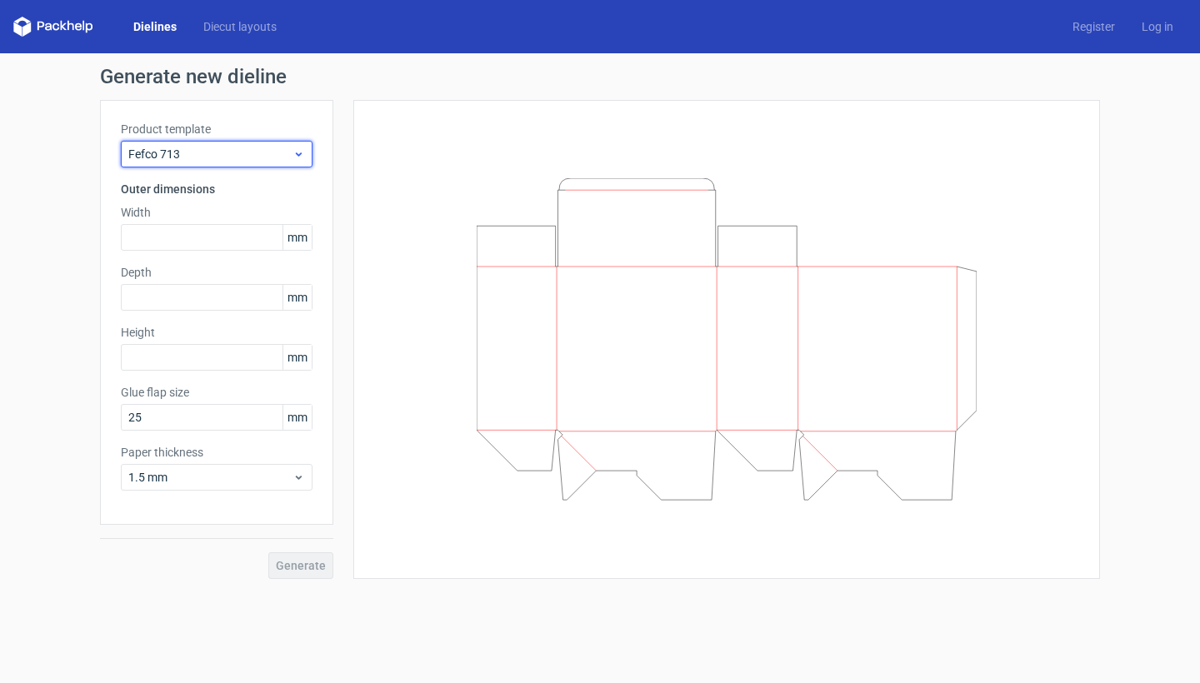
click at [204, 150] on span "Fefco 713" at bounding box center [210, 154] width 164 height 17
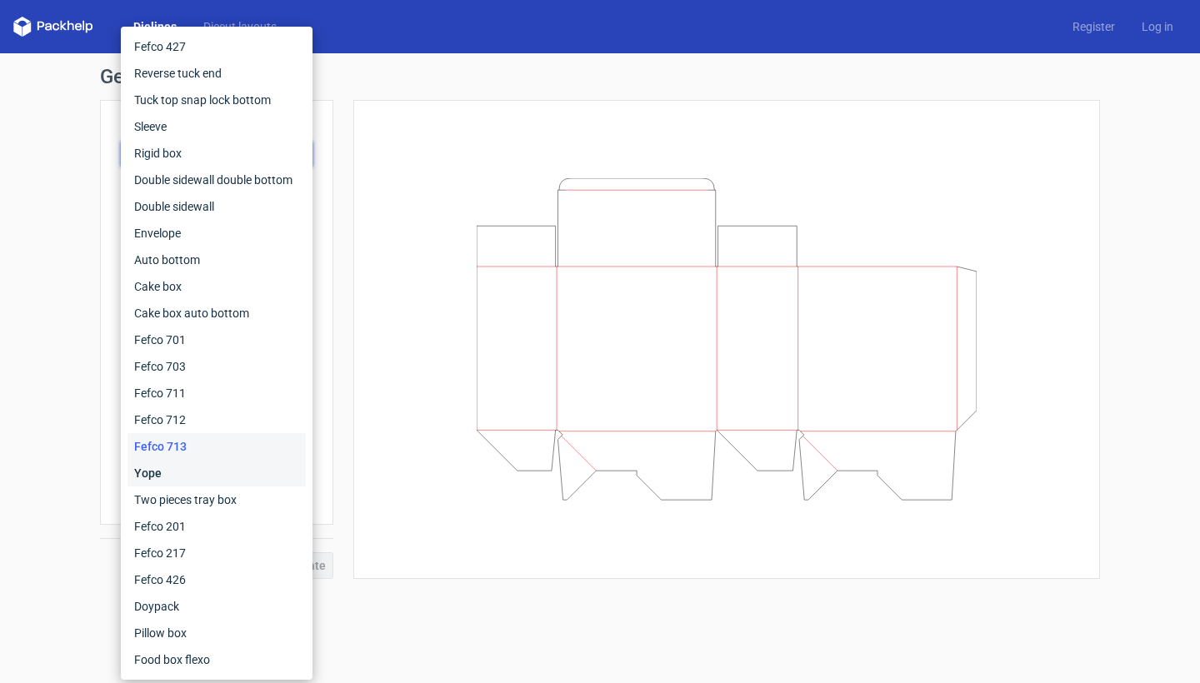
click at [193, 468] on div "Yope" at bounding box center [216, 473] width 178 height 27
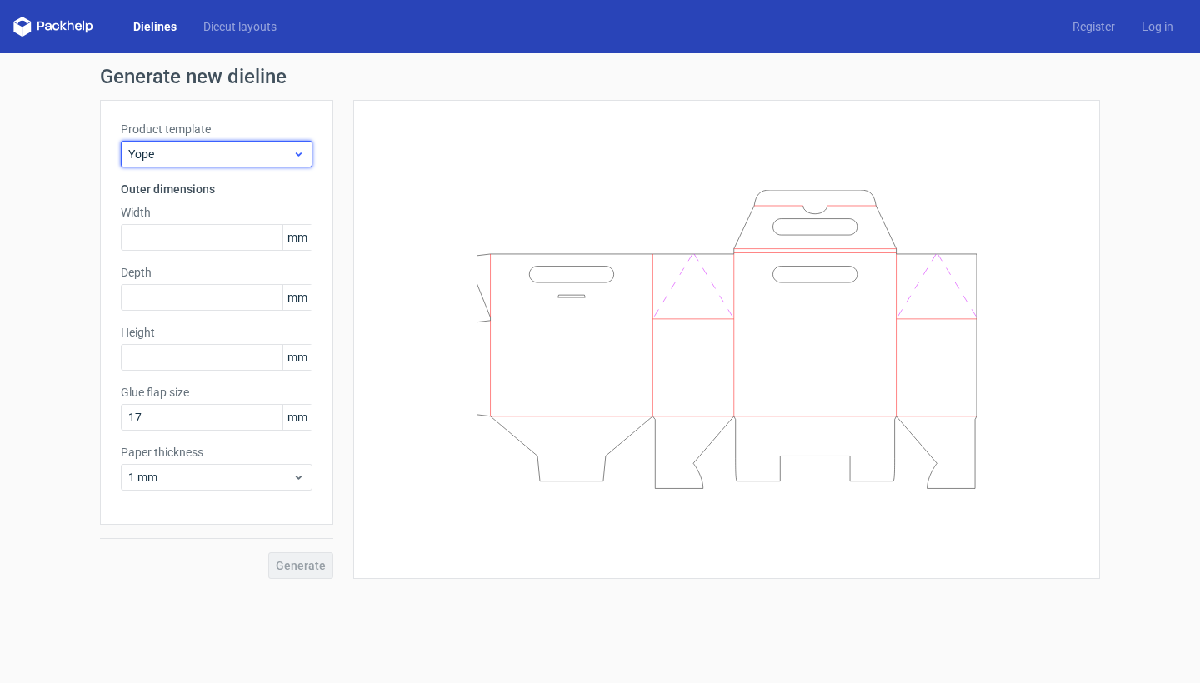
click at [287, 156] on span "Yope" at bounding box center [210, 154] width 164 height 17
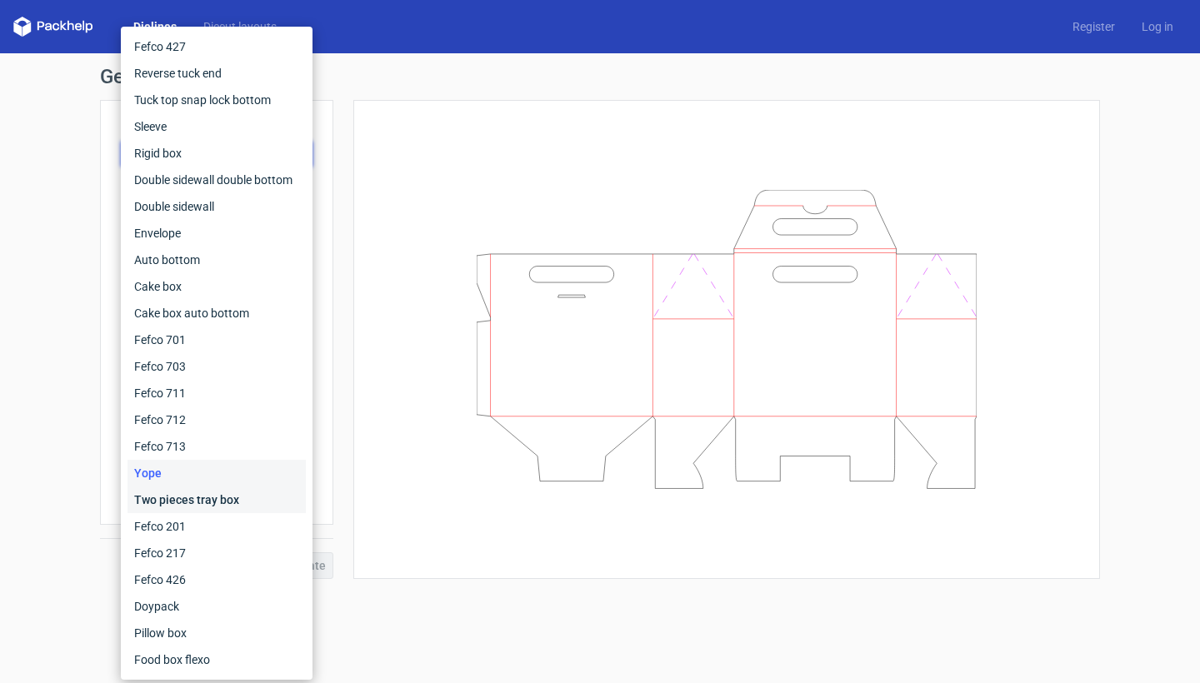
click at [194, 493] on div "Two pieces tray box" at bounding box center [216, 500] width 178 height 27
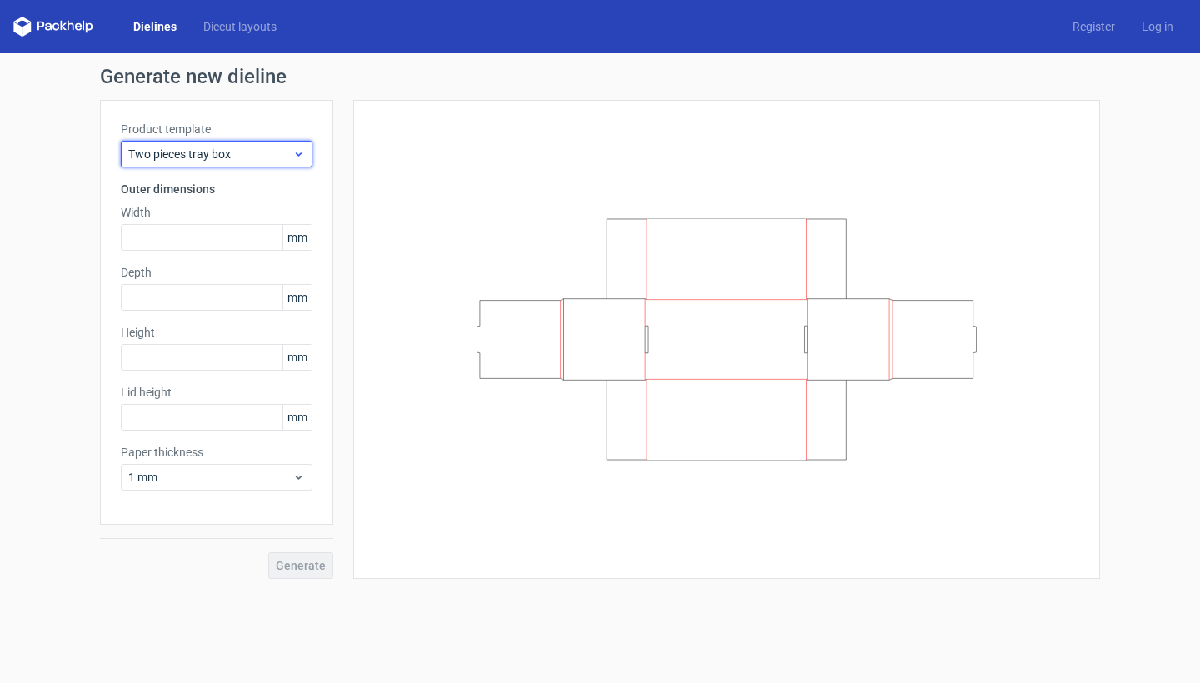
click at [275, 155] on span "Two pieces tray box" at bounding box center [210, 154] width 164 height 17
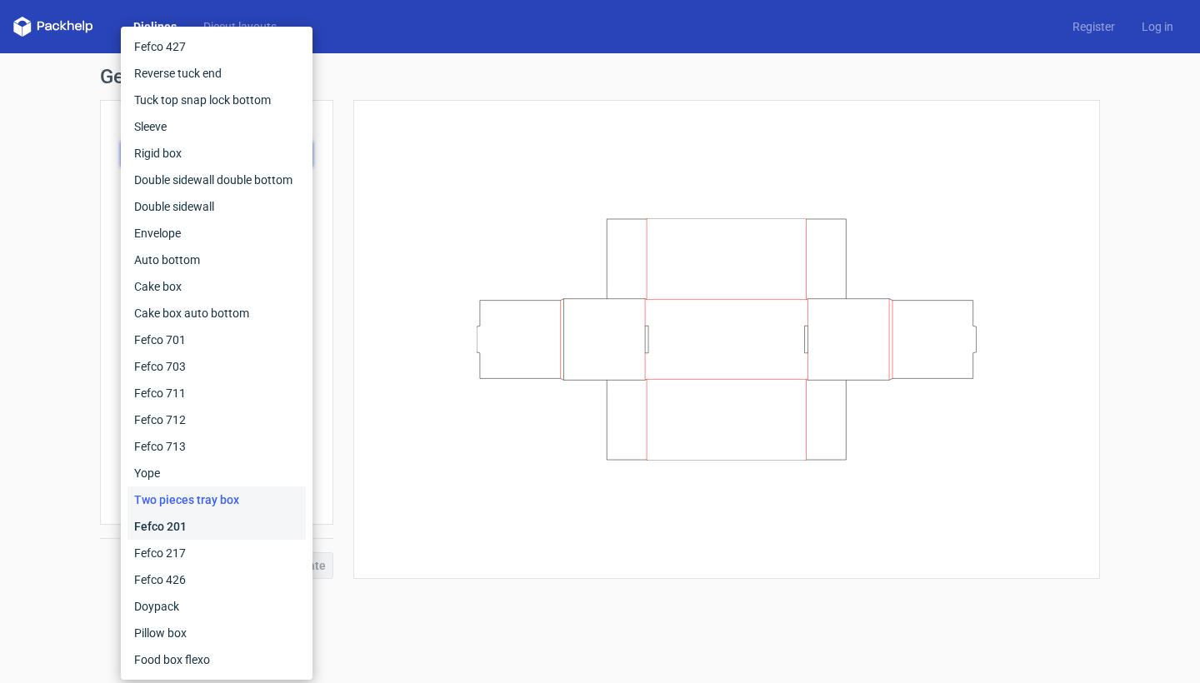
click at [180, 538] on div "Fefco 201" at bounding box center [216, 526] width 178 height 27
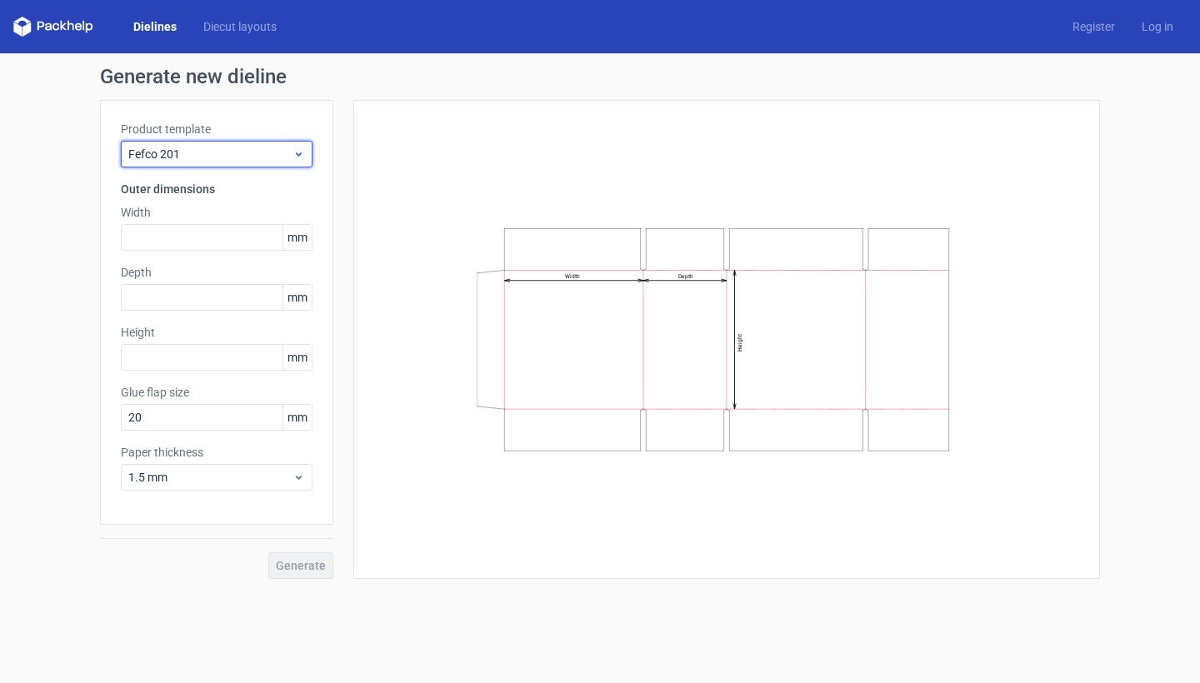
click at [221, 152] on span "Fefco 201" at bounding box center [210, 154] width 164 height 17
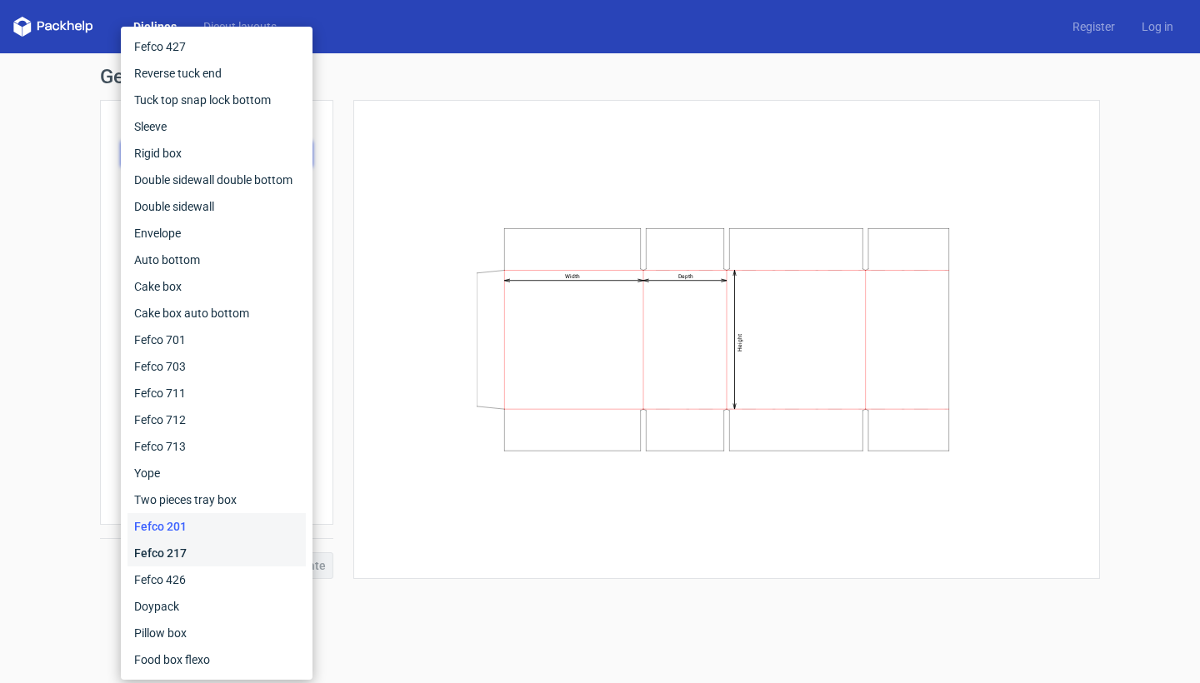
click at [186, 552] on div "Fefco 217" at bounding box center [216, 553] width 178 height 27
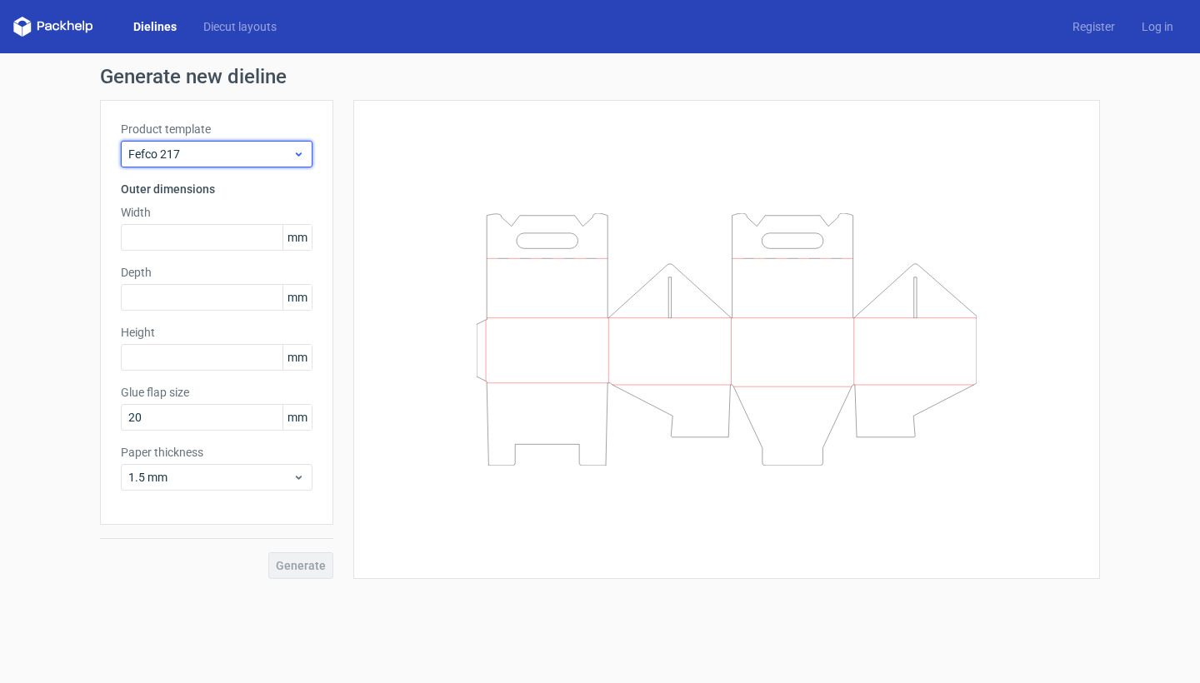
click at [229, 148] on span "Fefco 217" at bounding box center [210, 154] width 164 height 17
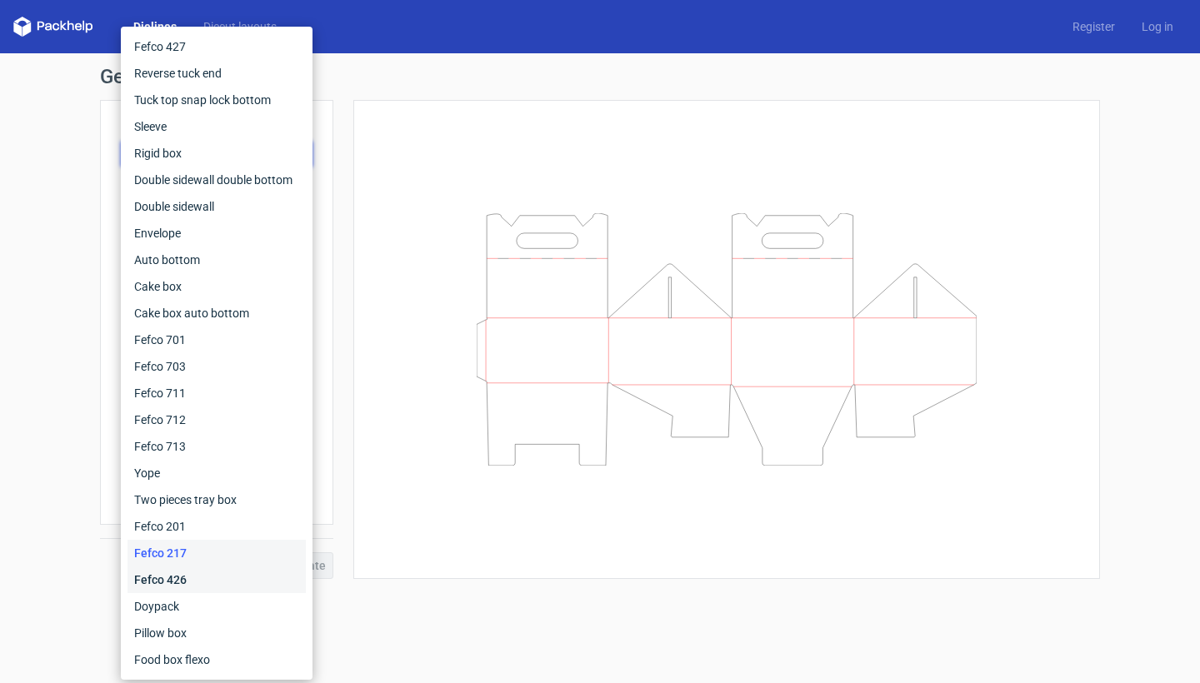
click at [179, 571] on div "Fefco 426" at bounding box center [216, 580] width 178 height 27
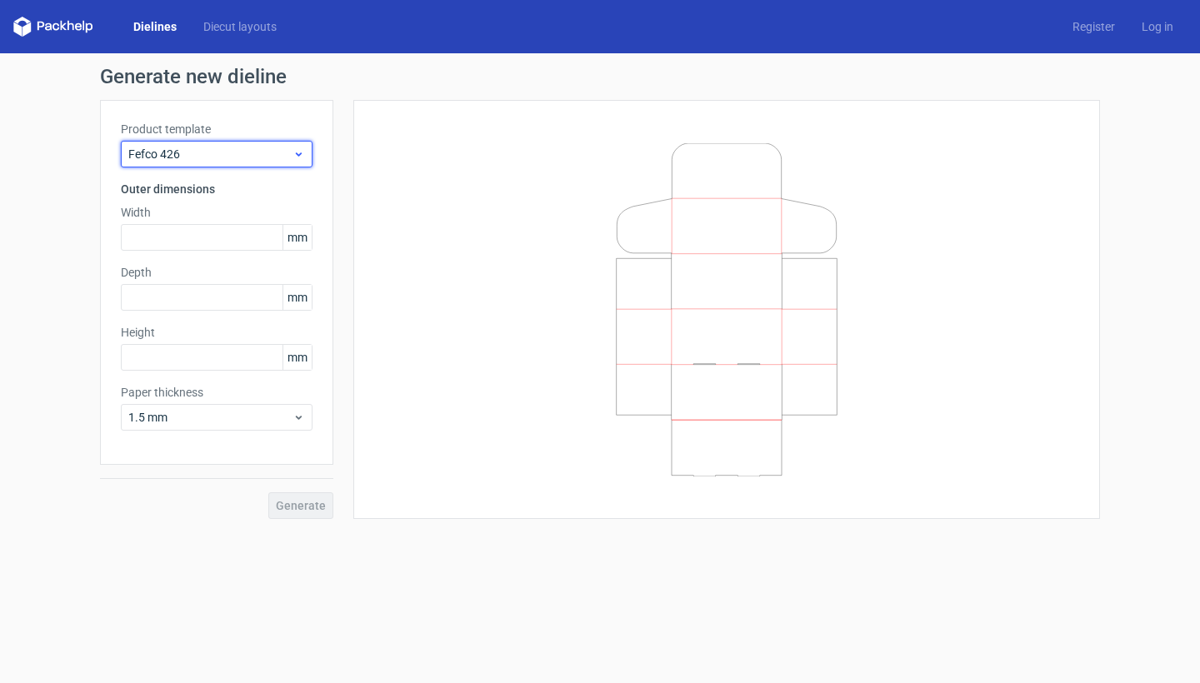
click at [253, 156] on span "Fefco 426" at bounding box center [210, 154] width 164 height 17
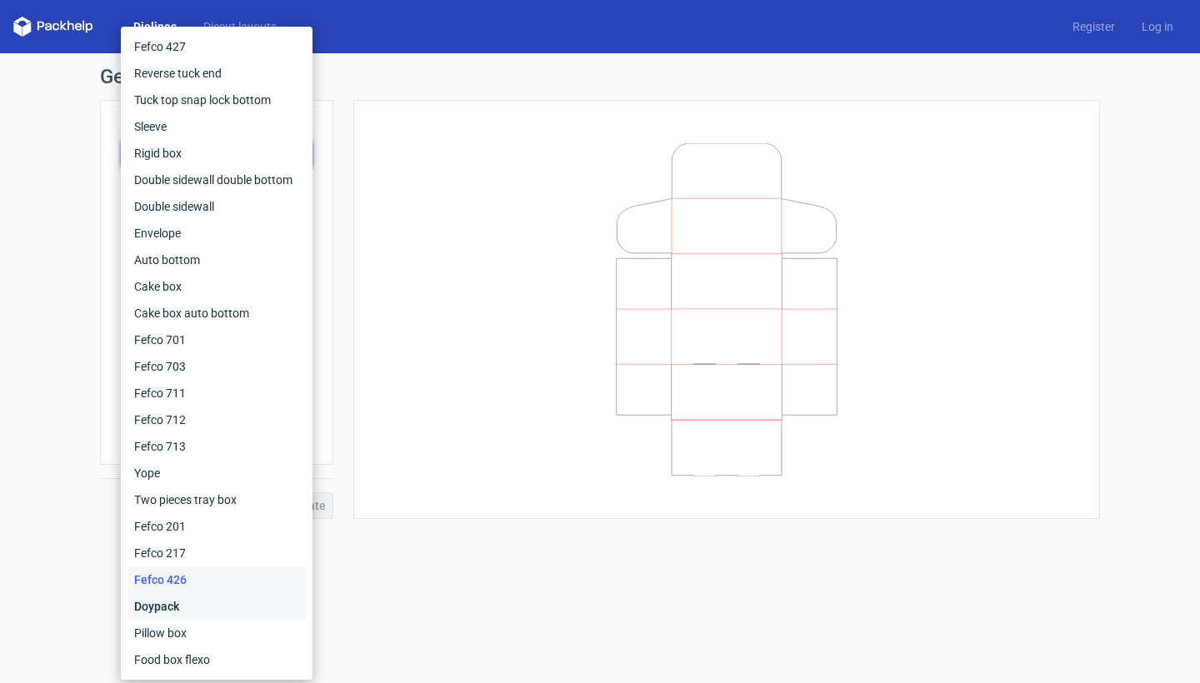
click at [192, 603] on div "Doypack" at bounding box center [216, 606] width 178 height 27
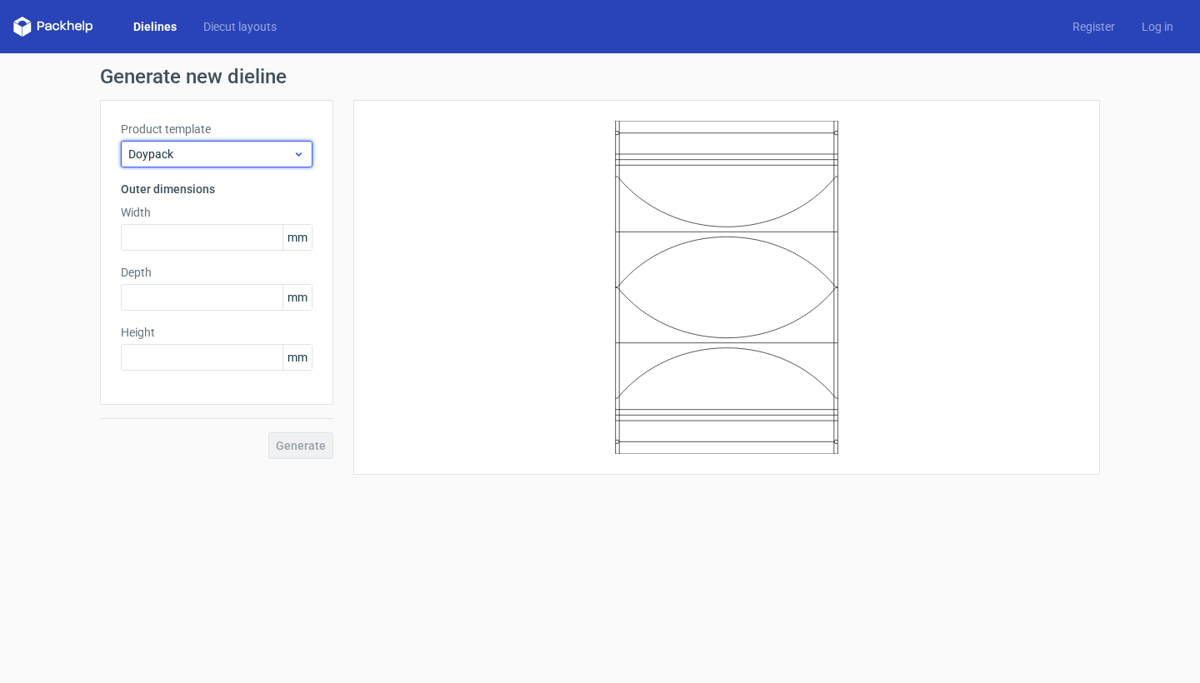
click at [282, 159] on span "Doypack" at bounding box center [210, 154] width 164 height 17
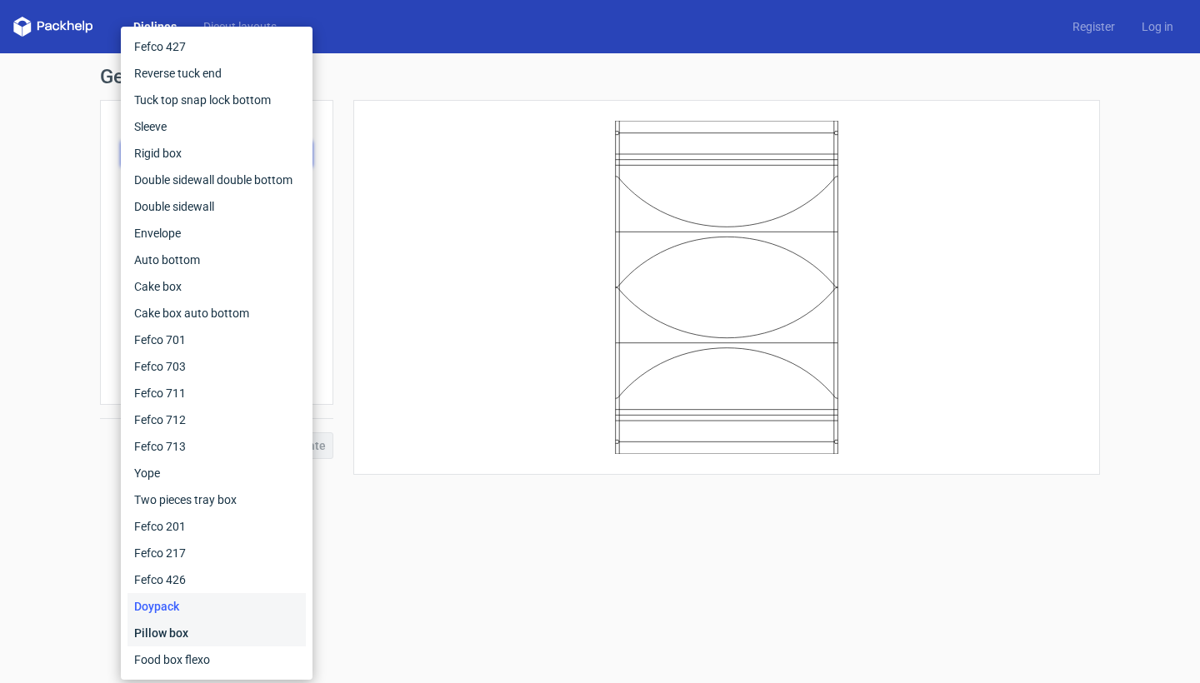
click at [200, 627] on div "Pillow box" at bounding box center [216, 633] width 178 height 27
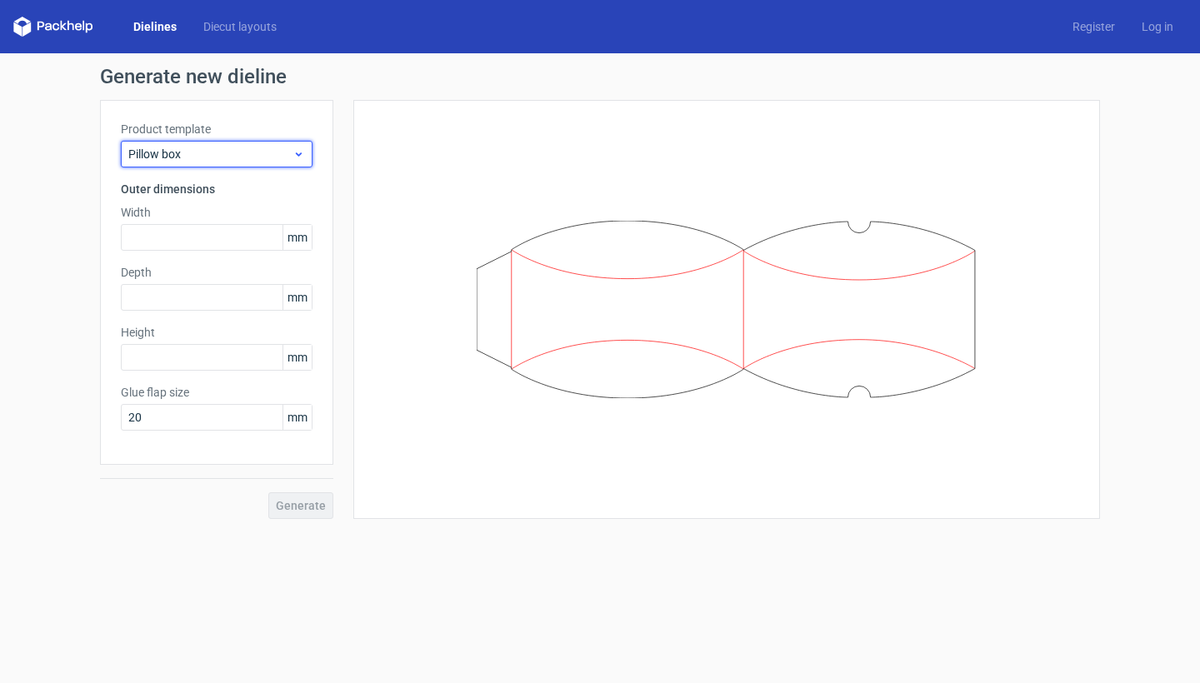
click at [284, 152] on span "Pillow box" at bounding box center [210, 154] width 164 height 17
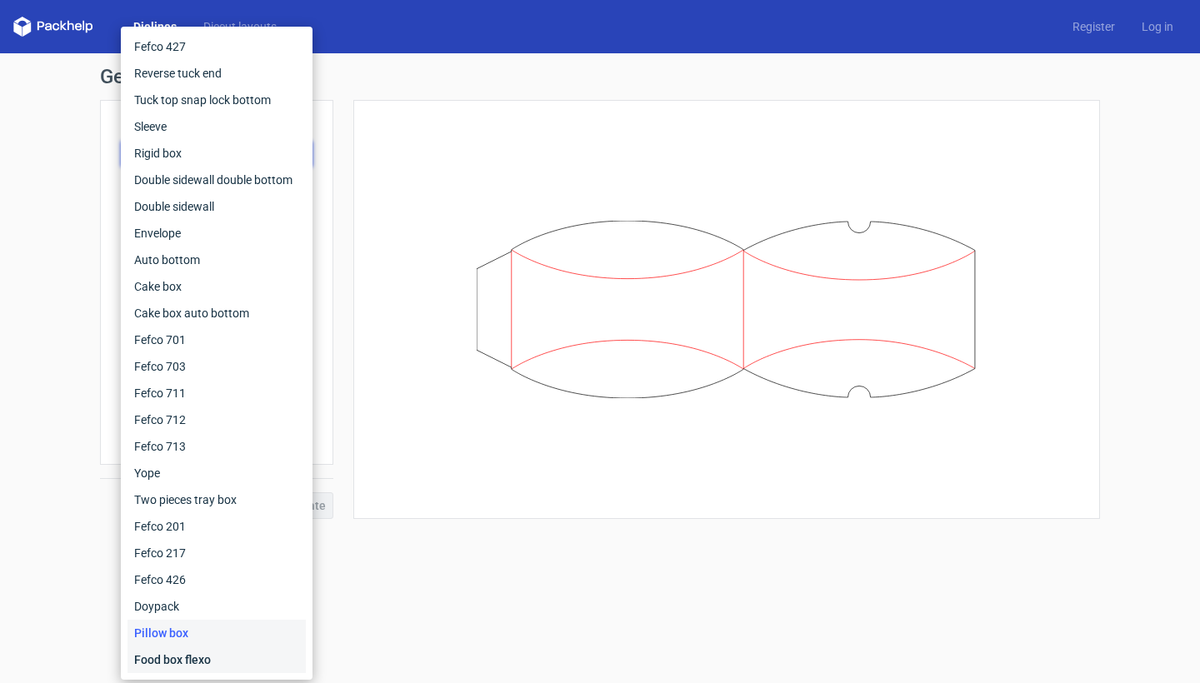
click at [175, 667] on div "Food box flexo" at bounding box center [216, 660] width 178 height 27
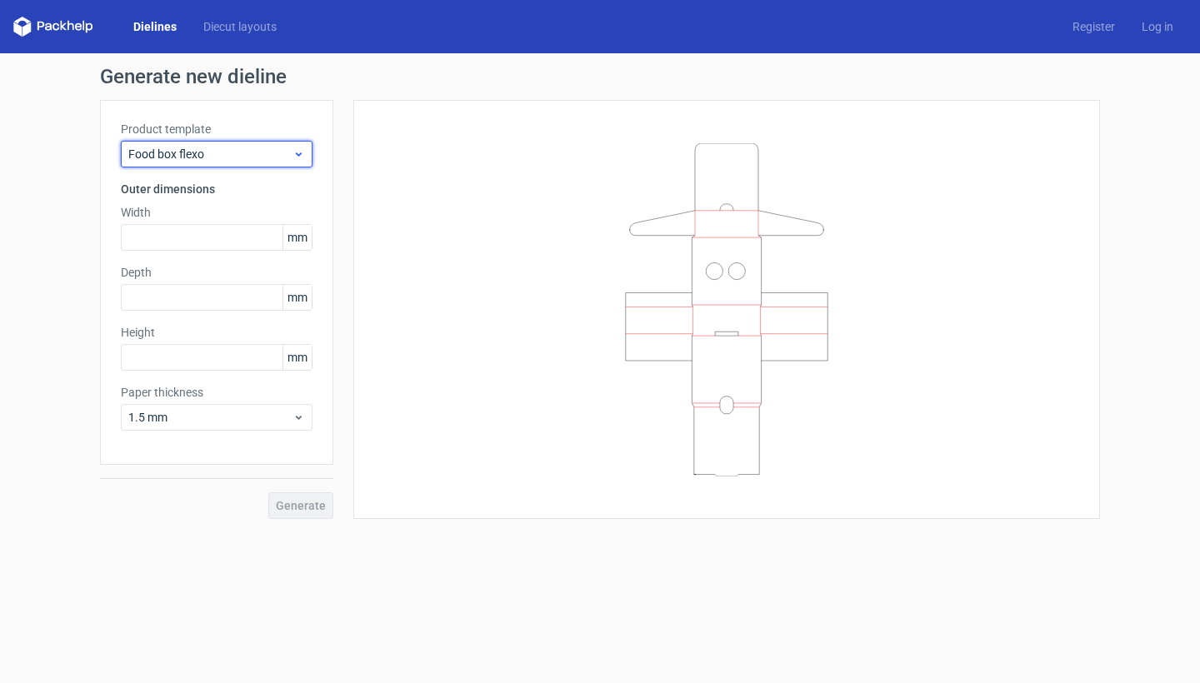
click at [236, 160] on span "Food box flexo" at bounding box center [210, 154] width 164 height 17
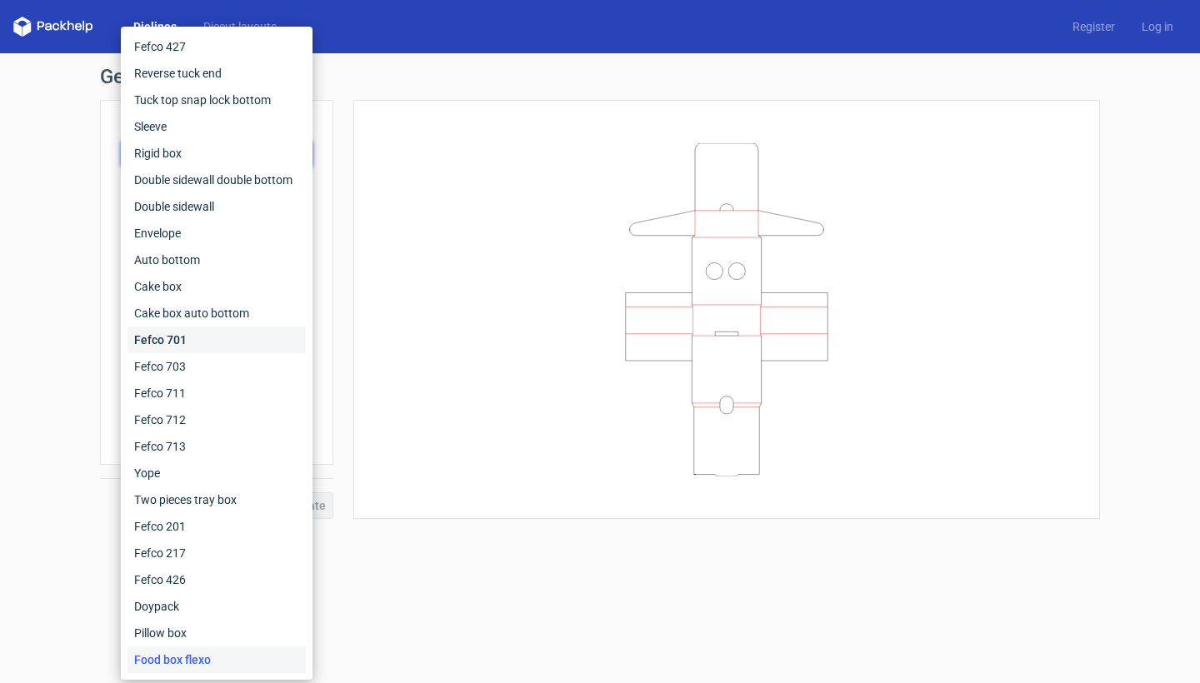
click at [200, 329] on div "Fefco 701" at bounding box center [216, 340] width 178 height 27
